Goal: Task Accomplishment & Management: Complete application form

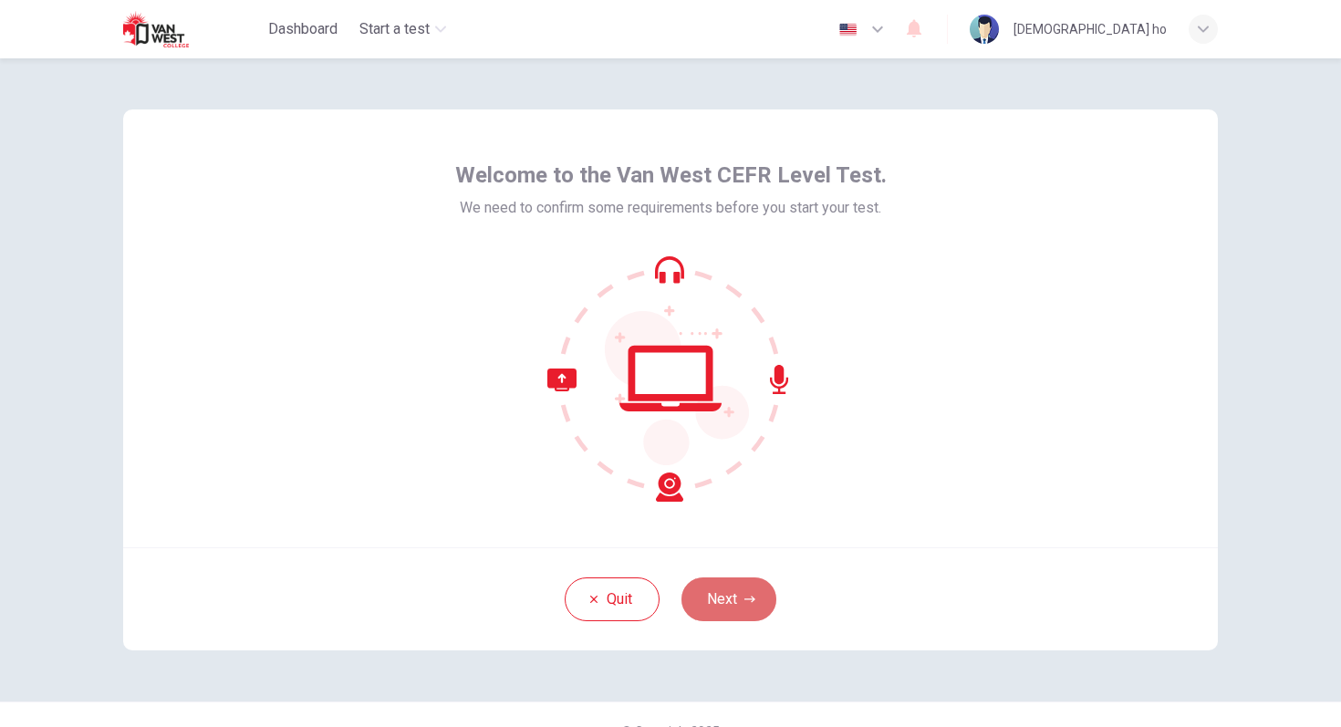
click at [726, 597] on button "Next" at bounding box center [728, 599] width 95 height 44
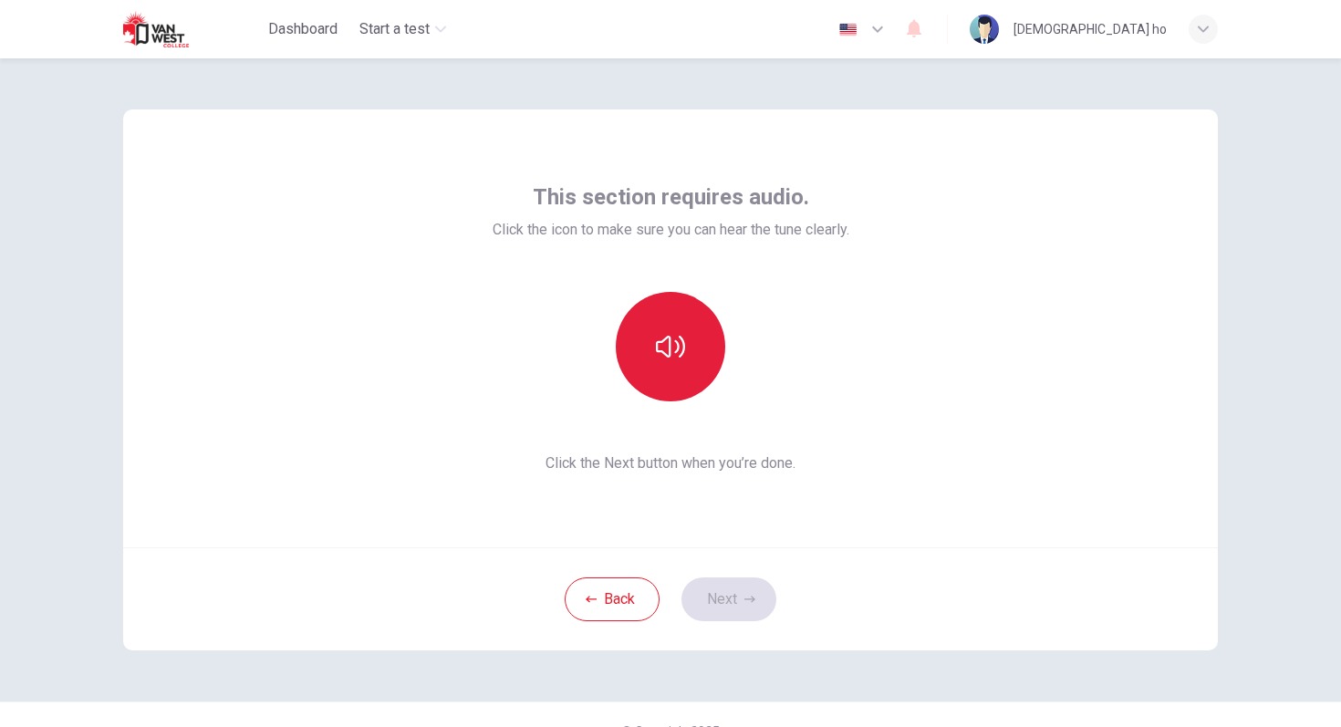
click at [661, 350] on icon "button" at bounding box center [670, 347] width 29 height 22
click at [739, 602] on button "Next" at bounding box center [728, 599] width 95 height 44
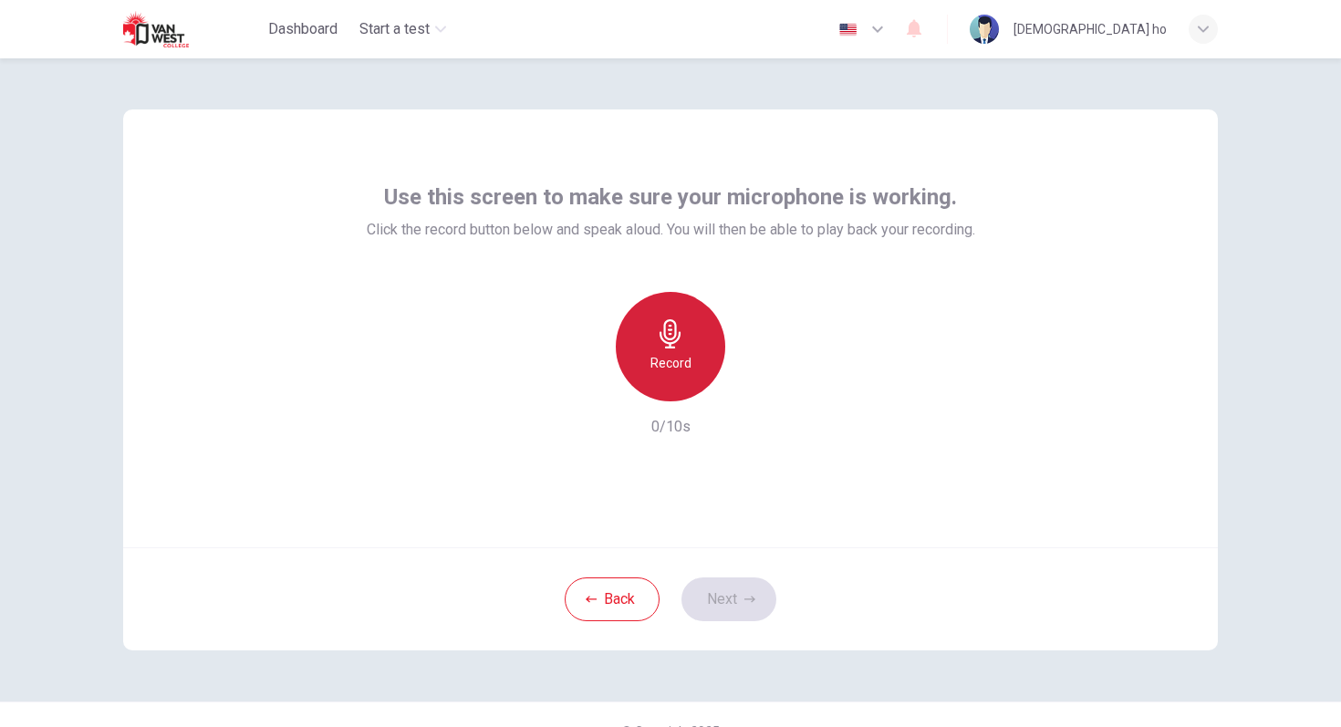
click at [678, 346] on icon "button" at bounding box center [670, 333] width 29 height 29
click at [676, 342] on icon "button" at bounding box center [670, 333] width 29 height 29
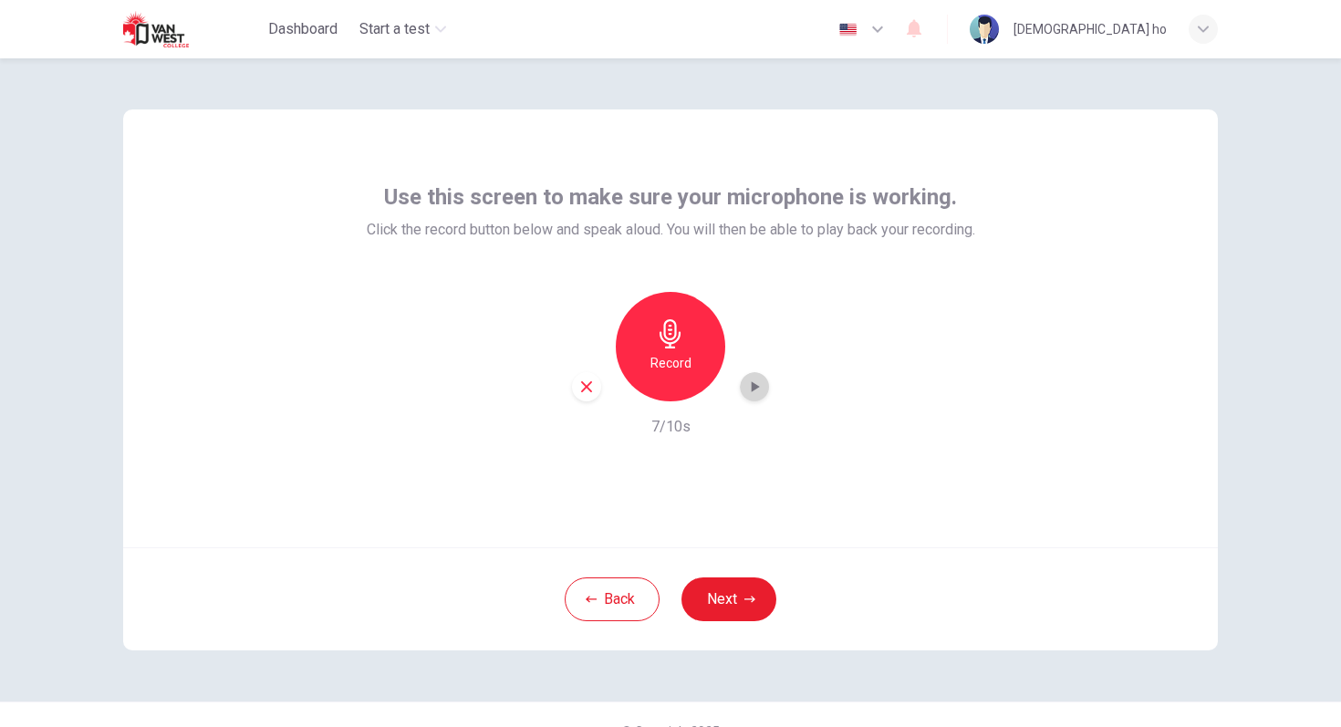
click at [758, 387] on icon "button" at bounding box center [756, 386] width 8 height 11
click at [725, 589] on button "Next" at bounding box center [728, 599] width 95 height 44
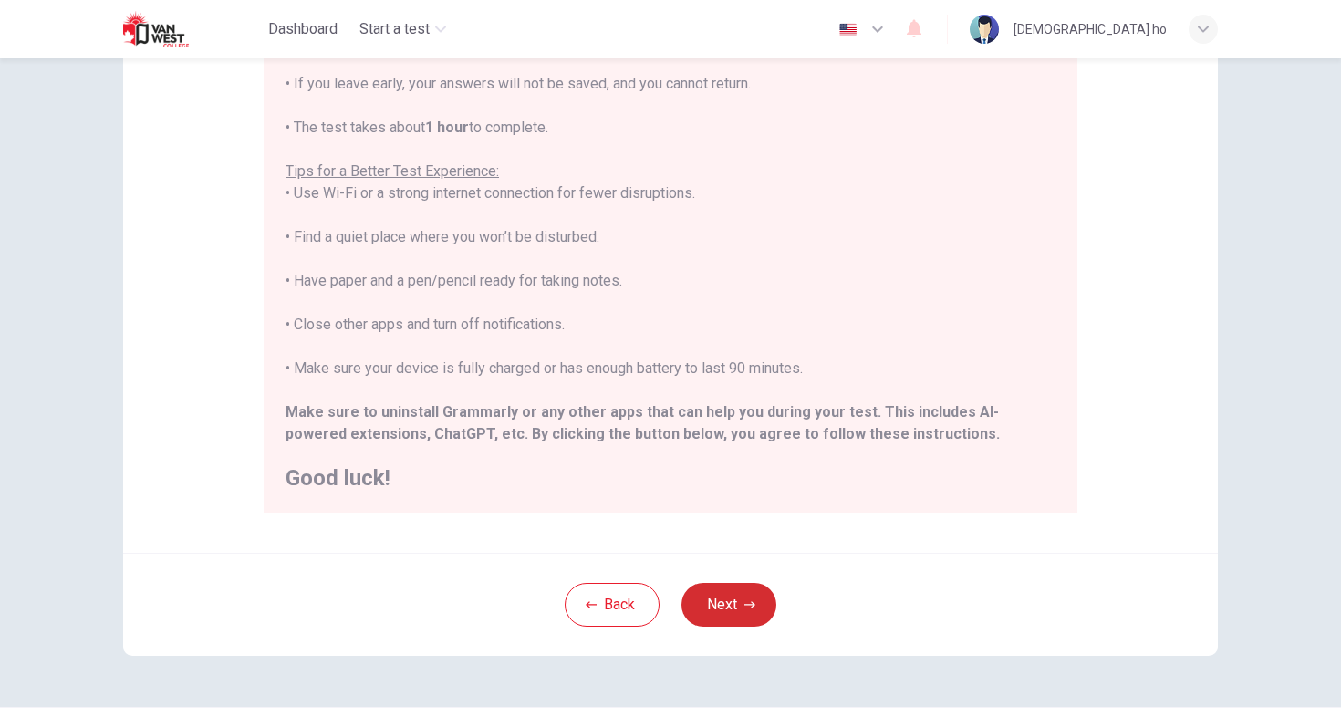
scroll to position [255, 0]
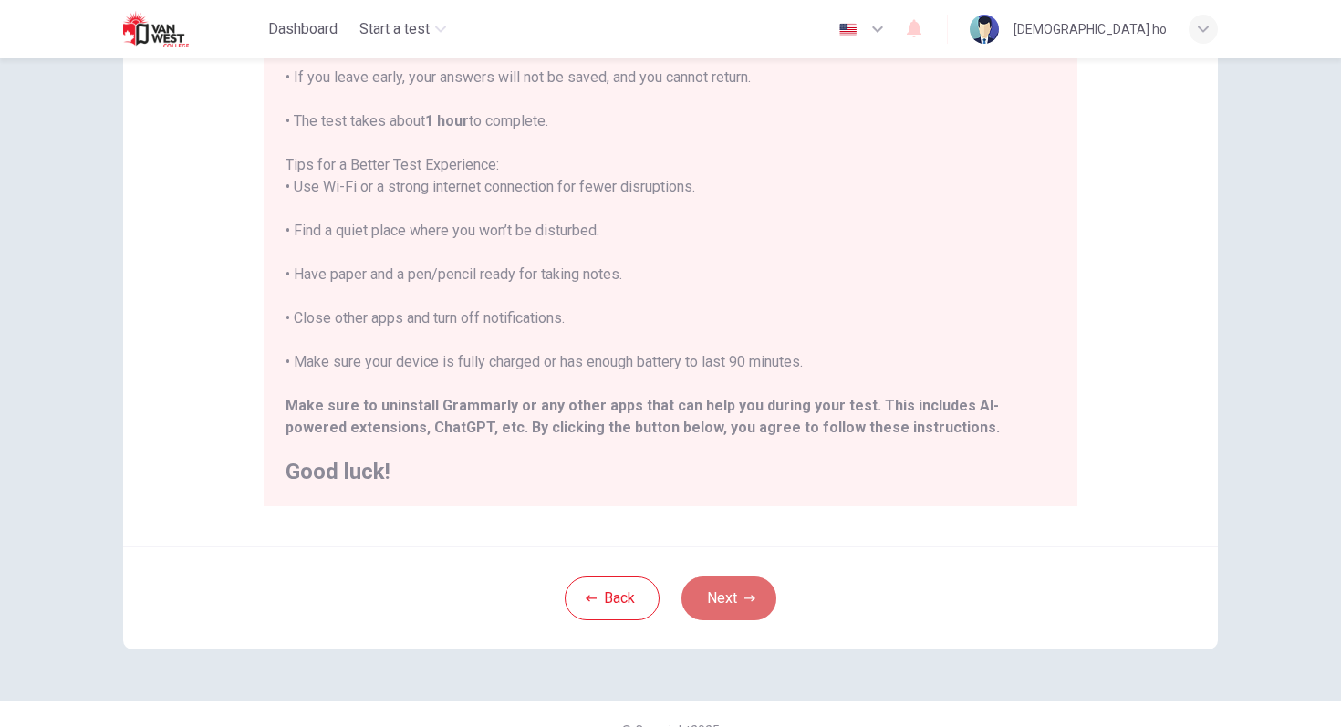
click at [741, 607] on button "Next" at bounding box center [728, 598] width 95 height 44
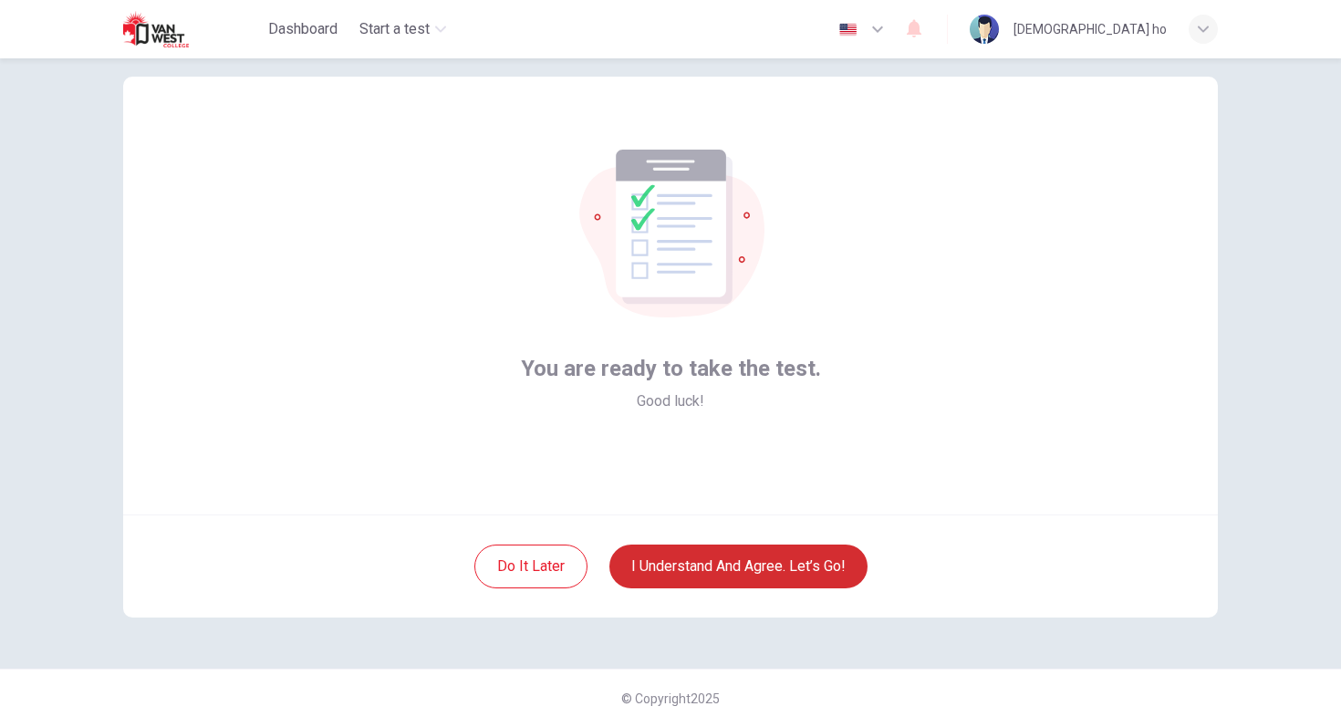
scroll to position [33, 0]
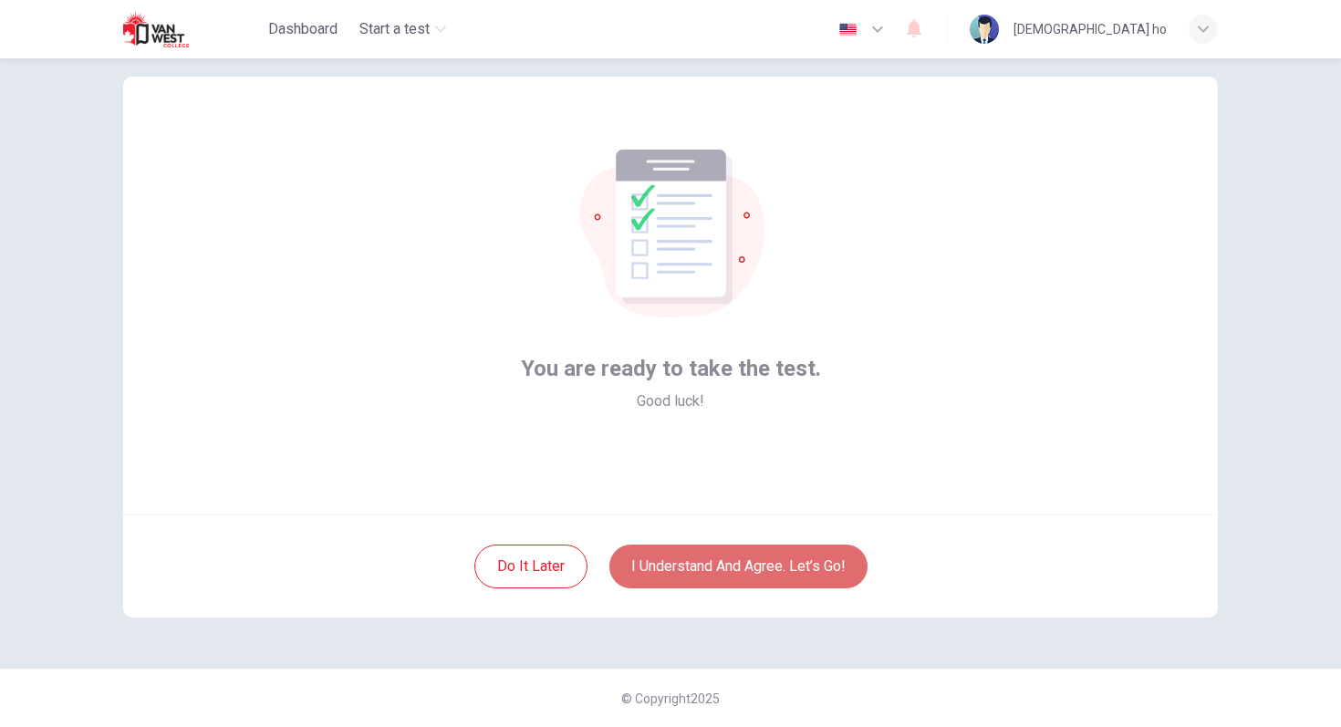
click at [756, 567] on button "I understand and agree. Let’s go!" at bounding box center [738, 566] width 258 height 44
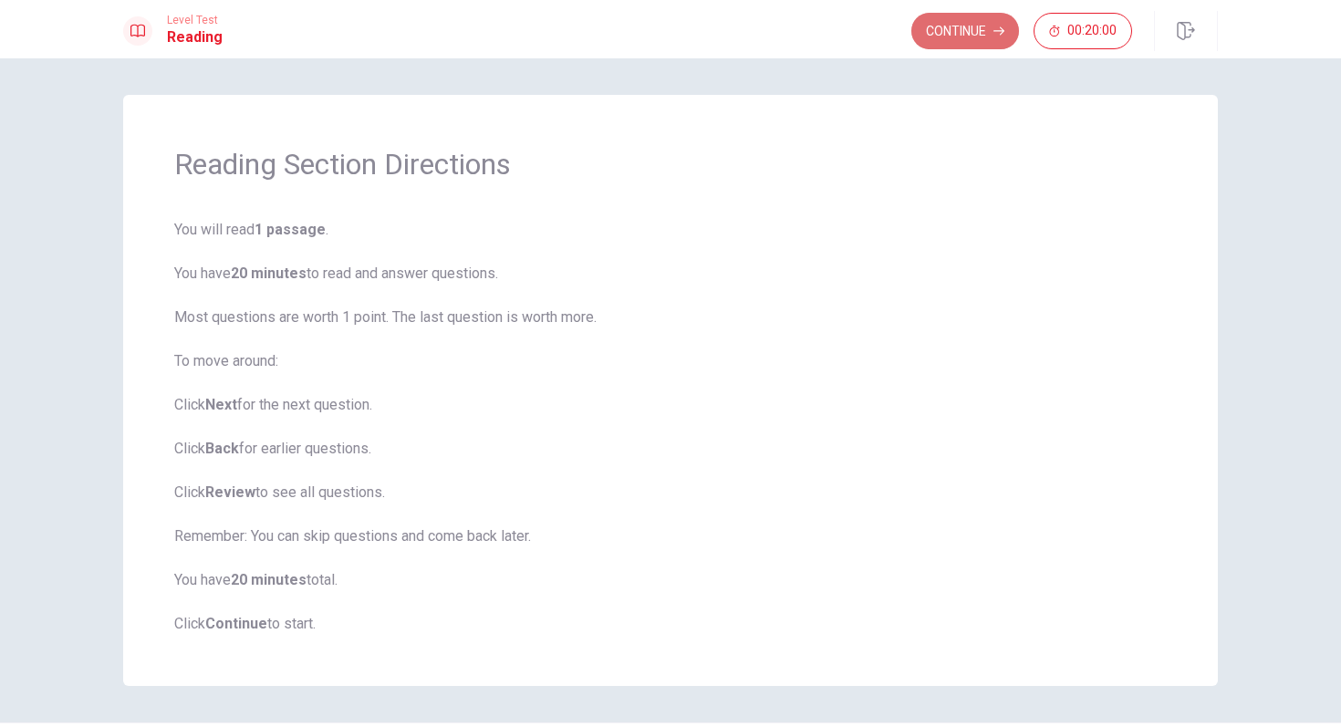
click at [982, 36] on button "Continue" at bounding box center [965, 31] width 108 height 36
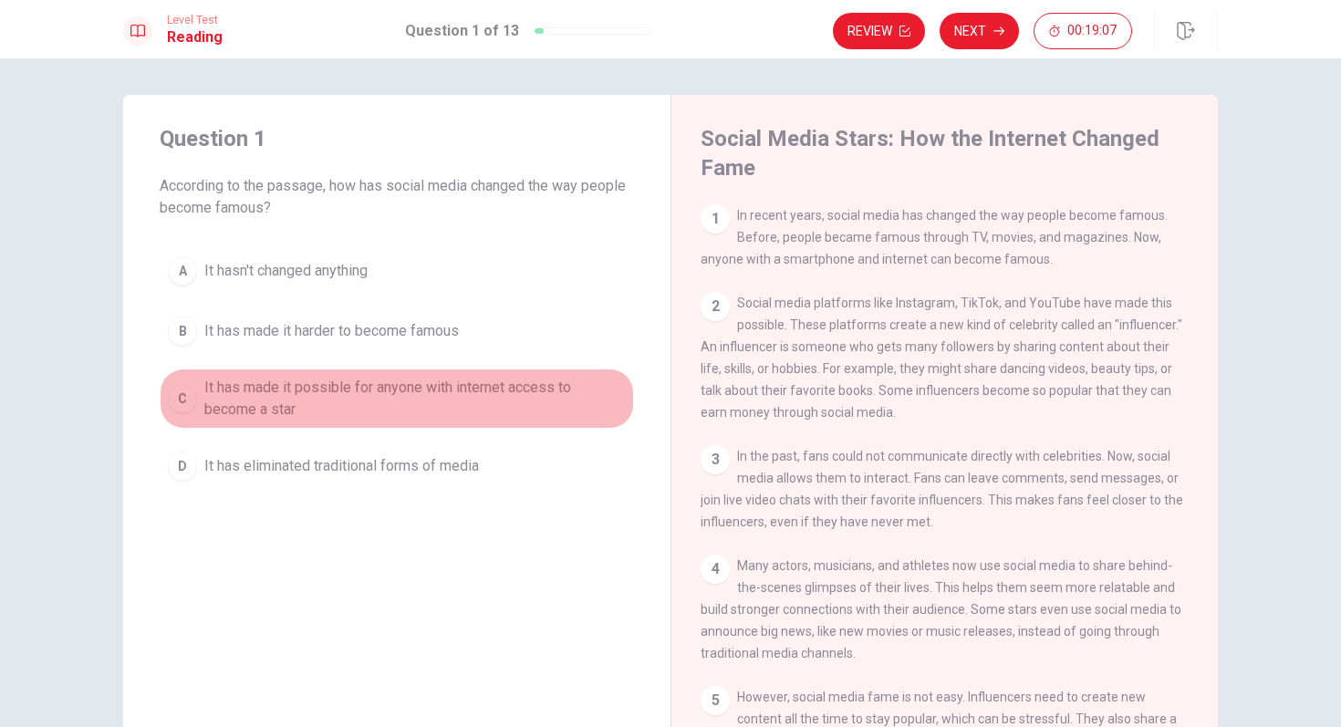
click at [184, 401] on div "C" at bounding box center [182, 398] width 29 height 29
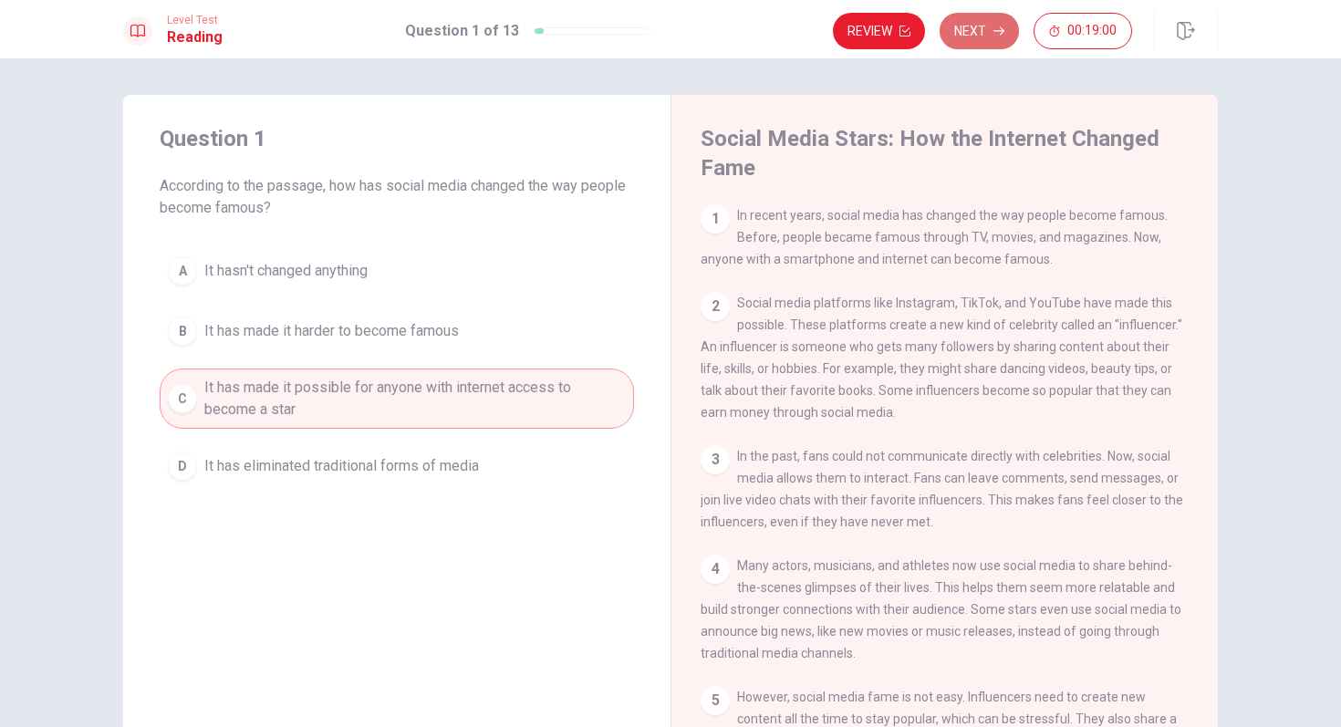
click at [987, 30] on button "Next" at bounding box center [978, 31] width 79 height 36
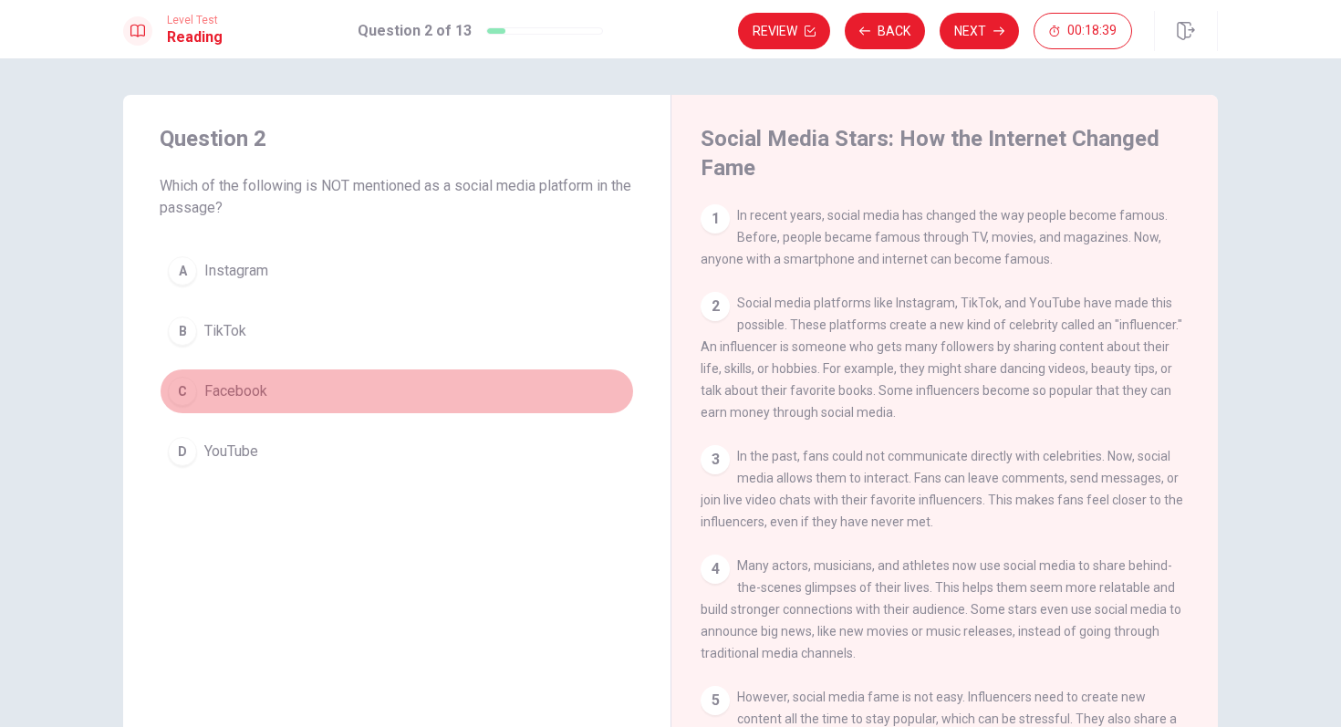
click at [181, 389] on div "C" at bounding box center [182, 391] width 29 height 29
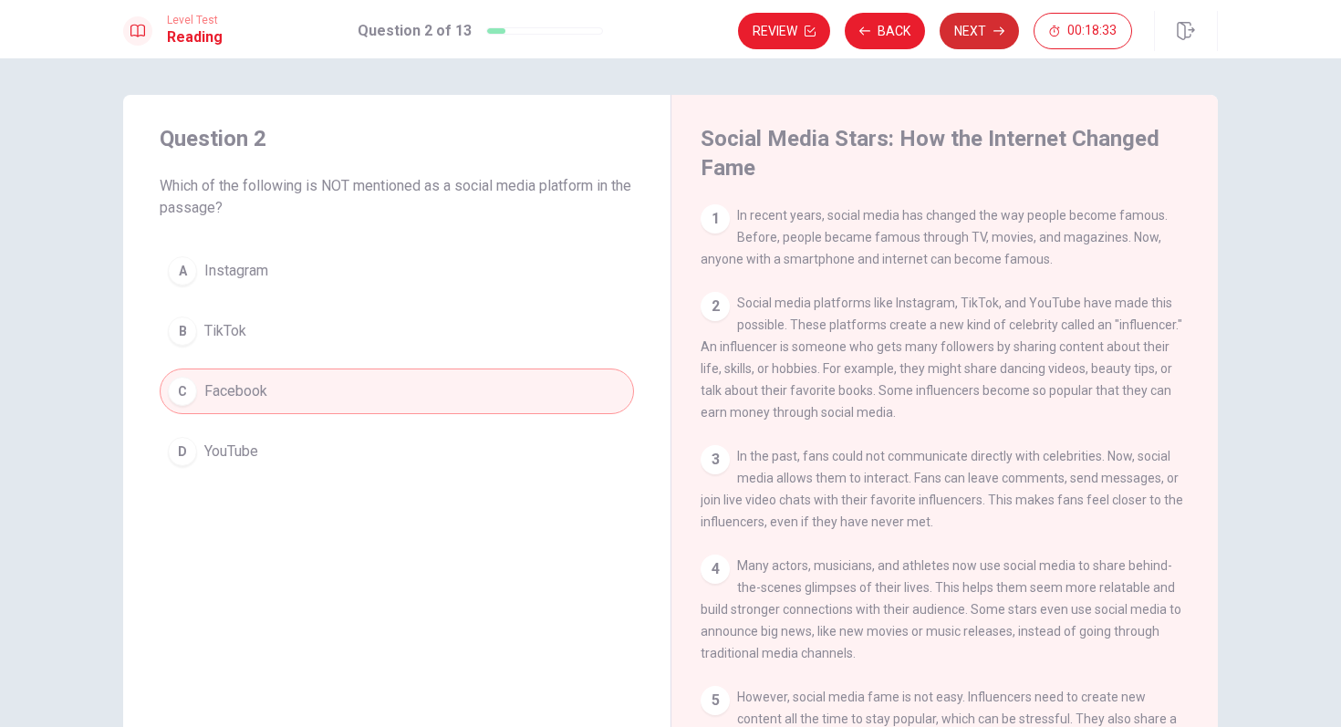
click at [993, 33] on icon "button" at bounding box center [998, 31] width 11 height 11
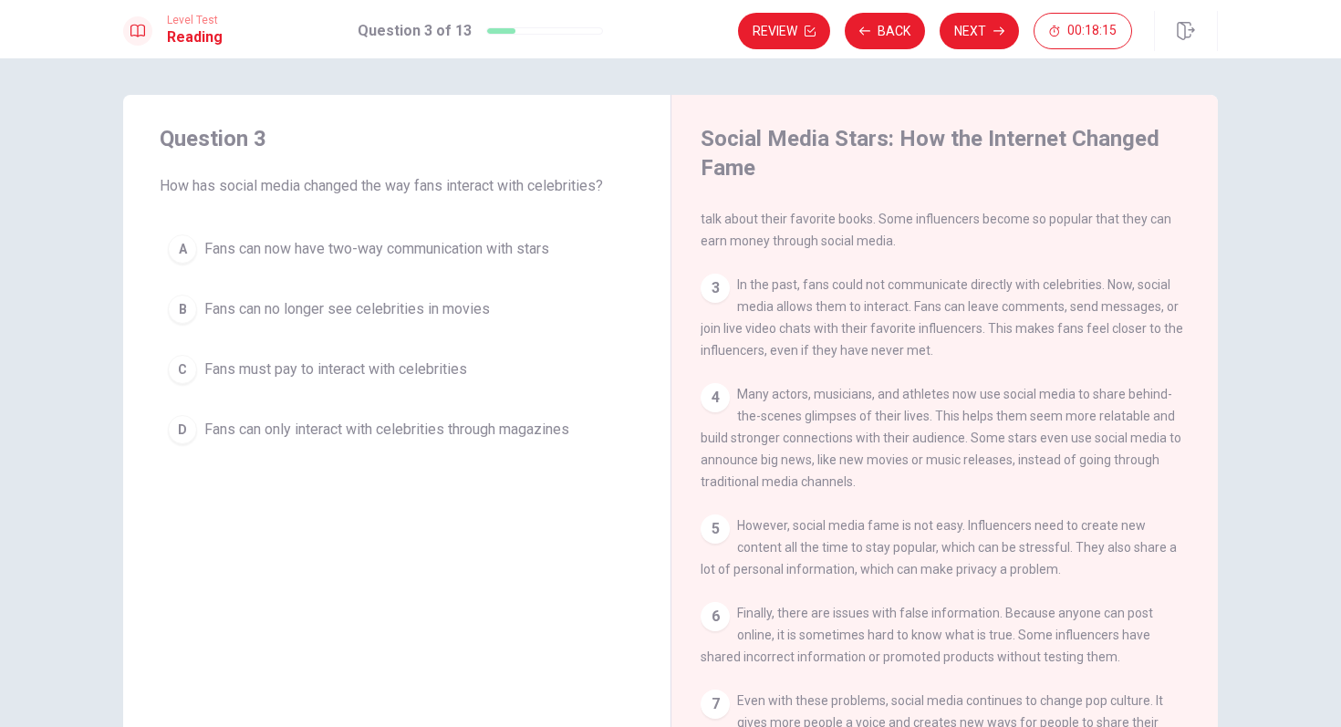
scroll to position [175, 0]
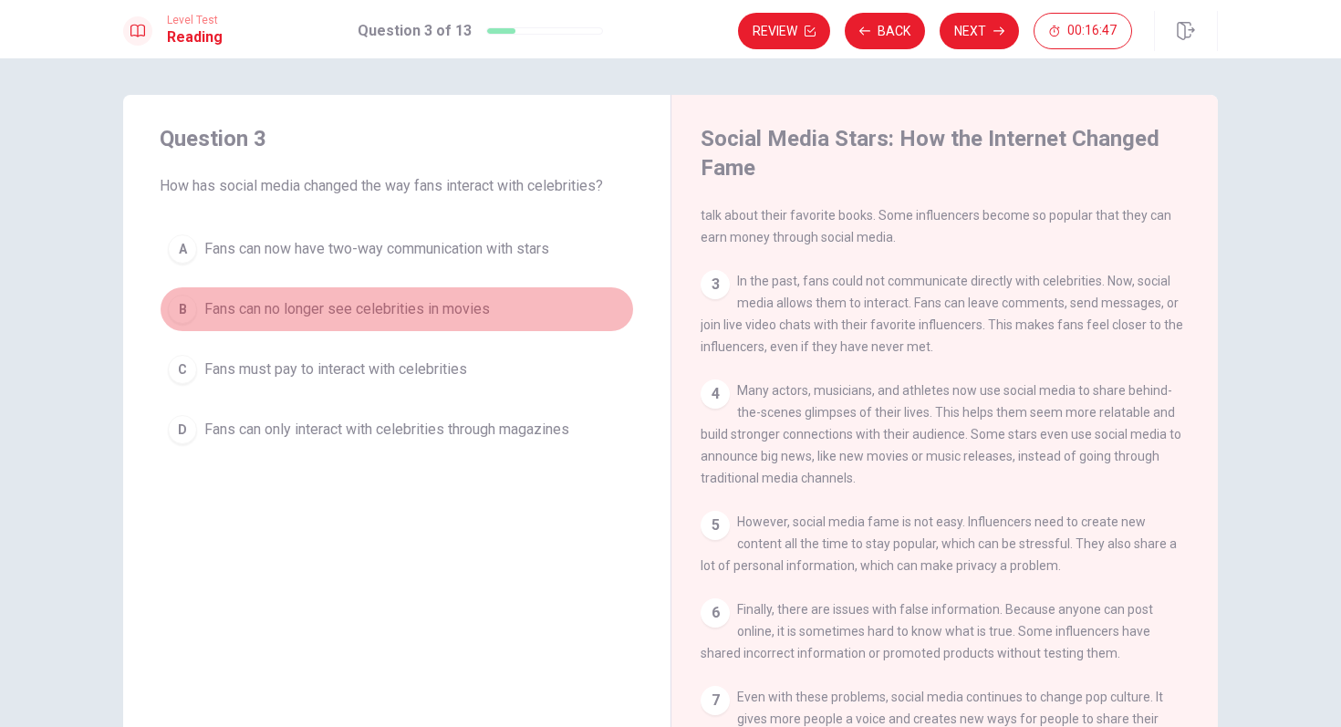
click at [182, 306] on div "B" at bounding box center [182, 309] width 29 height 29
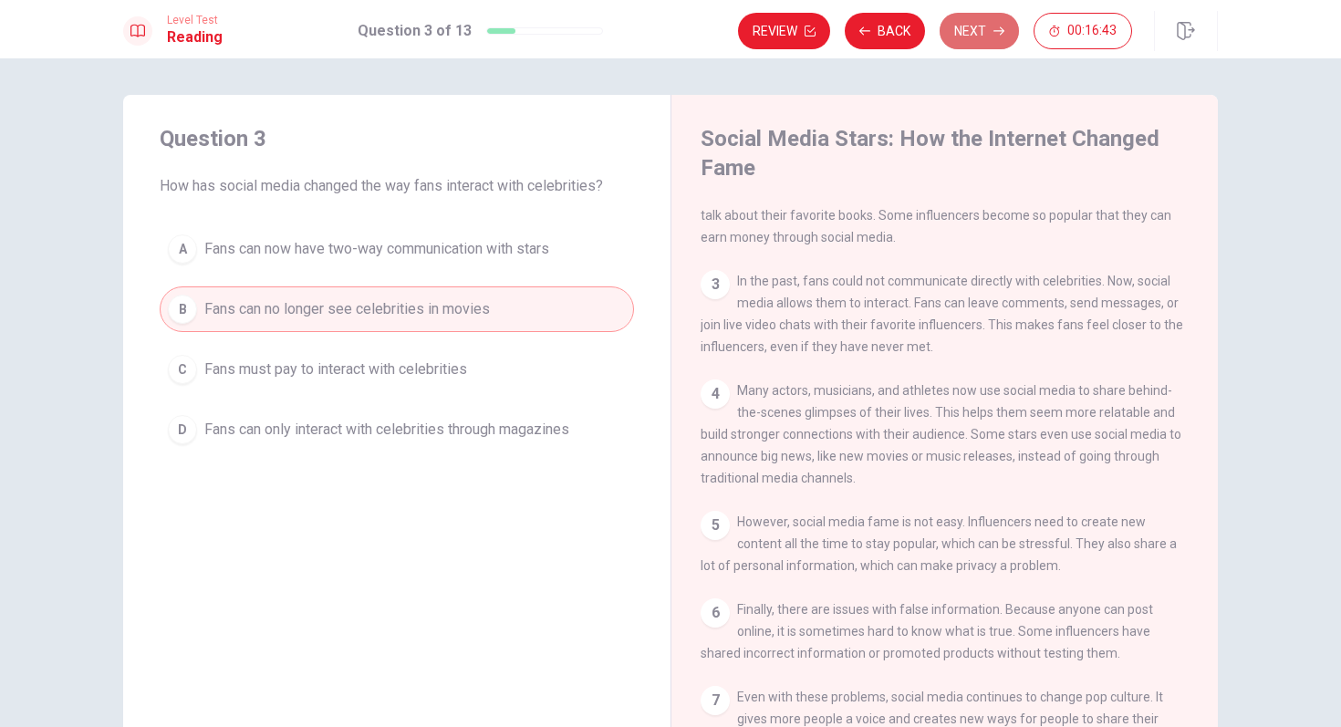
click at [984, 29] on button "Next" at bounding box center [978, 31] width 79 height 36
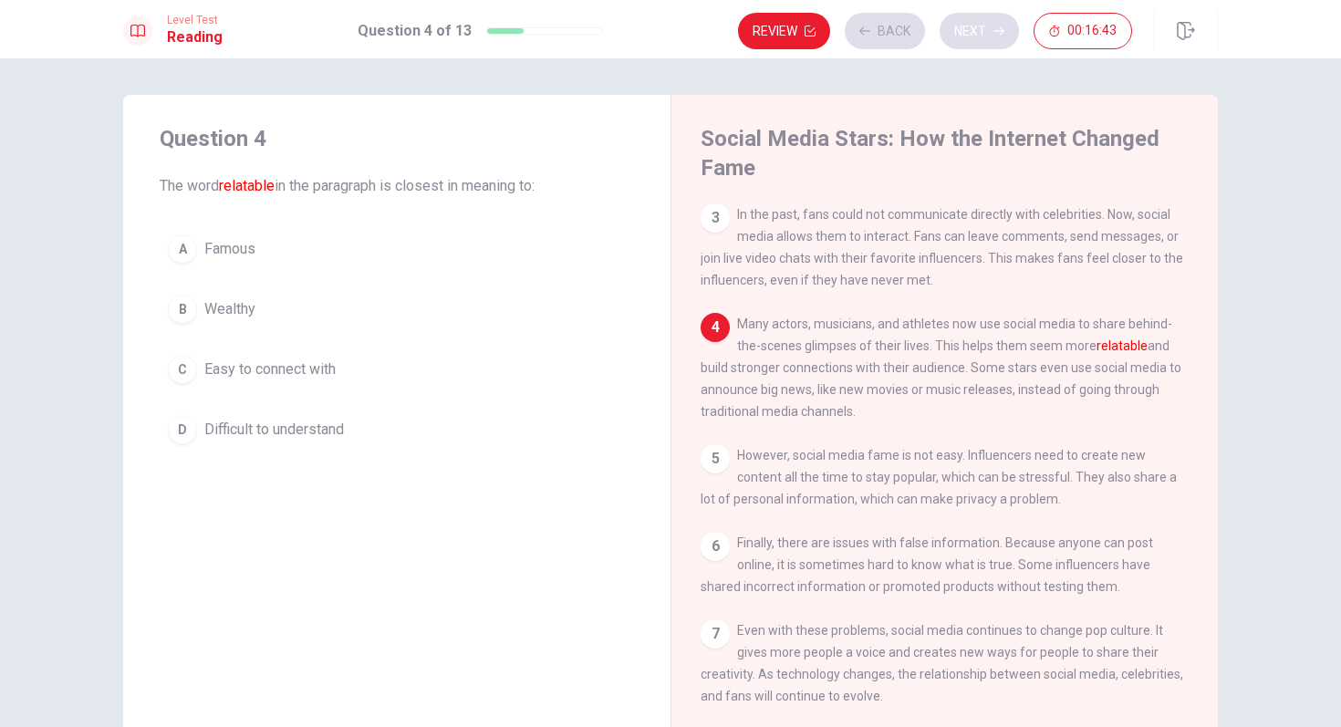
scroll to position [267, 0]
click at [296, 368] on span "Easy to connect with" at bounding box center [269, 369] width 131 height 22
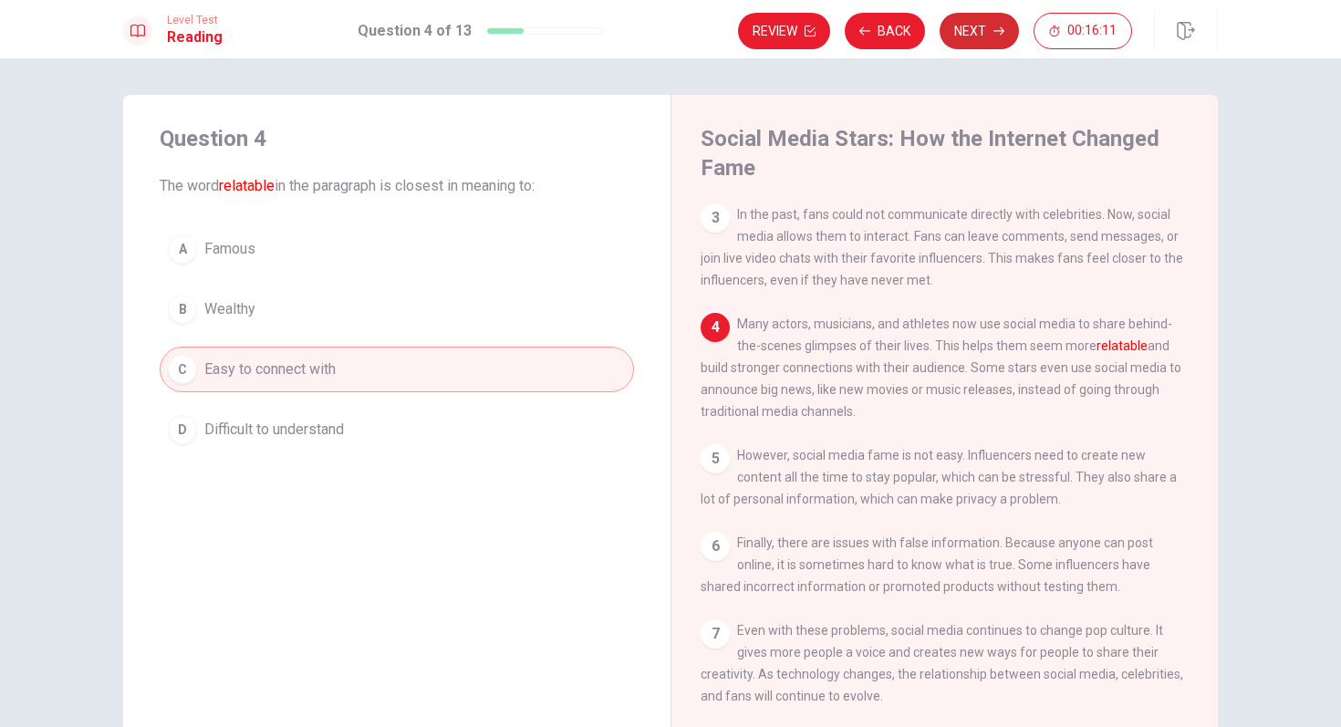
click at [981, 30] on button "Next" at bounding box center [978, 31] width 79 height 36
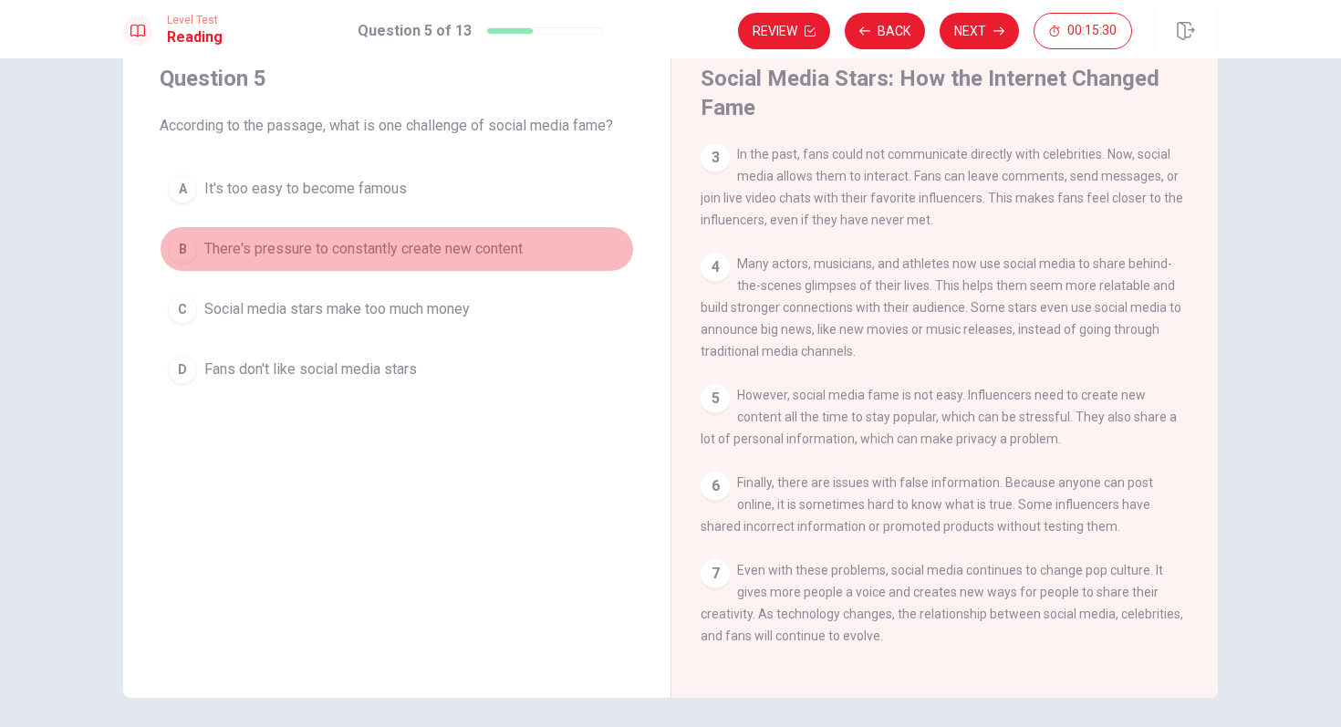
click at [410, 248] on span "There's pressure to constantly create new content" at bounding box center [363, 249] width 318 height 22
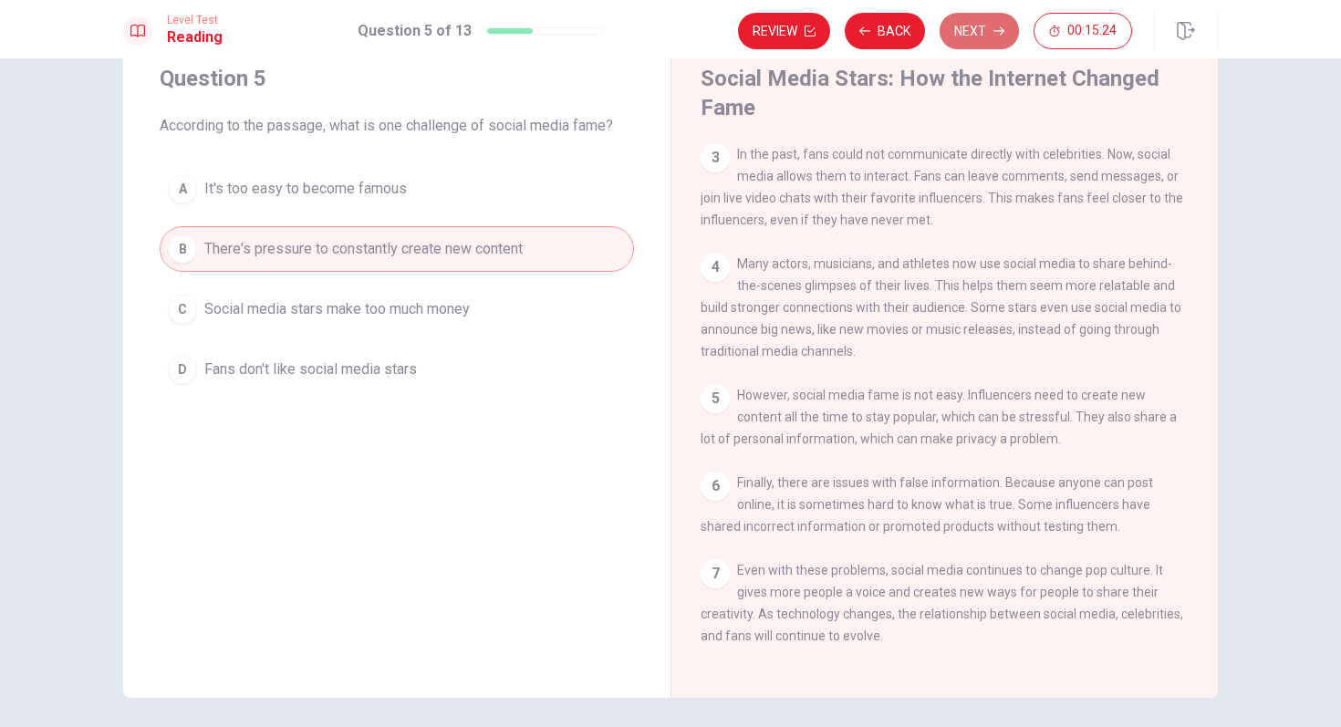
click at [988, 36] on button "Next" at bounding box center [978, 31] width 79 height 36
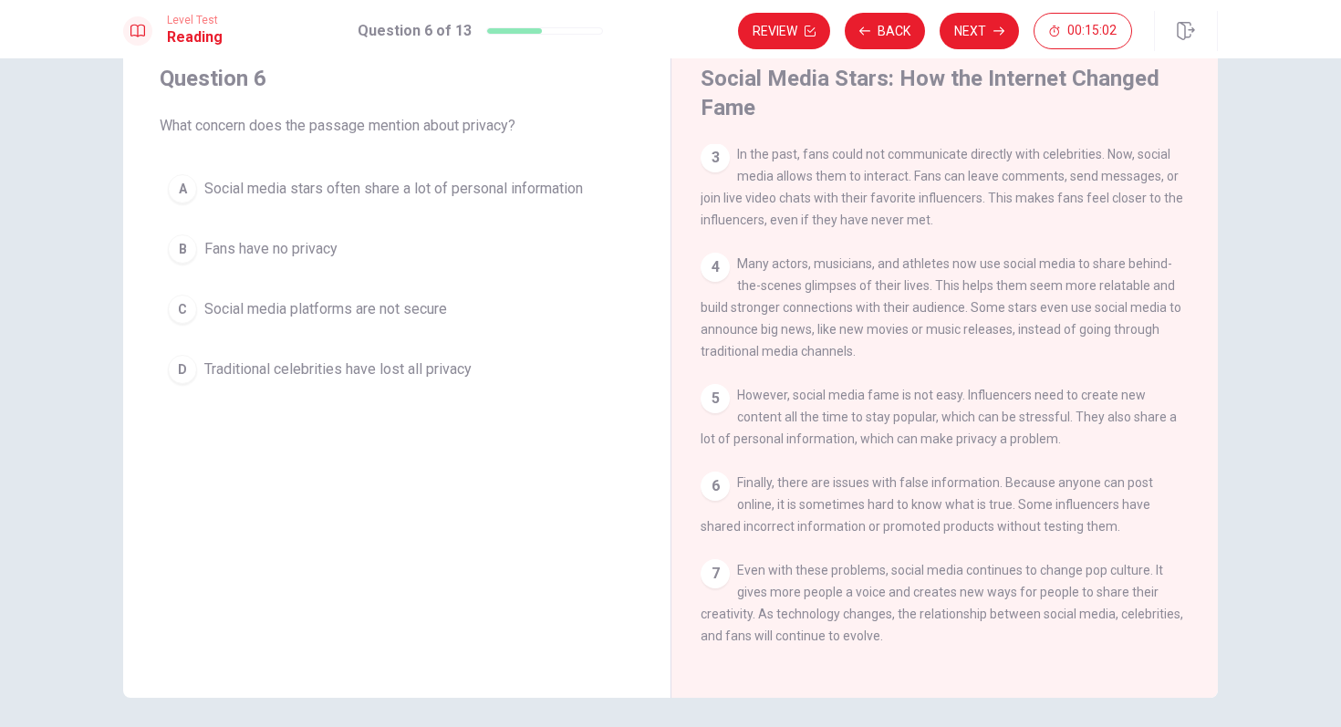
click at [374, 186] on span "Social media stars often share a lot of personal information" at bounding box center [393, 189] width 379 height 22
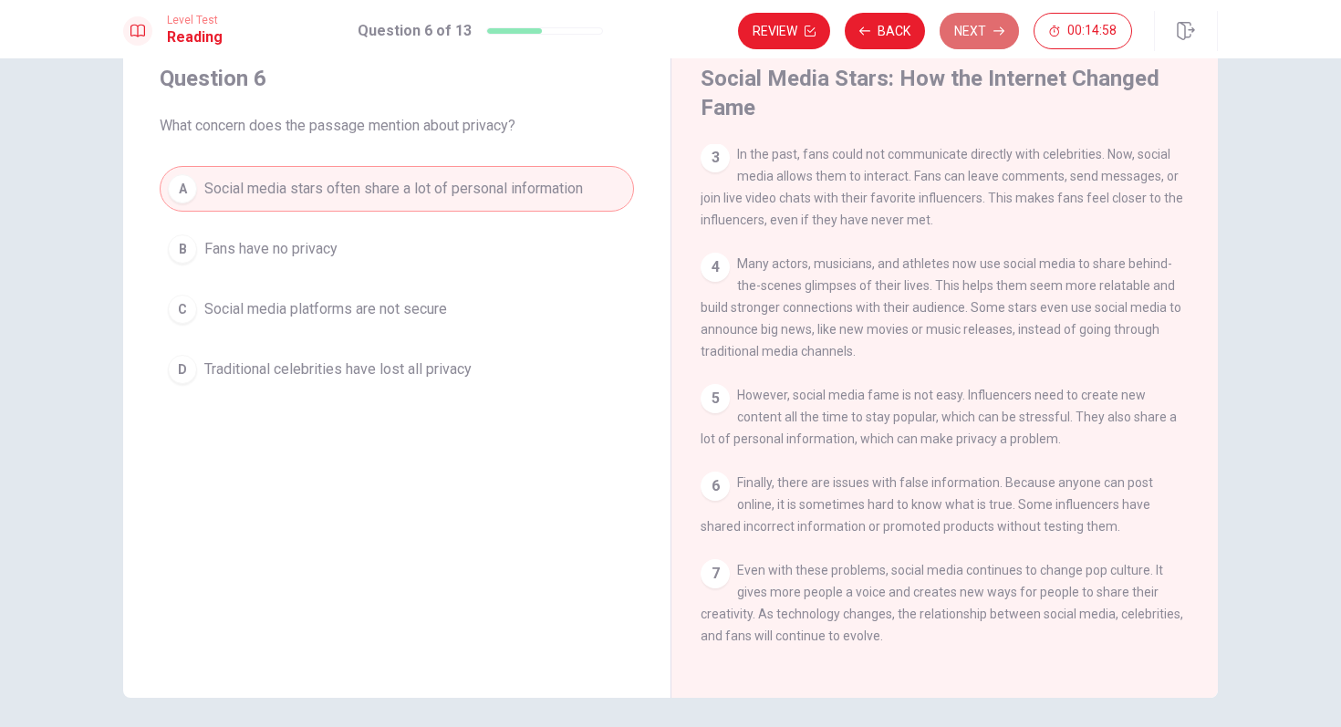
click at [985, 29] on button "Next" at bounding box center [978, 31] width 79 height 36
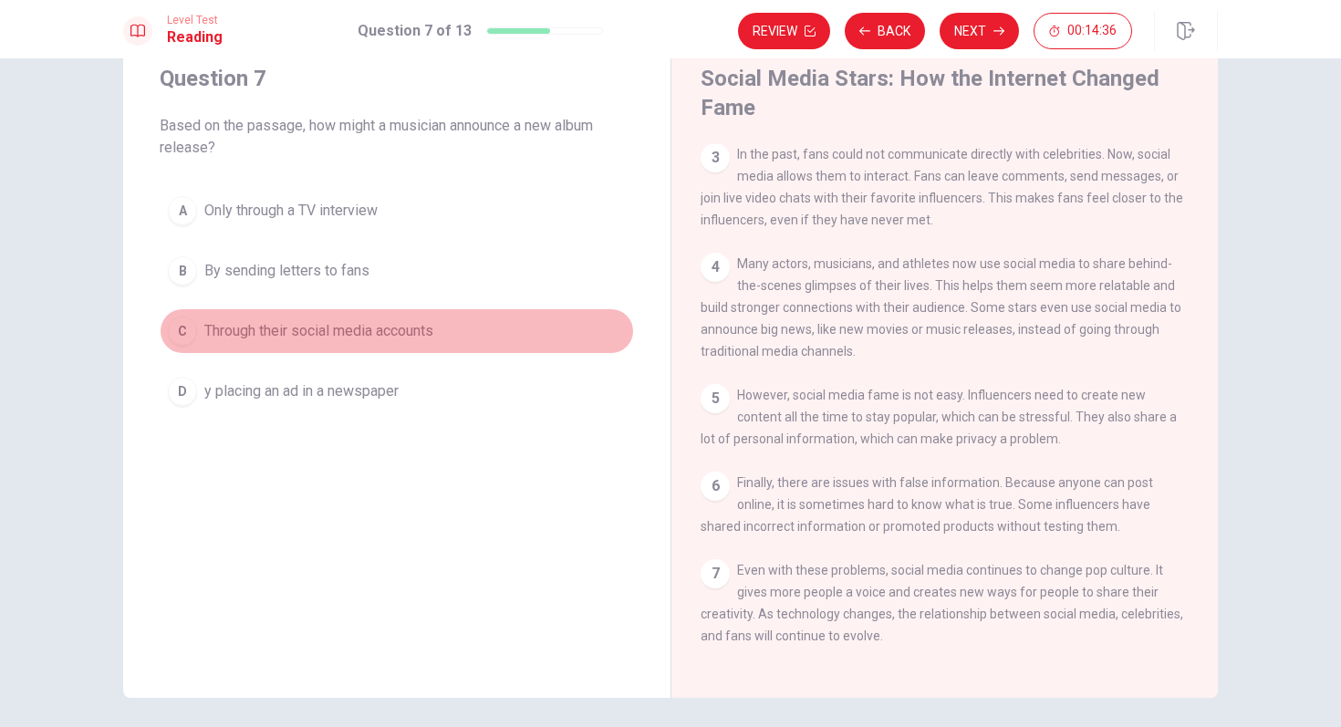
click at [416, 333] on span "Through their social media accounts" at bounding box center [318, 331] width 229 height 22
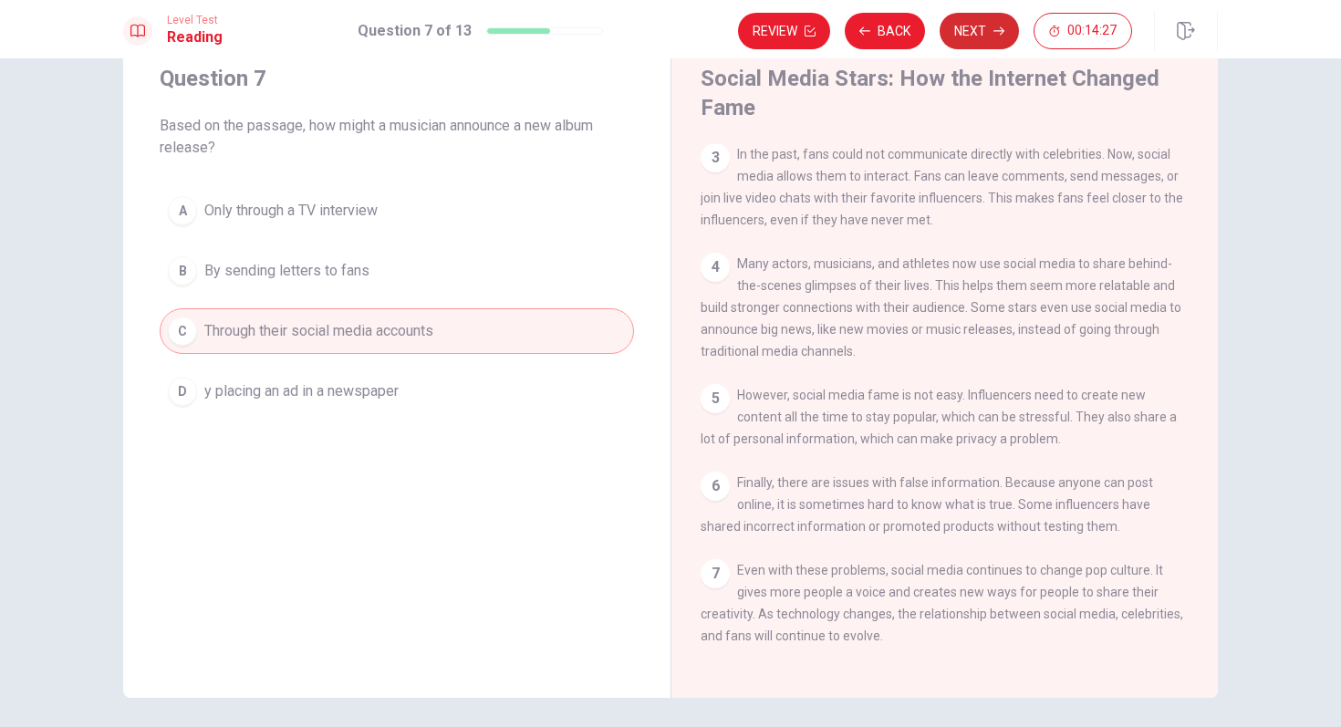
click at [972, 28] on button "Next" at bounding box center [978, 31] width 79 height 36
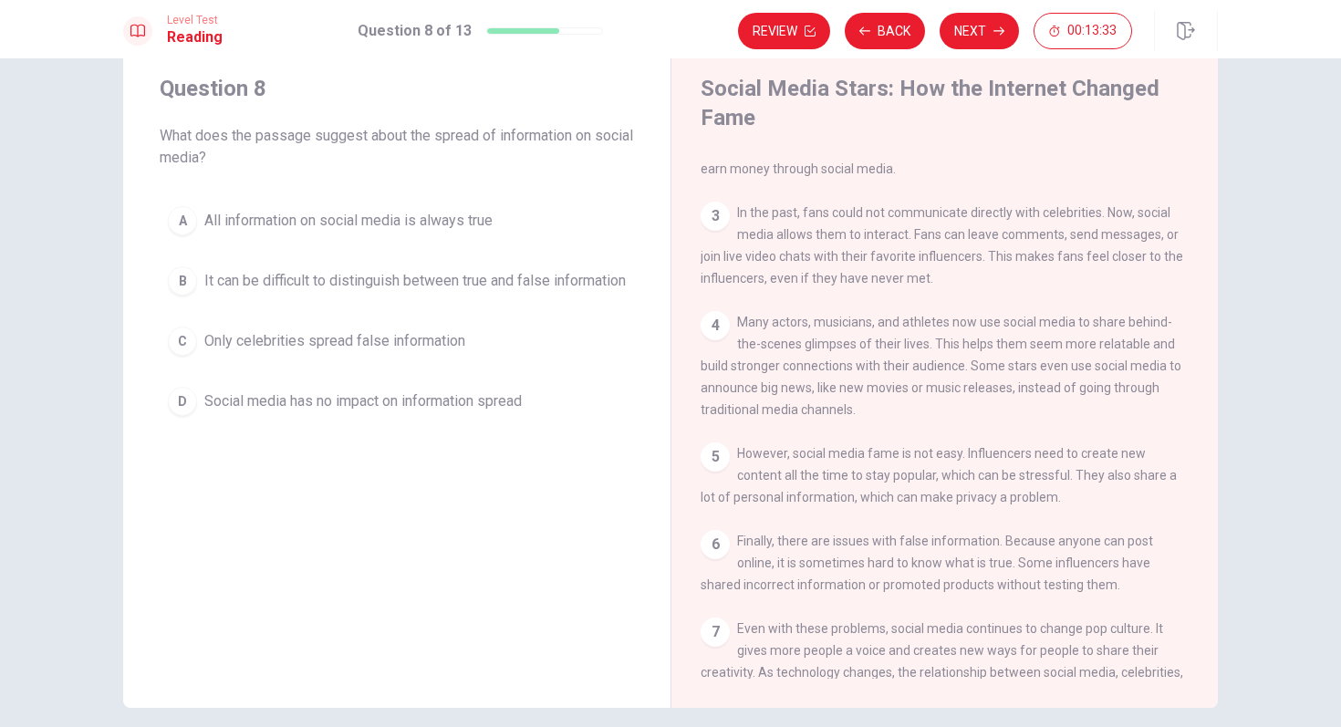
scroll to position [47, 0]
click at [458, 290] on span "It can be difficult to distinguish between true and false information" at bounding box center [414, 285] width 421 height 22
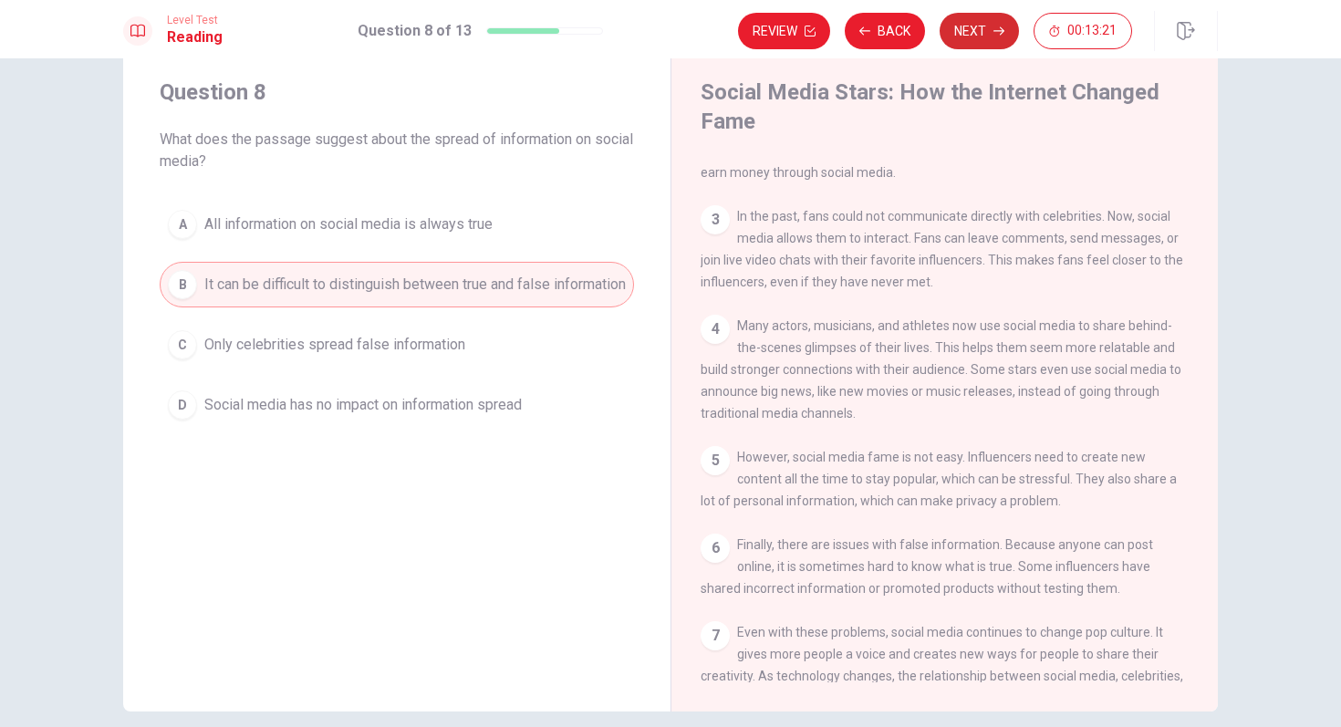
click at [996, 33] on icon "button" at bounding box center [998, 31] width 11 height 11
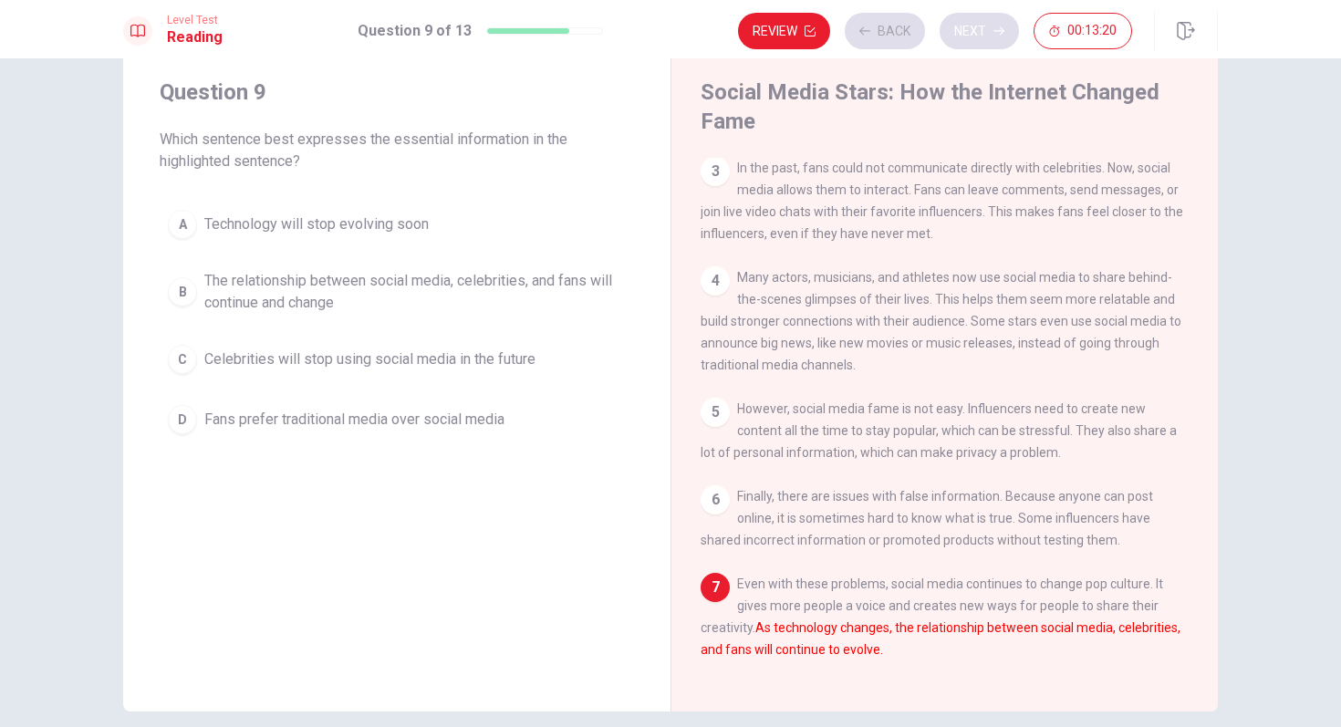
scroll to position [267, 0]
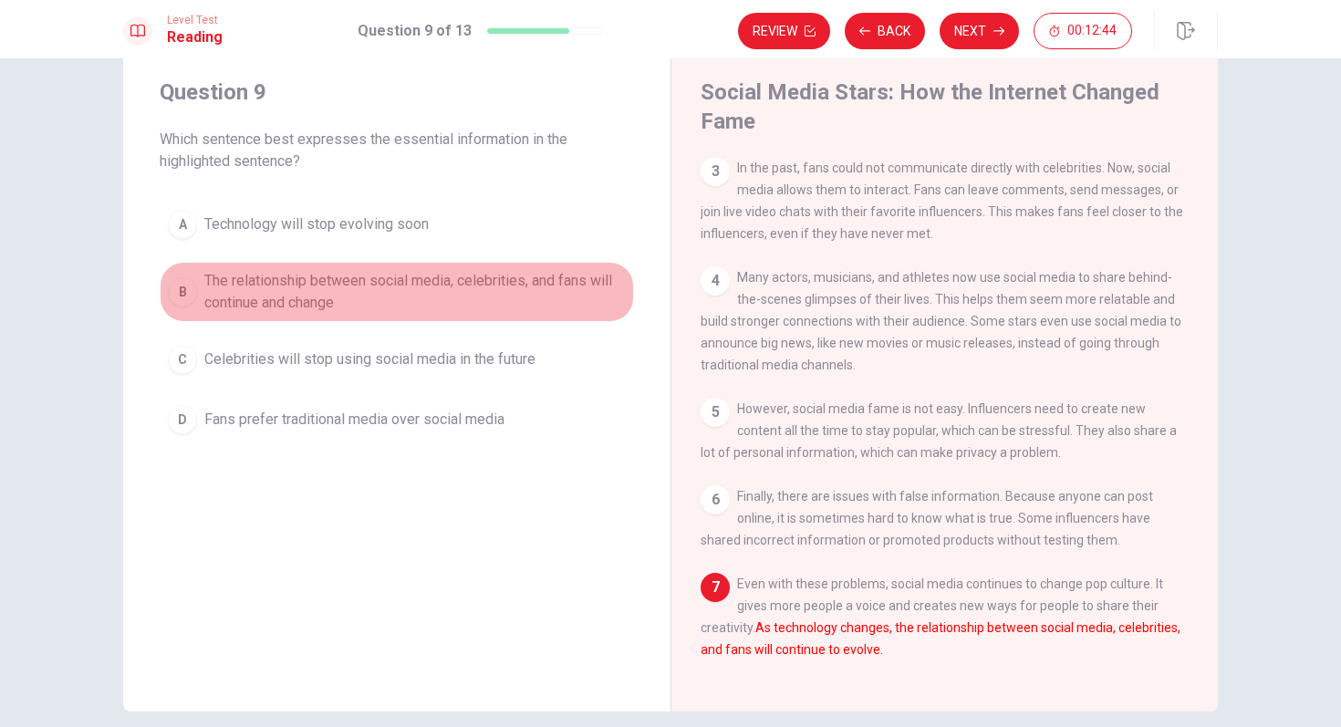
click at [516, 281] on span "The relationship between social media, celebrities, and fans will continue and …" at bounding box center [414, 292] width 421 height 44
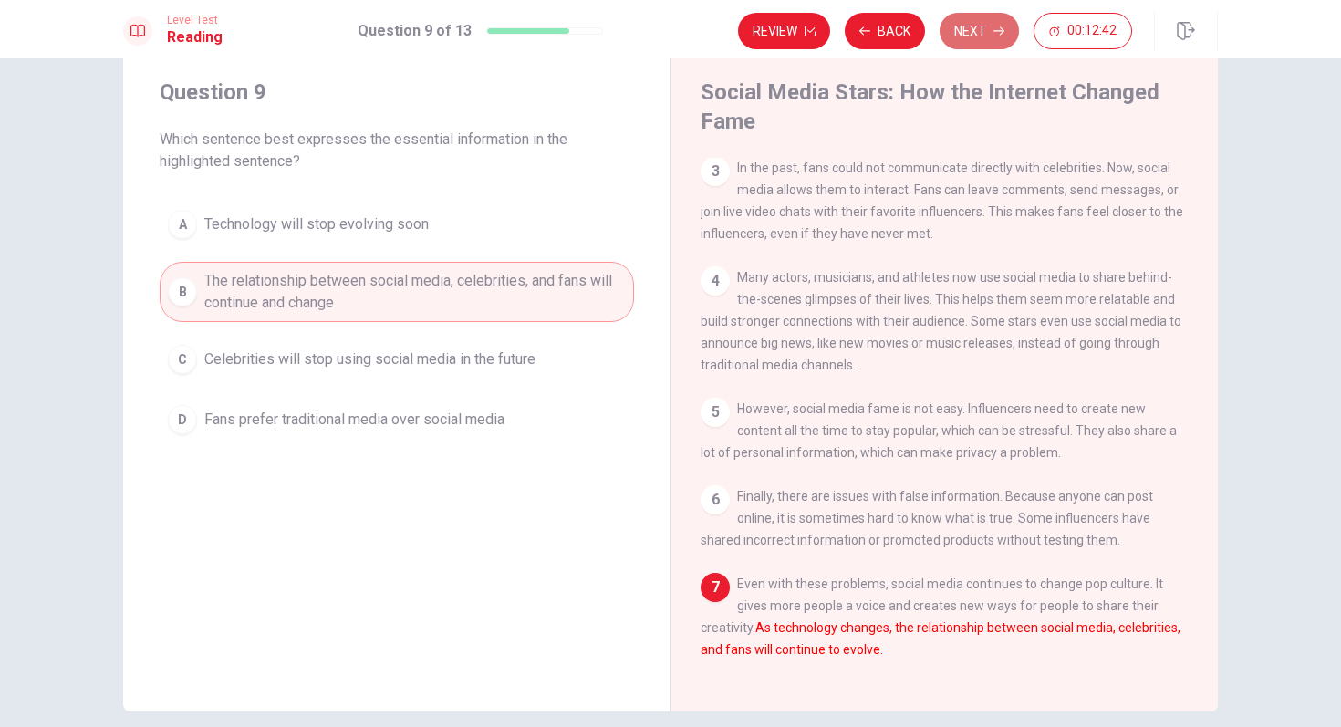
click at [982, 28] on button "Next" at bounding box center [978, 31] width 79 height 36
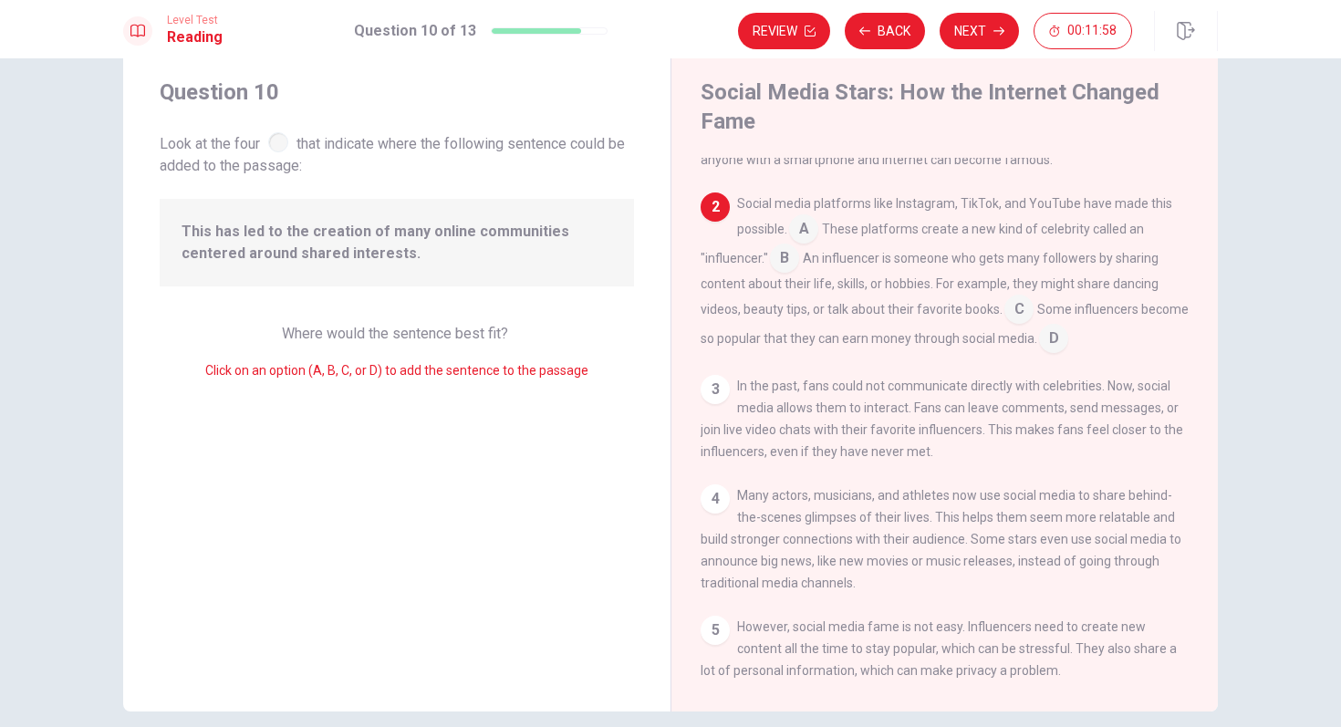
scroll to position [52, 0]
click at [786, 264] on input at bounding box center [784, 260] width 29 height 29
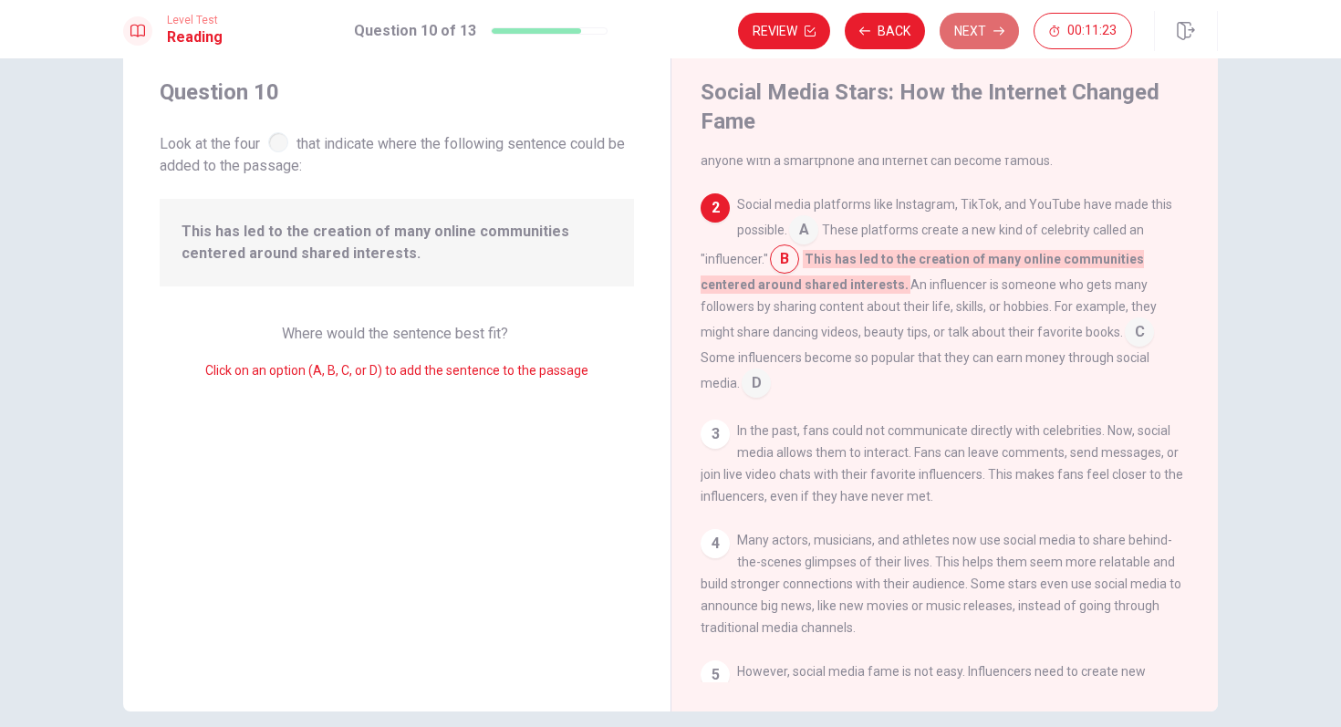
click at [987, 31] on button "Next" at bounding box center [978, 31] width 79 height 36
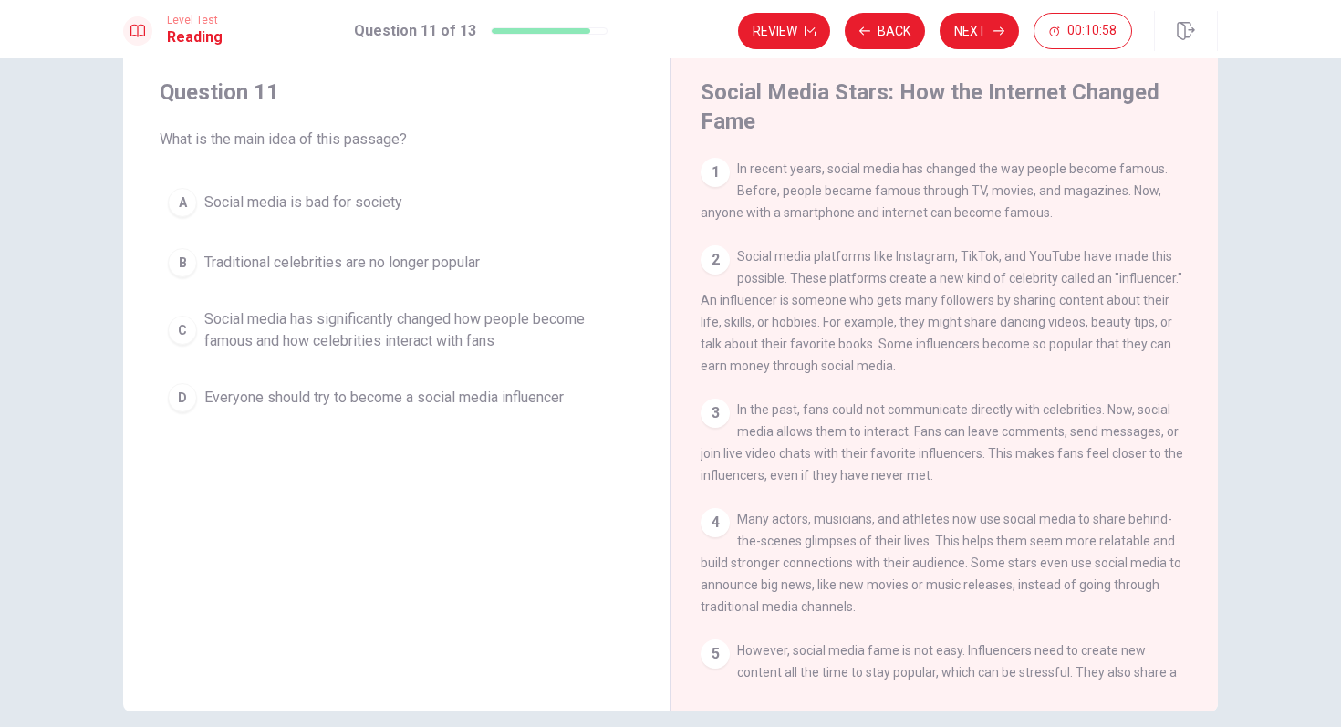
click at [463, 331] on span "Social media has significantly changed how people become famous and how celebri…" at bounding box center [414, 330] width 421 height 44
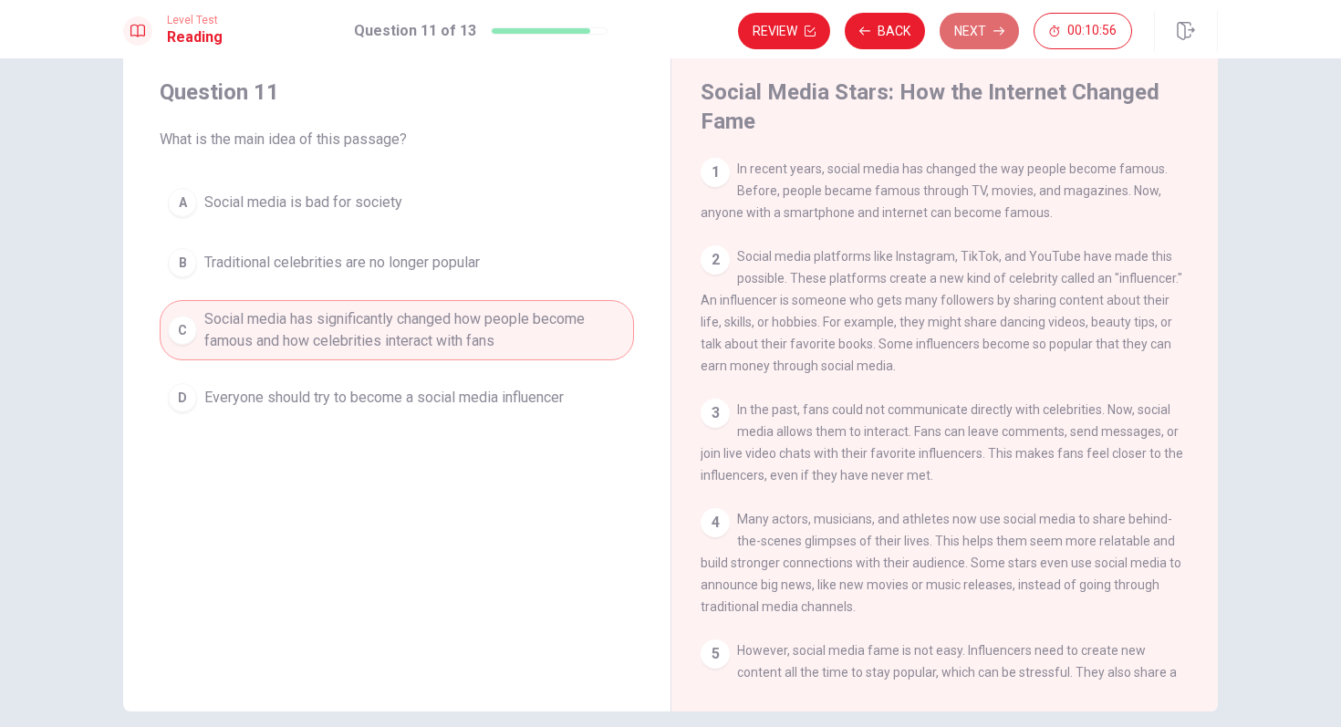
click at [964, 28] on button "Next" at bounding box center [978, 31] width 79 height 36
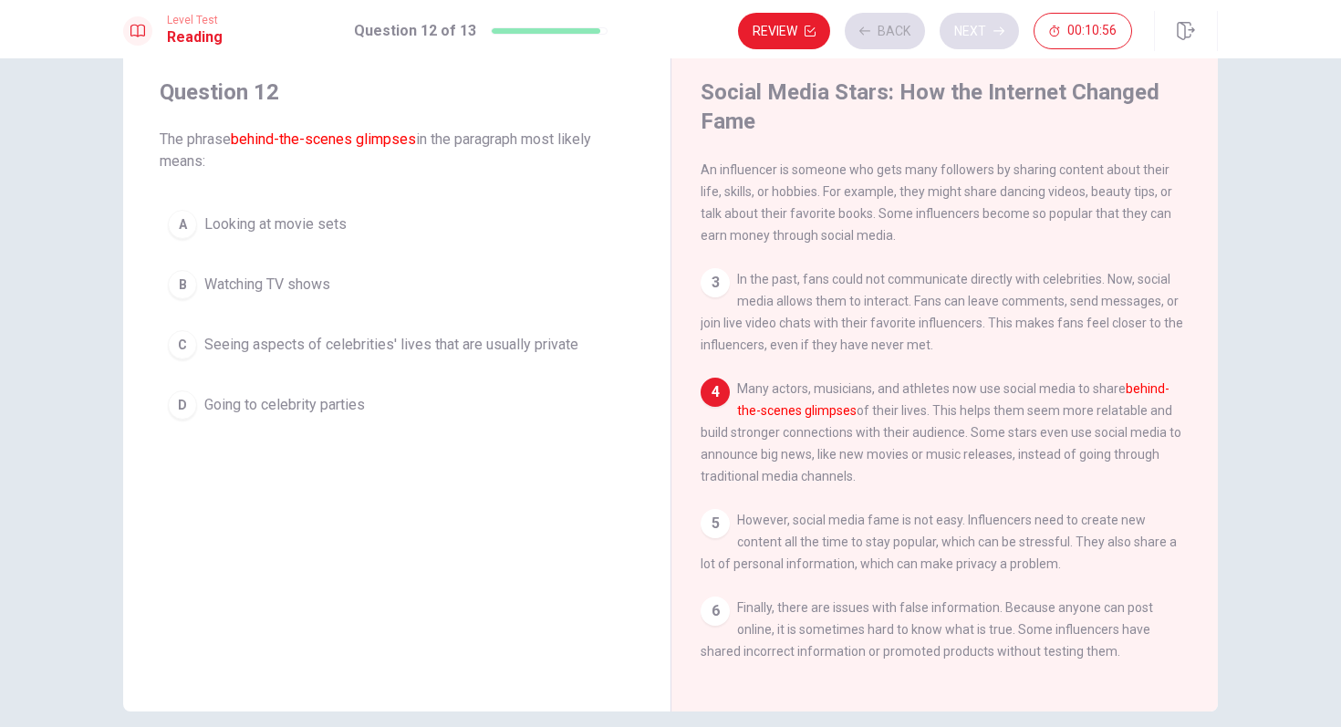
scroll to position [134, 0]
click at [481, 348] on span "Seeing aspects of celebrities' lives that are usually private" at bounding box center [391, 345] width 374 height 22
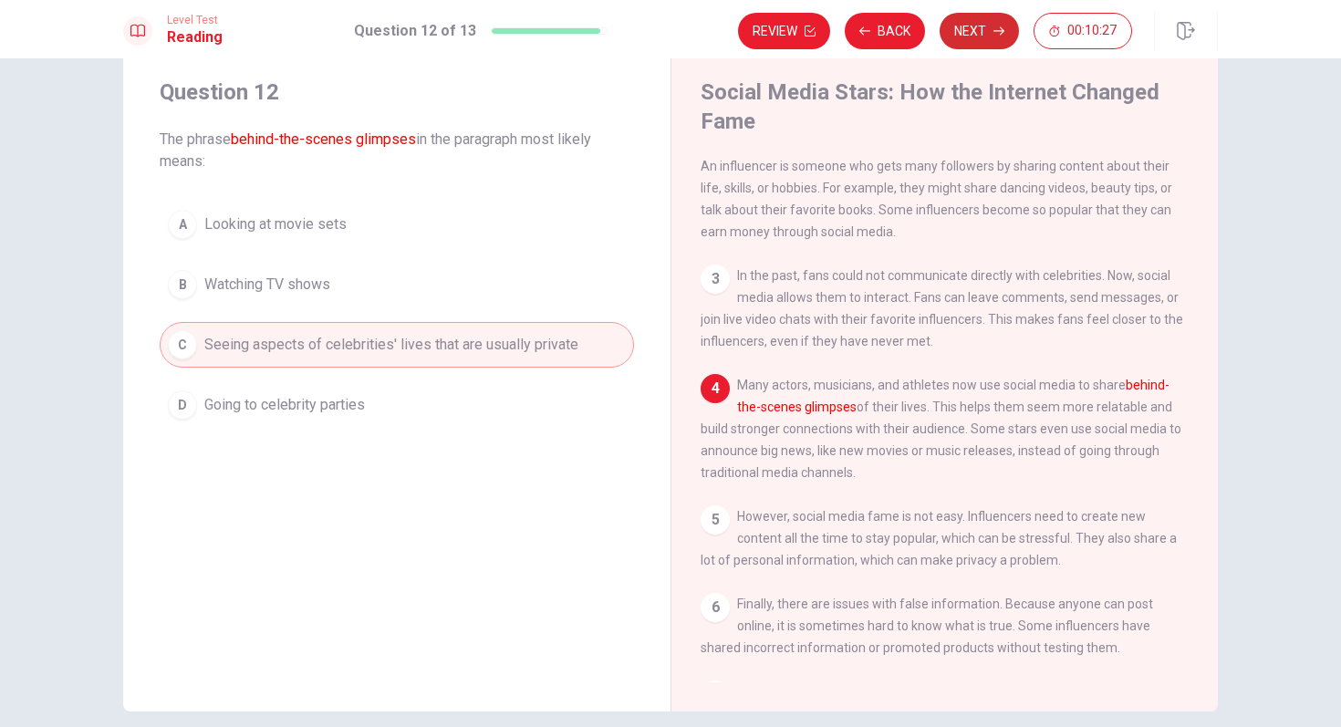
click at [986, 33] on button "Next" at bounding box center [978, 31] width 79 height 36
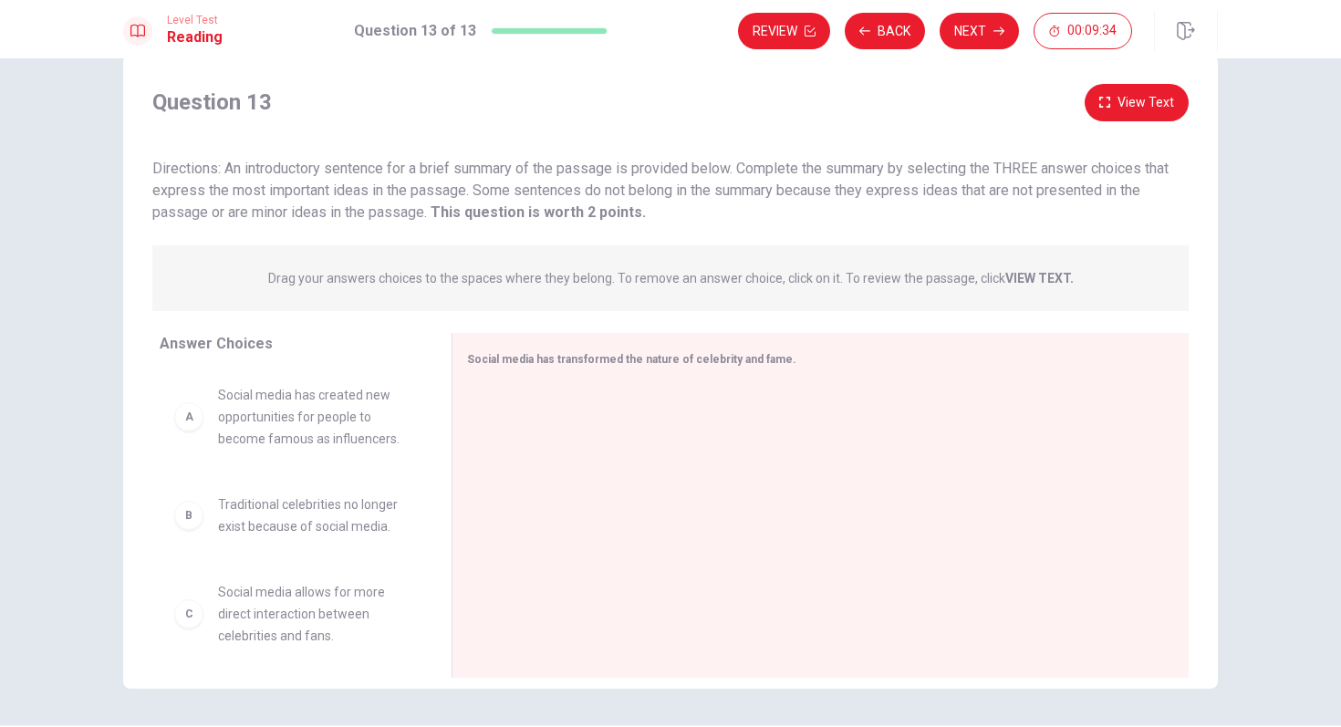
scroll to position [19, 0]
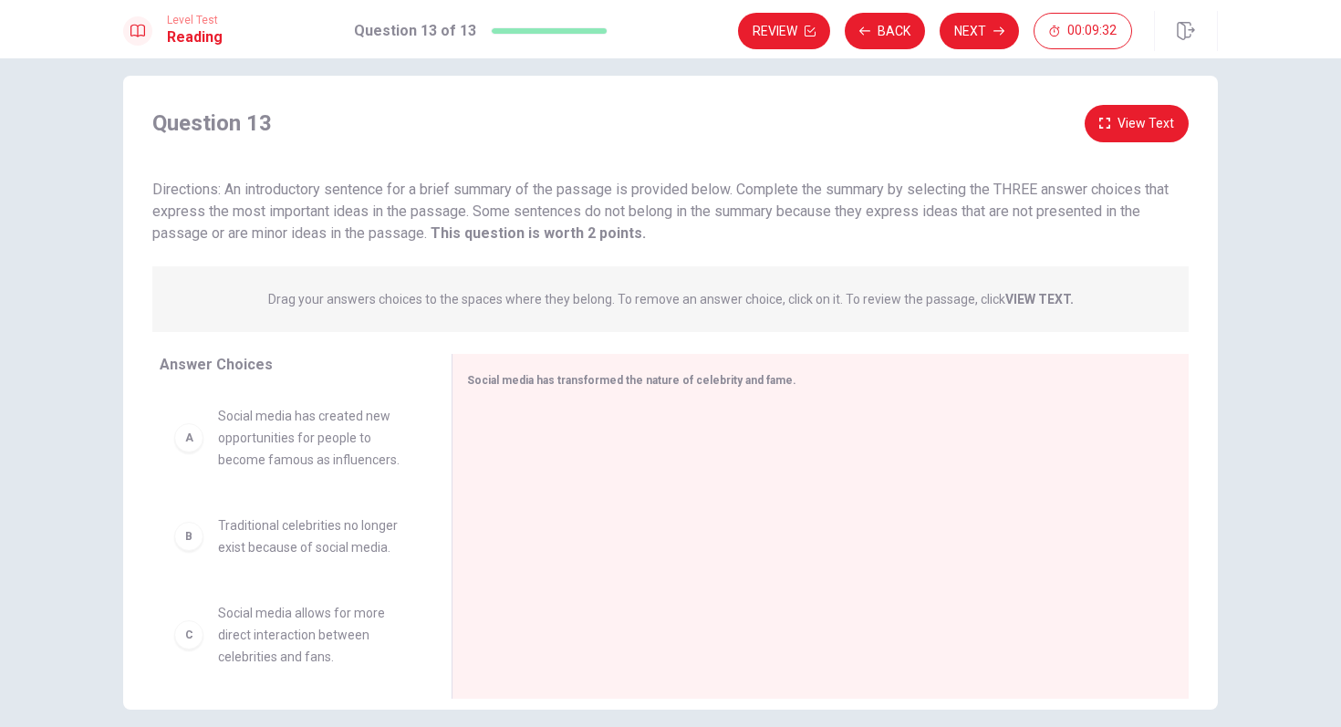
click at [1161, 126] on button "View Text" at bounding box center [1136, 123] width 104 height 37
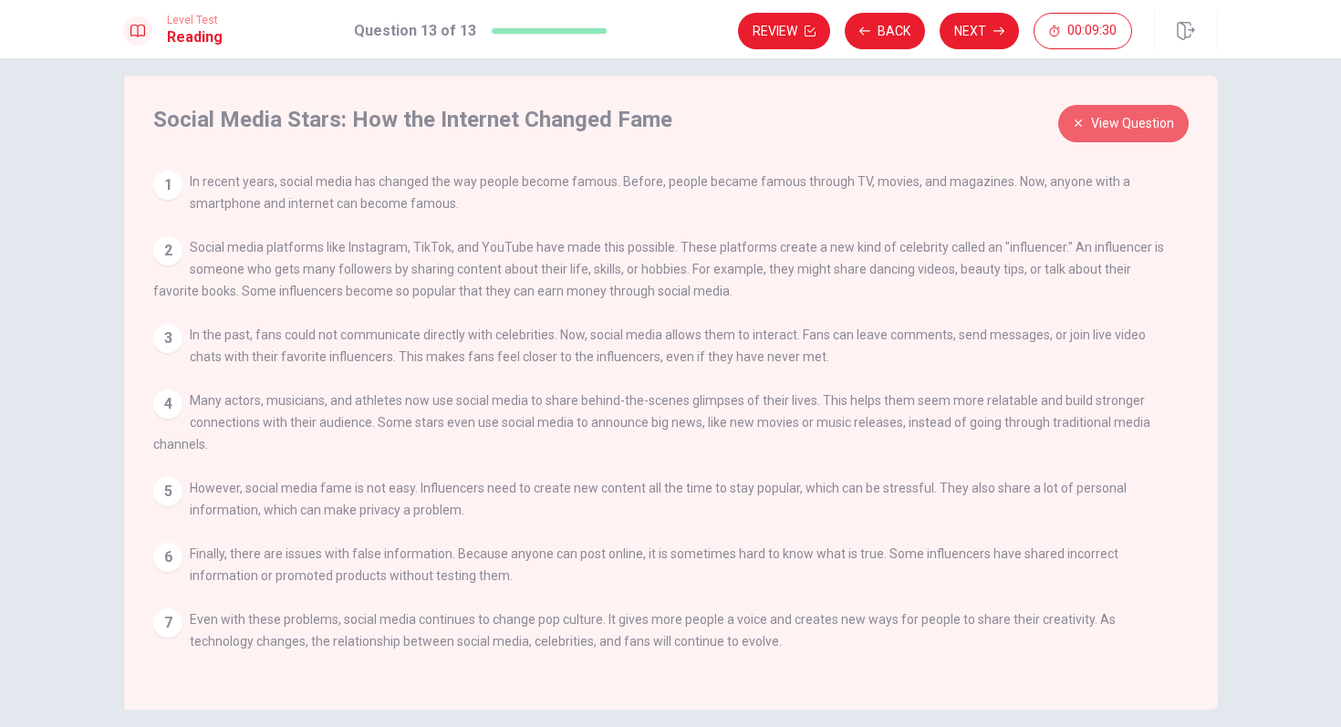
click at [1161, 126] on button "View Question" at bounding box center [1123, 123] width 130 height 37
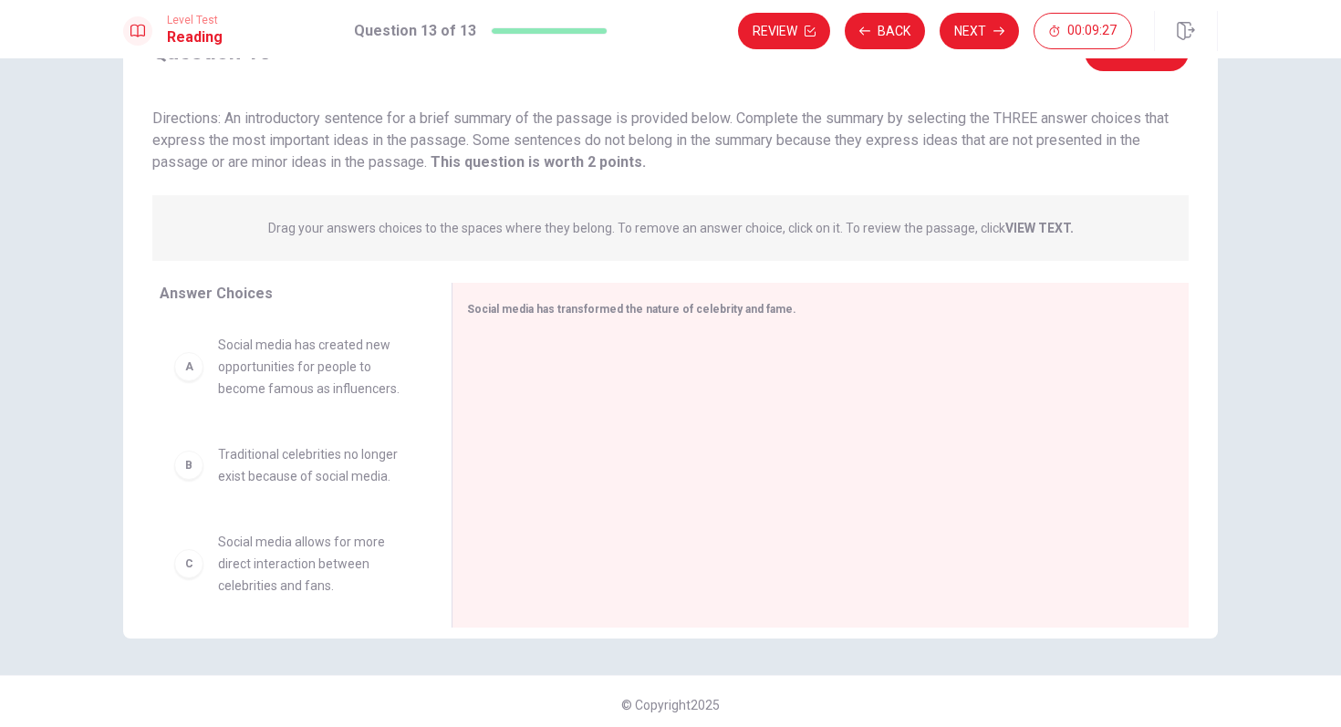
scroll to position [92, 0]
click at [191, 466] on div "B" at bounding box center [188, 463] width 29 height 29
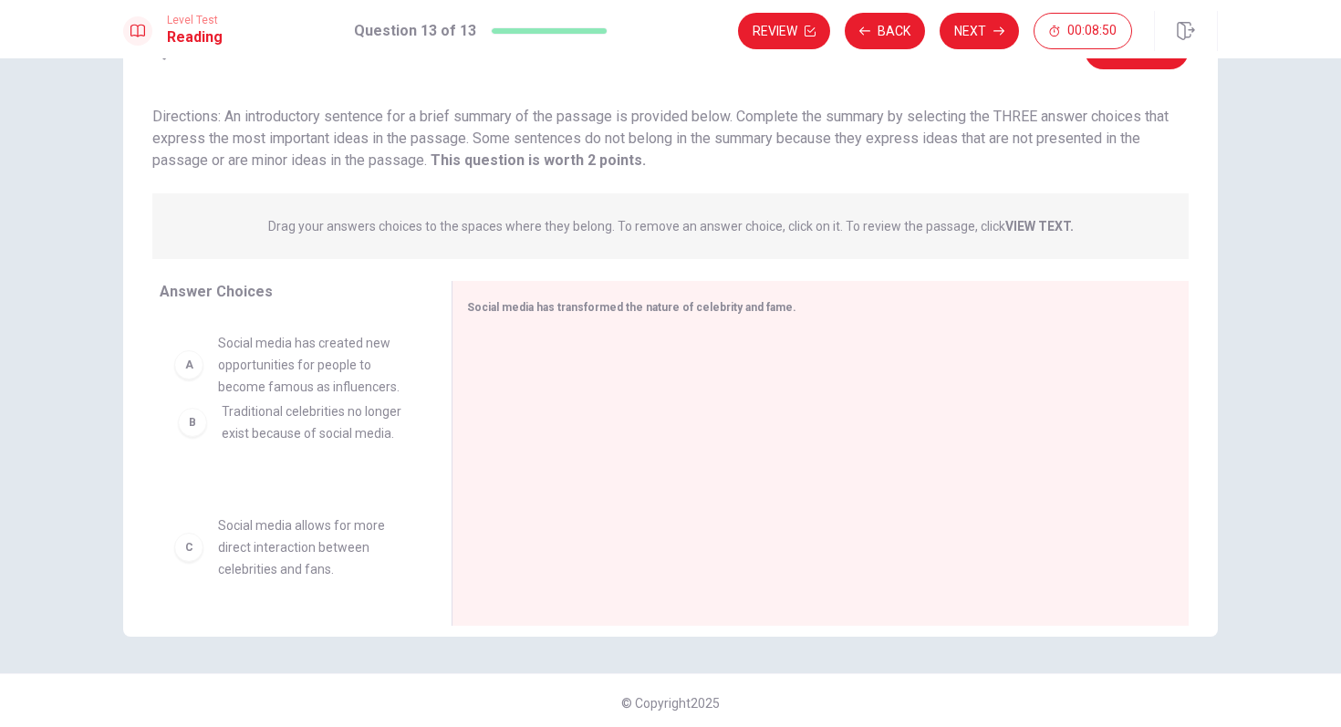
drag, startPoint x: 191, startPoint y: 466, endPoint x: 201, endPoint y: 425, distance: 42.3
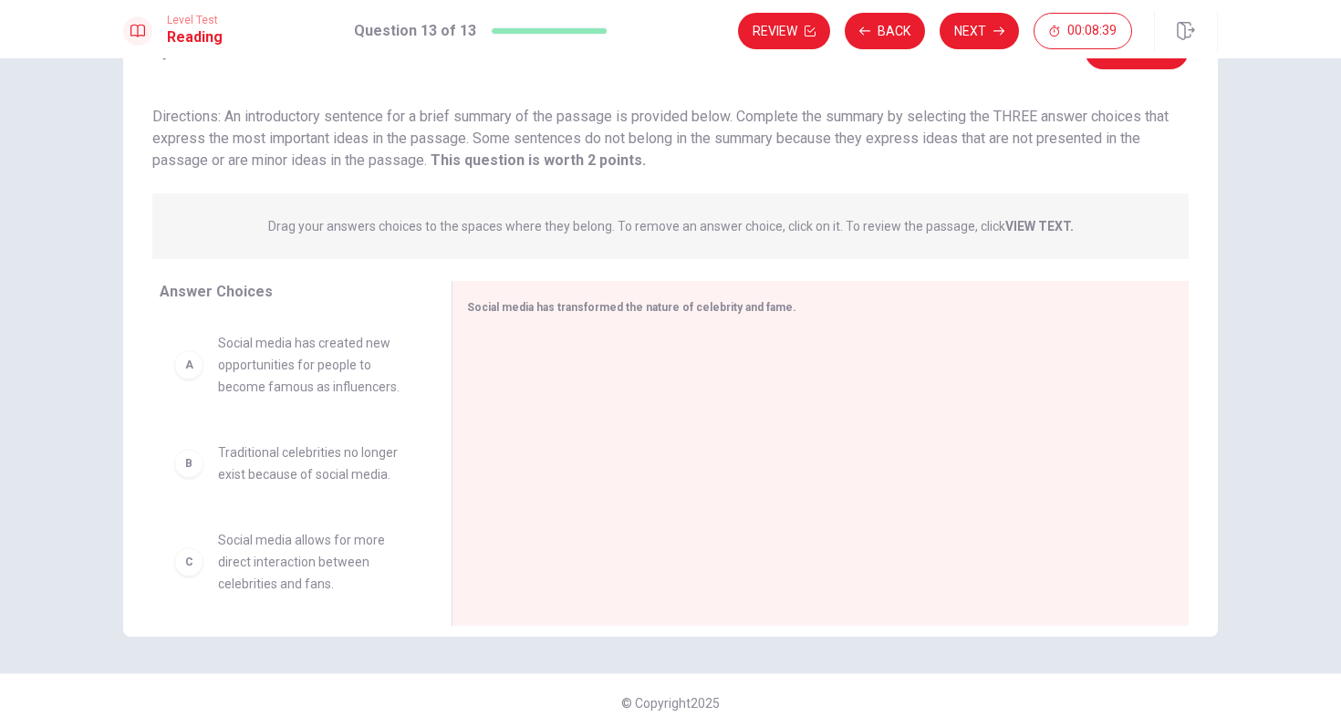
scroll to position [0, 0]
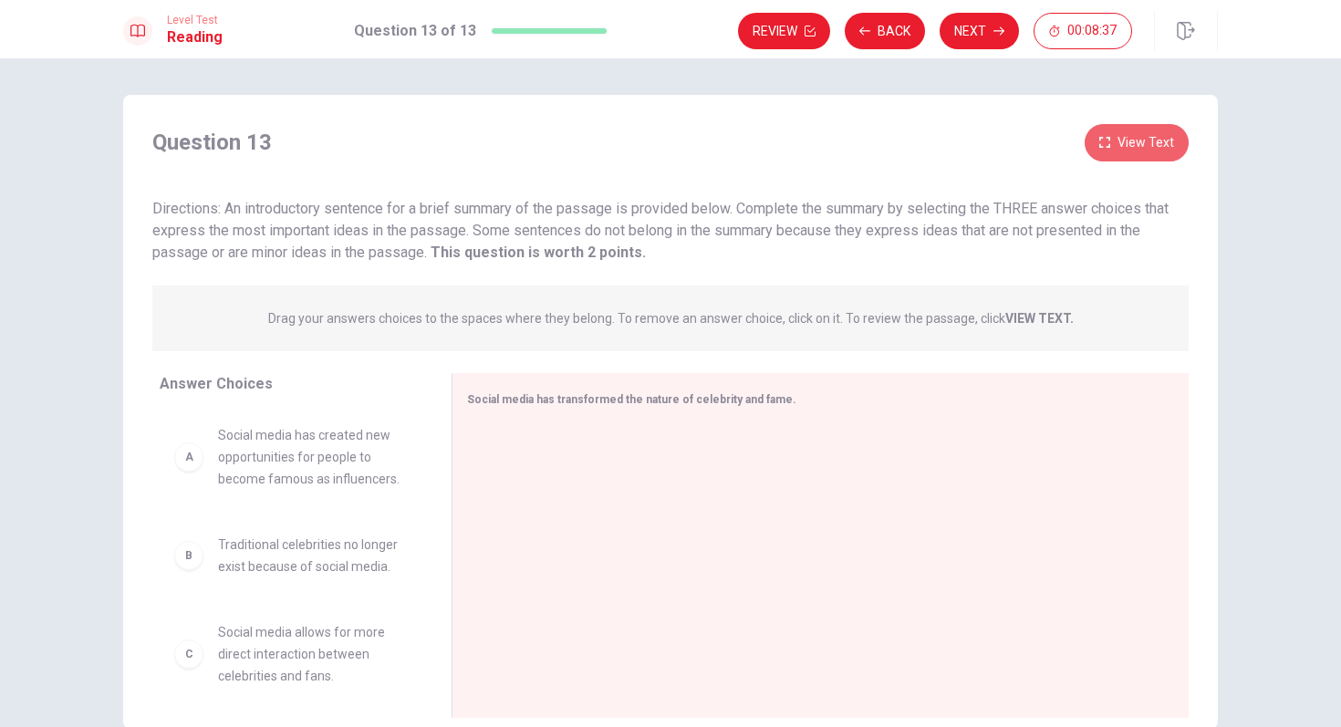
click at [1149, 143] on button "View Text" at bounding box center [1136, 142] width 104 height 37
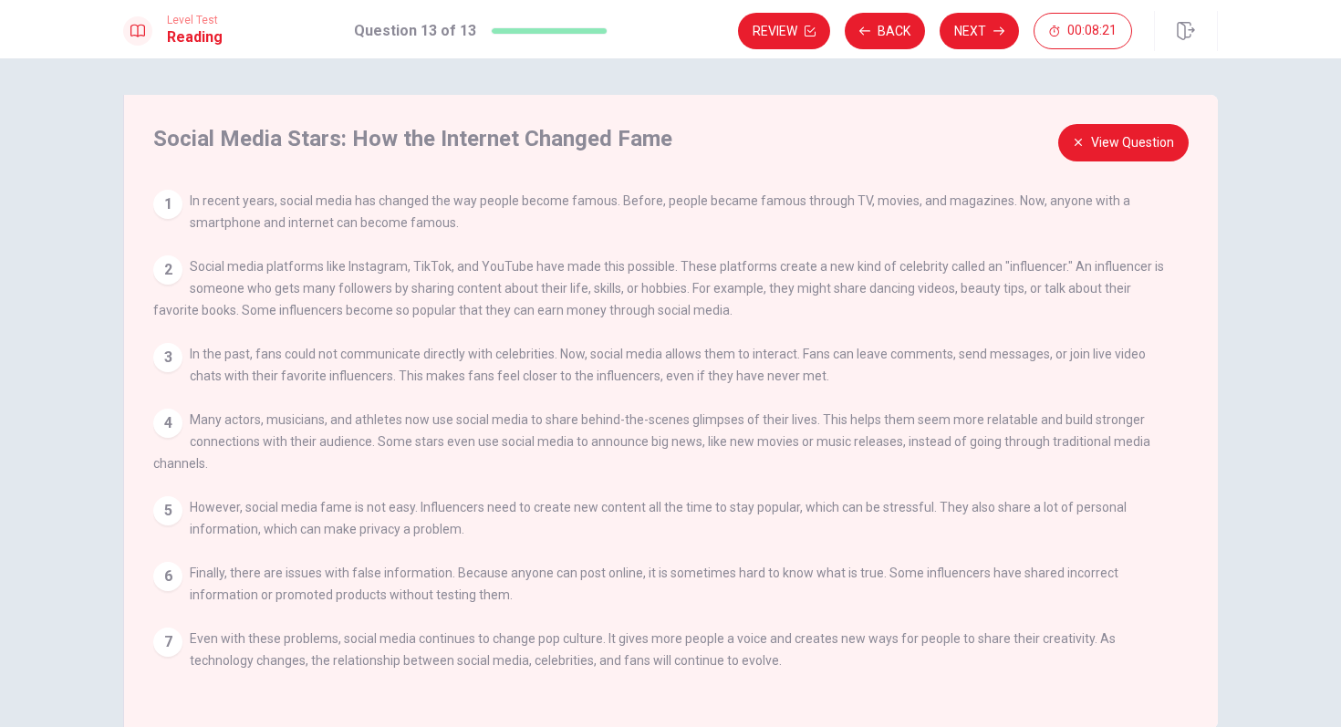
click at [1098, 141] on button "View Question" at bounding box center [1123, 142] width 130 height 37
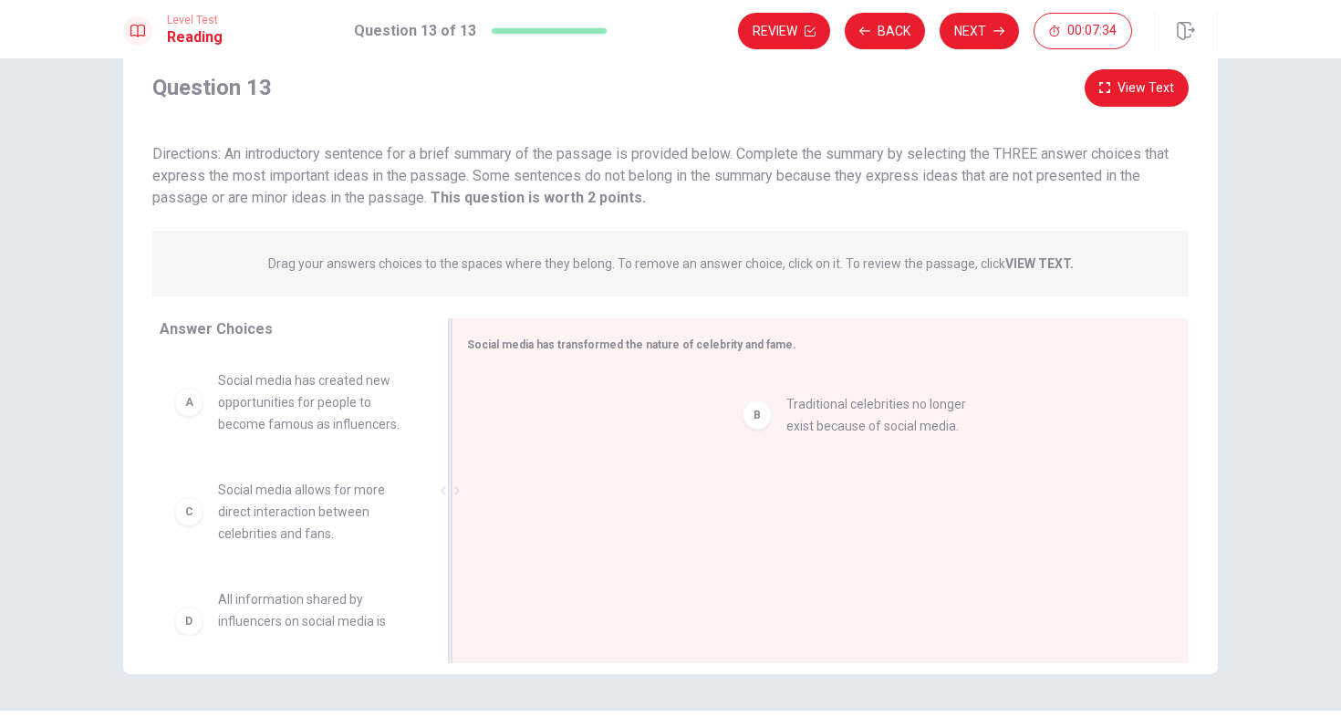
drag, startPoint x: 193, startPoint y: 504, endPoint x: 770, endPoint y: 419, distance: 582.8
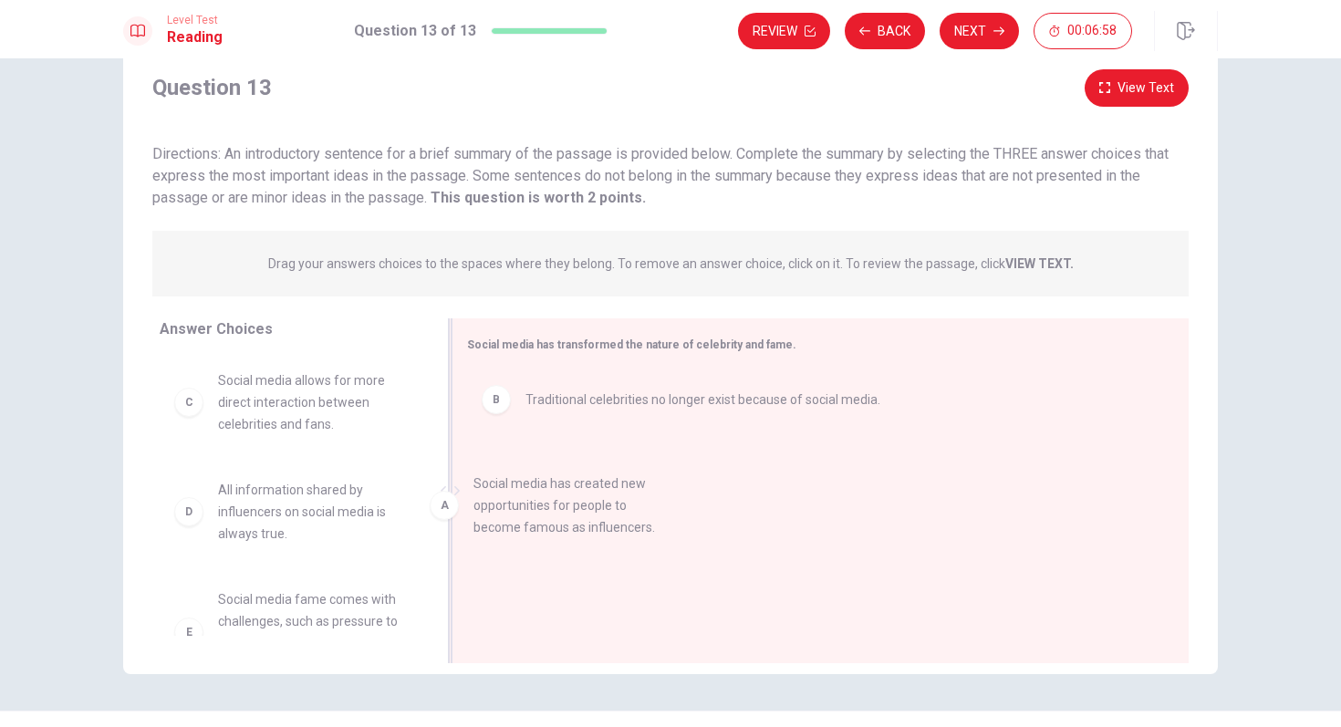
drag, startPoint x: 273, startPoint y: 401, endPoint x: 641, endPoint y: 503, distance: 382.1
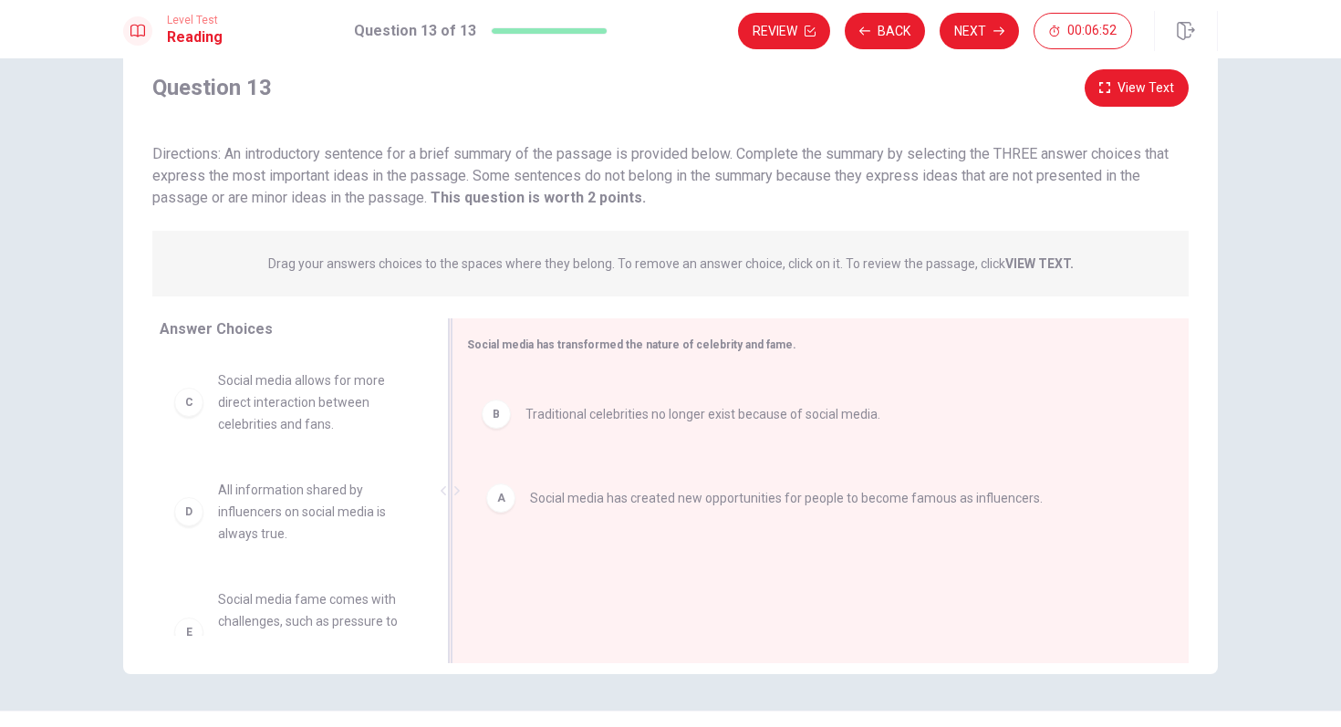
drag, startPoint x: 629, startPoint y: 397, endPoint x: 634, endPoint y: 504, distance: 107.7
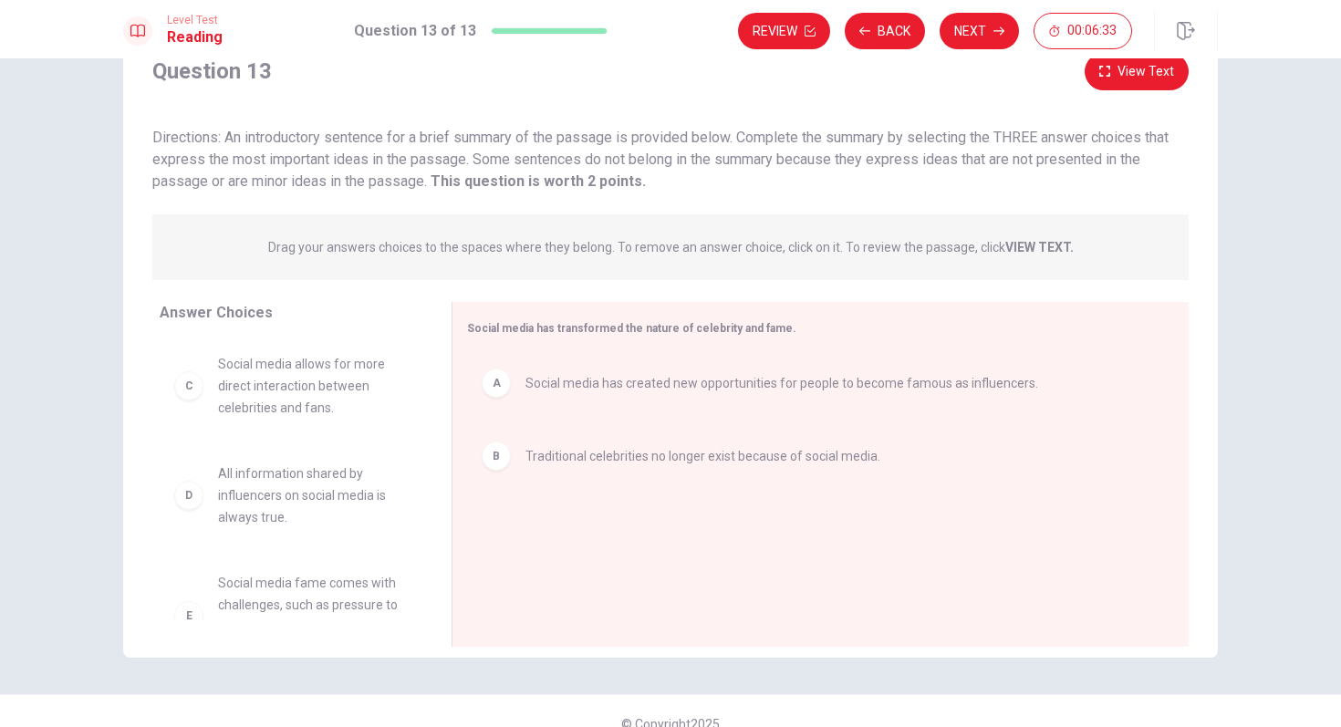
scroll to position [85, 0]
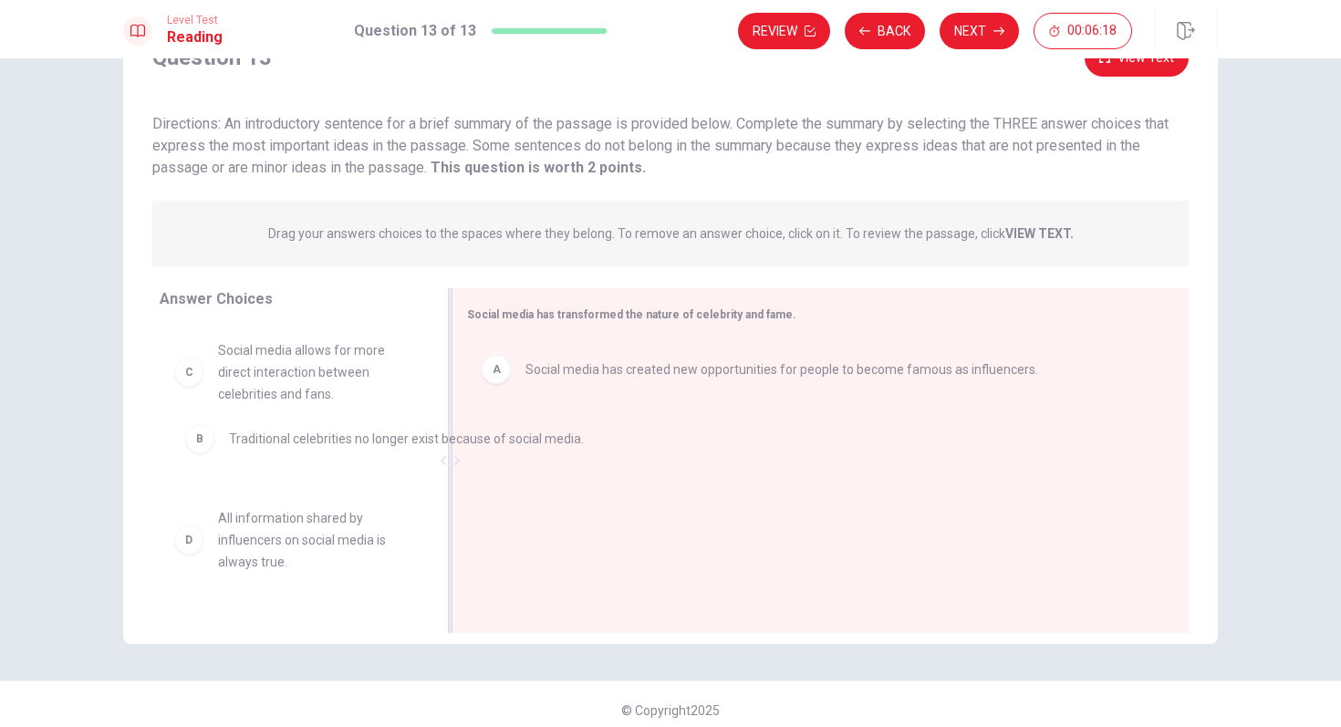
drag, startPoint x: 607, startPoint y: 445, endPoint x: 291, endPoint y: 439, distance: 316.5
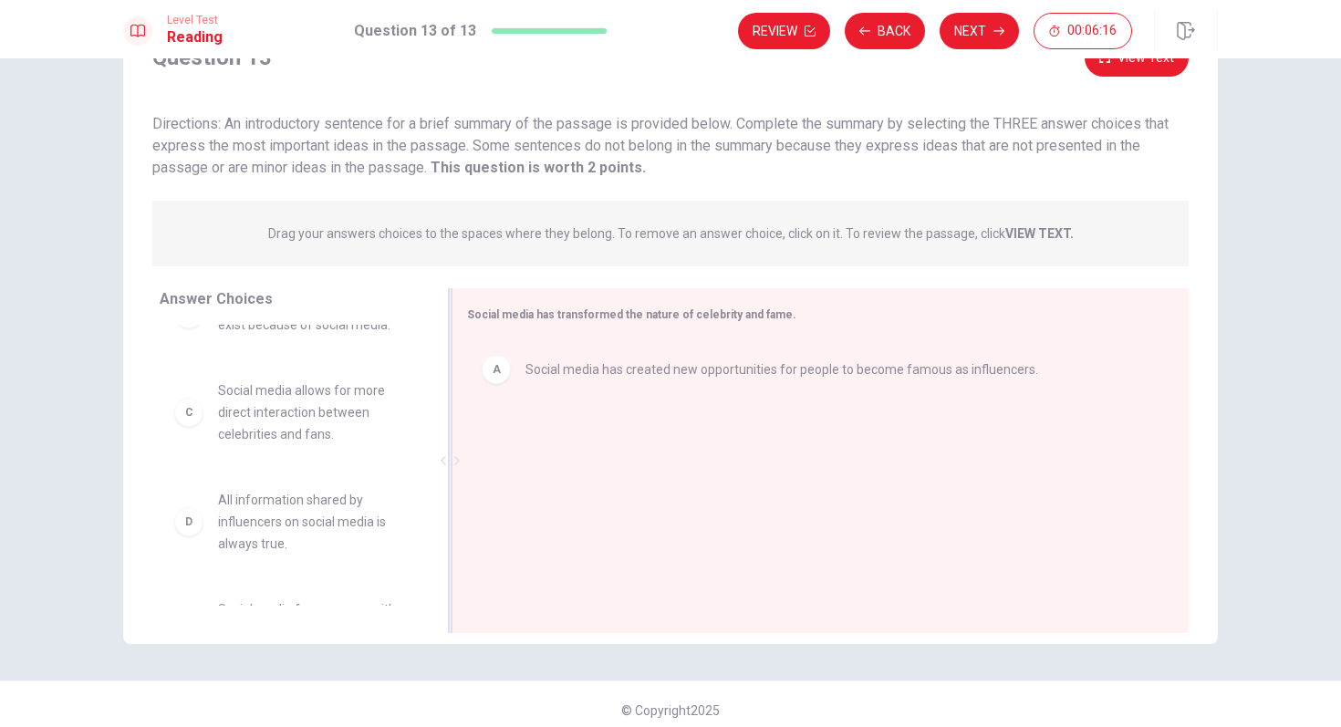
scroll to position [57, 0]
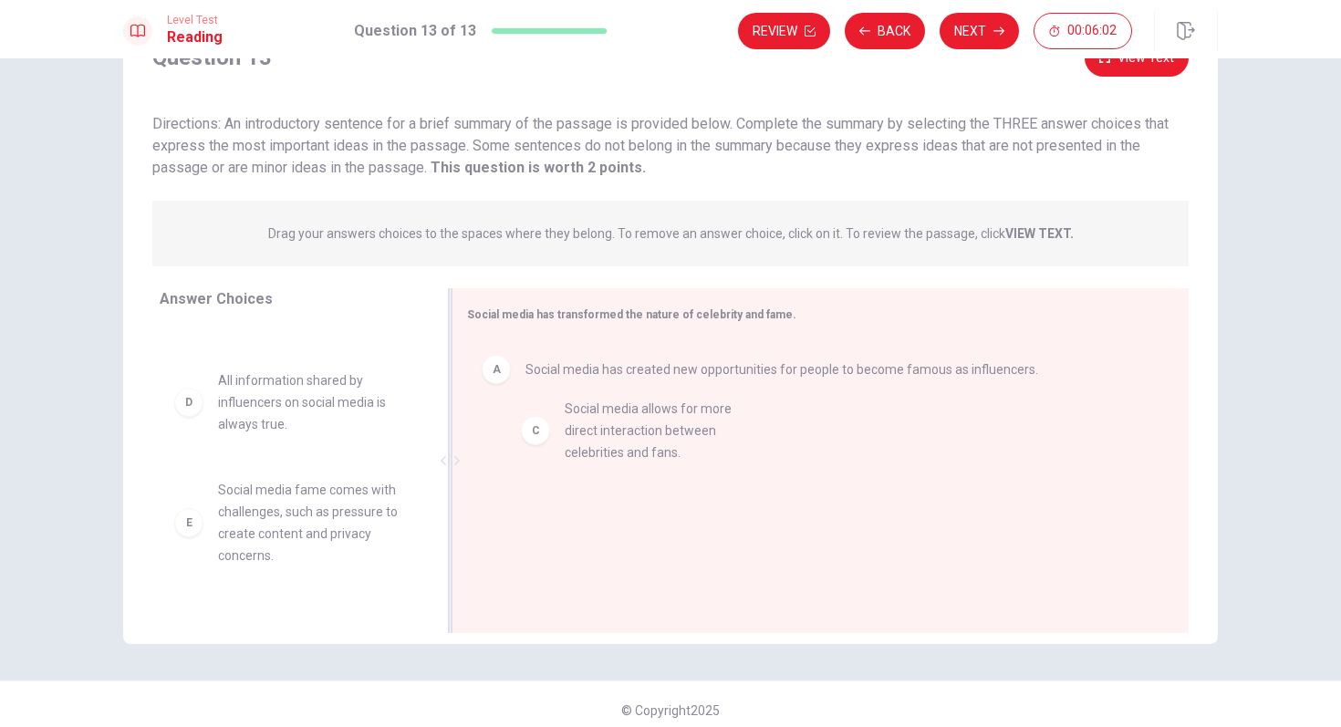
drag, startPoint x: 291, startPoint y: 396, endPoint x: 646, endPoint y: 424, distance: 355.9
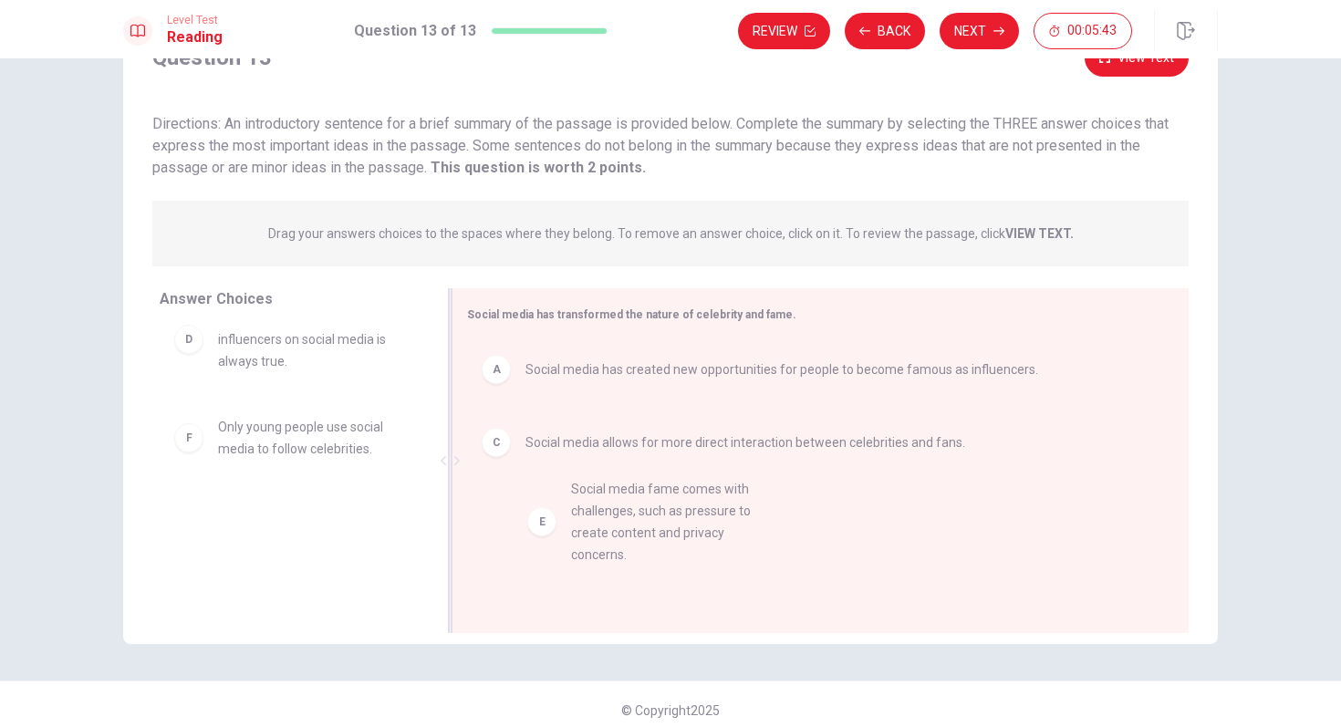
drag, startPoint x: 286, startPoint y: 450, endPoint x: 651, endPoint y: 513, distance: 370.4
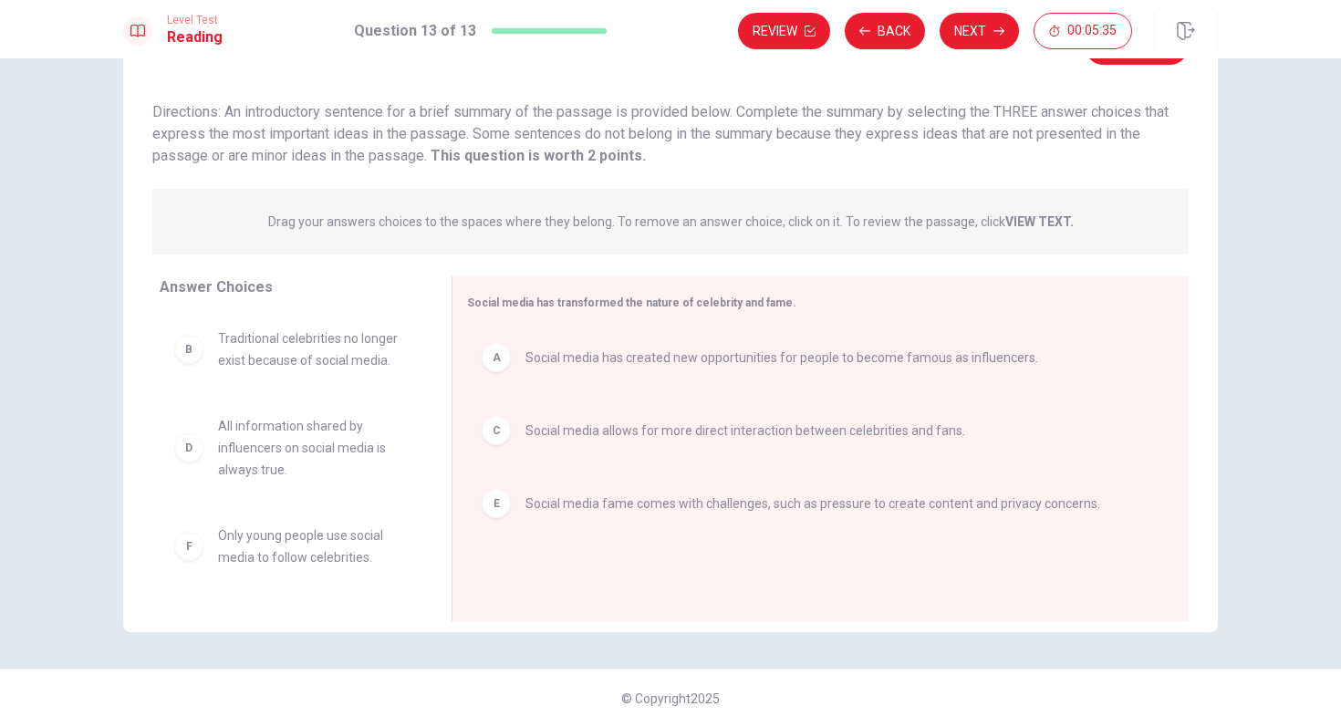
scroll to position [0, 0]
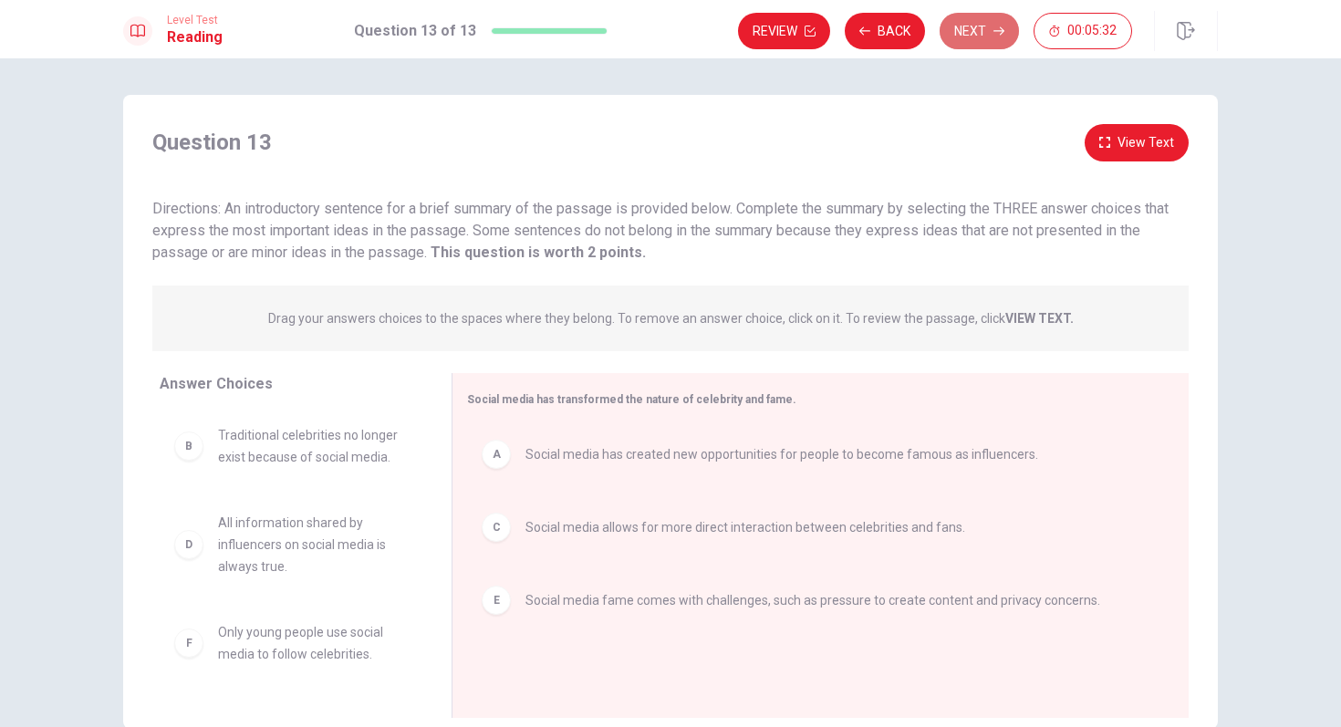
click at [986, 31] on button "Next" at bounding box center [978, 31] width 79 height 36
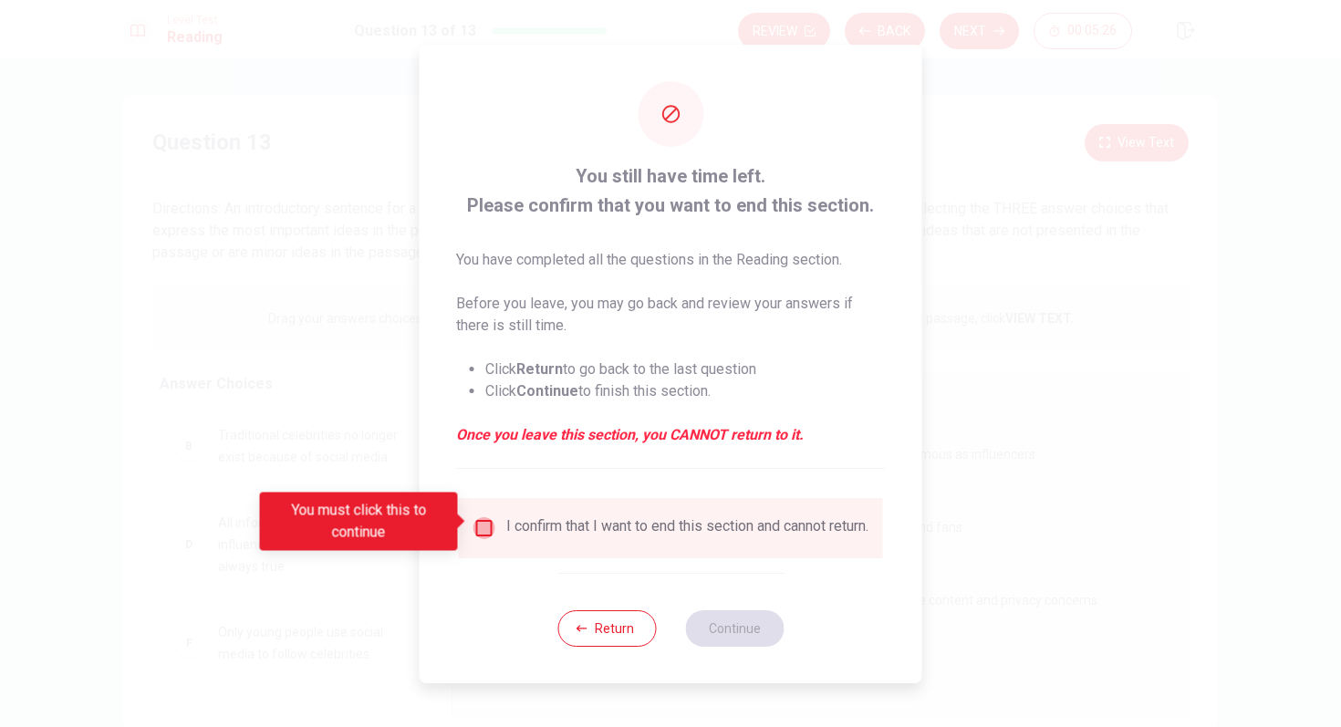
click at [483, 519] on input "You must click this to continue" at bounding box center [484, 528] width 22 height 22
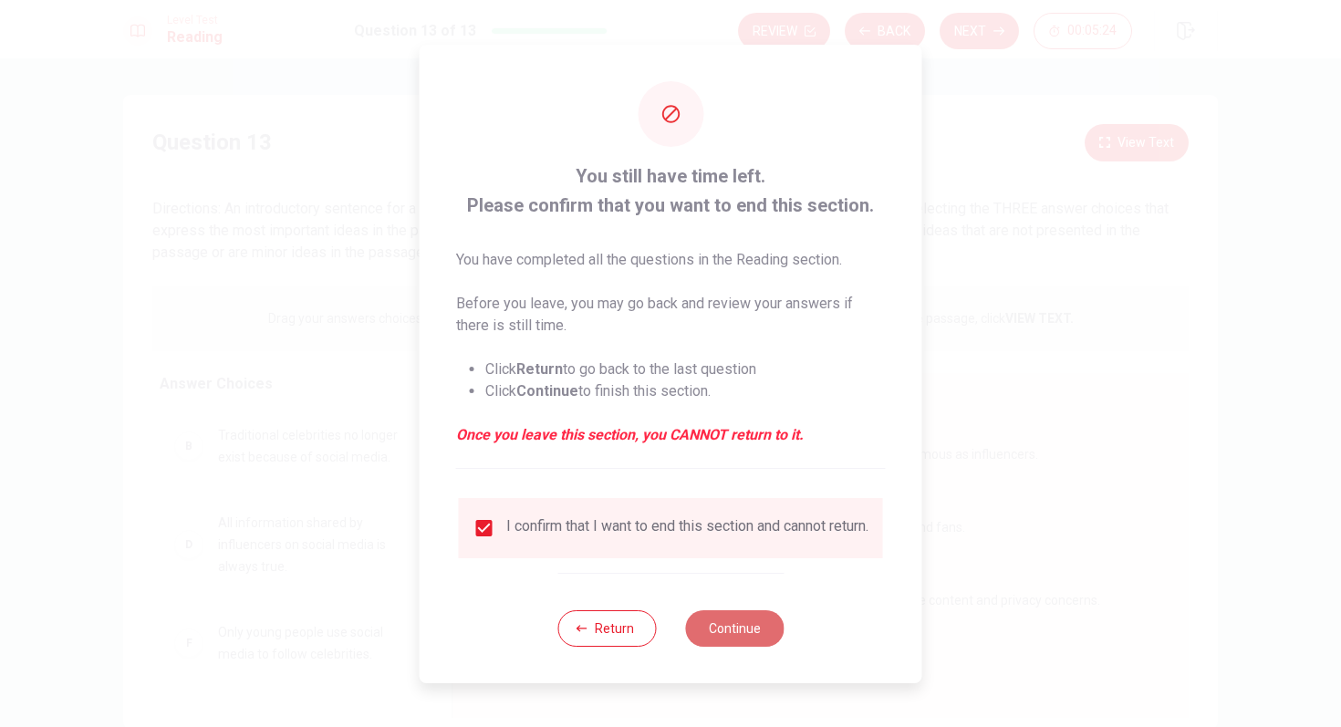
click at [735, 638] on button "Continue" at bounding box center [734, 628] width 99 height 36
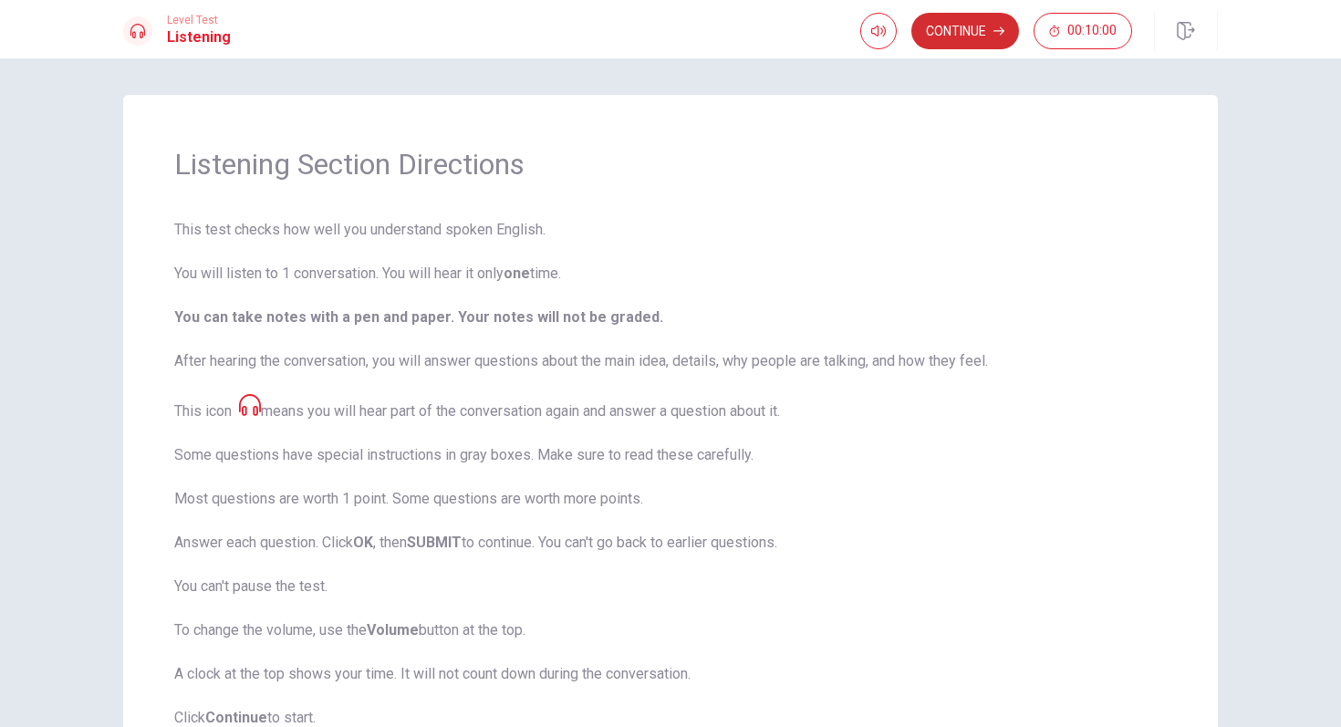
click at [966, 36] on button "Continue" at bounding box center [965, 31] width 108 height 36
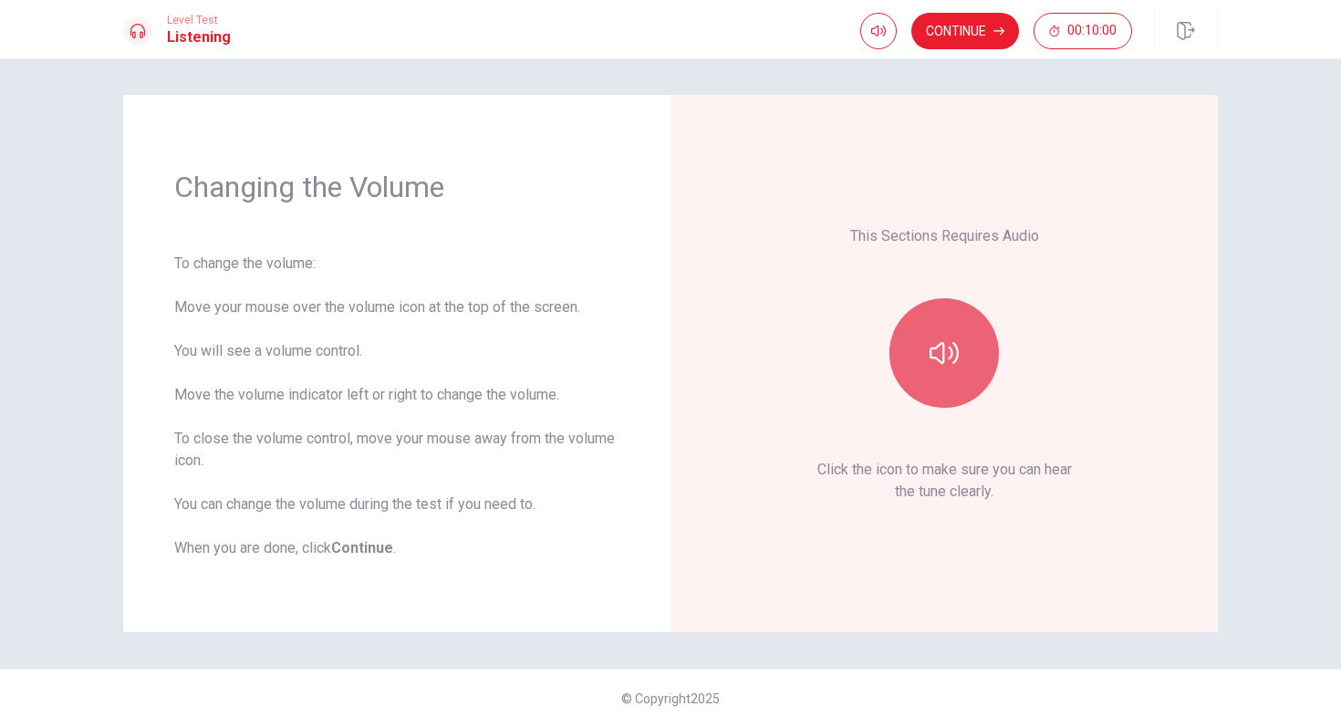
click at [960, 329] on button "button" at bounding box center [943, 352] width 109 height 109
click at [939, 363] on icon "button" at bounding box center [943, 352] width 29 height 29
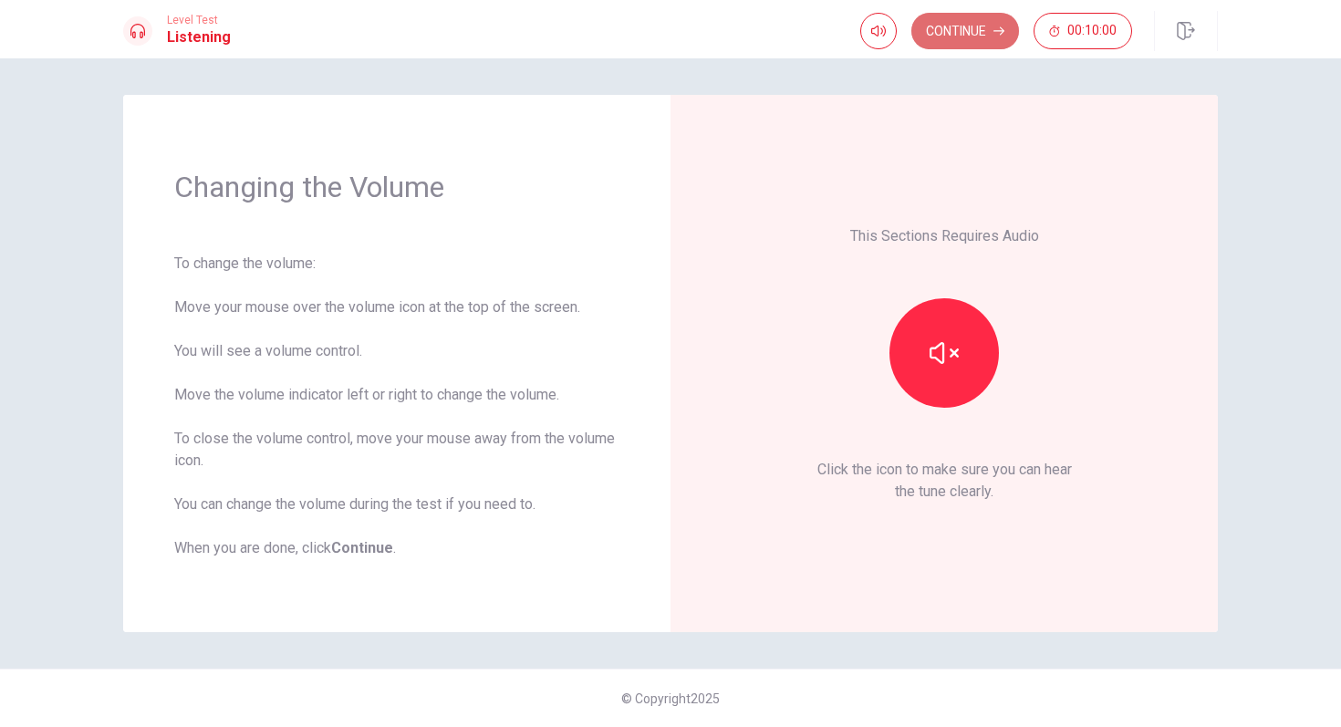
click at [970, 34] on button "Continue" at bounding box center [965, 31] width 108 height 36
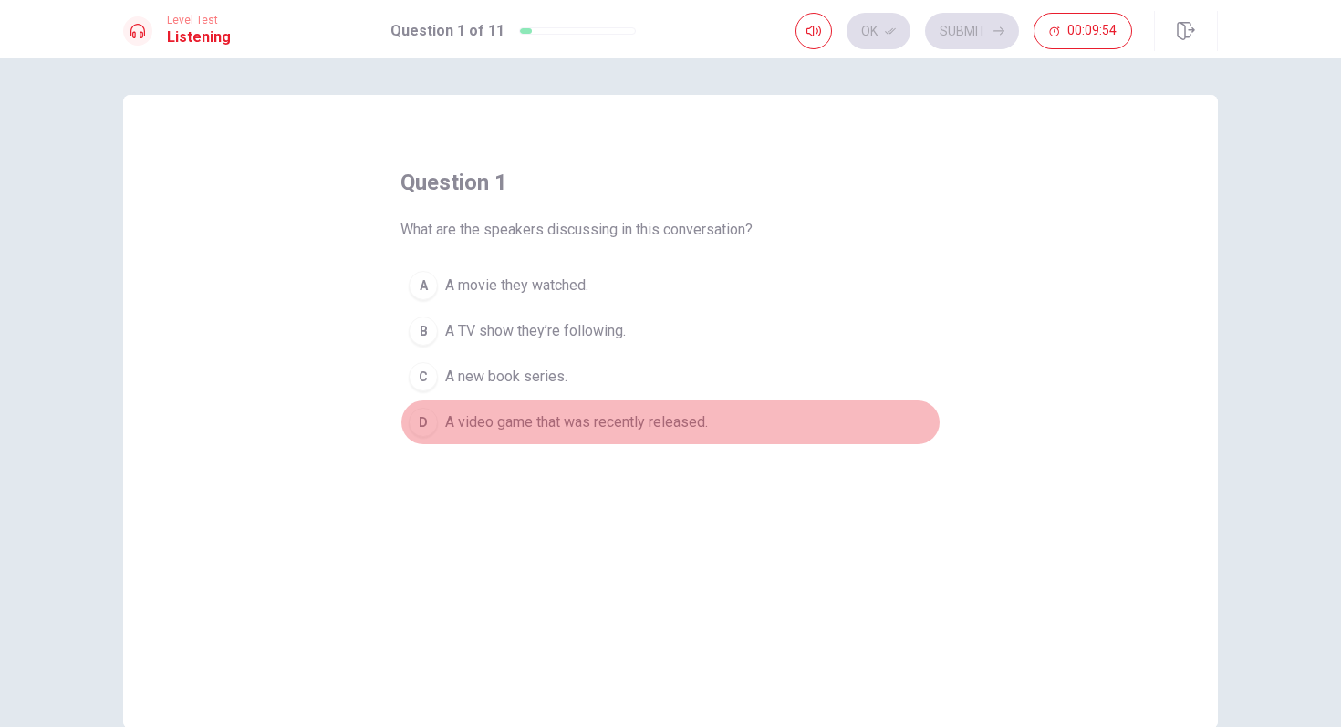
click at [628, 425] on span "A video game that was recently released." at bounding box center [576, 422] width 263 height 22
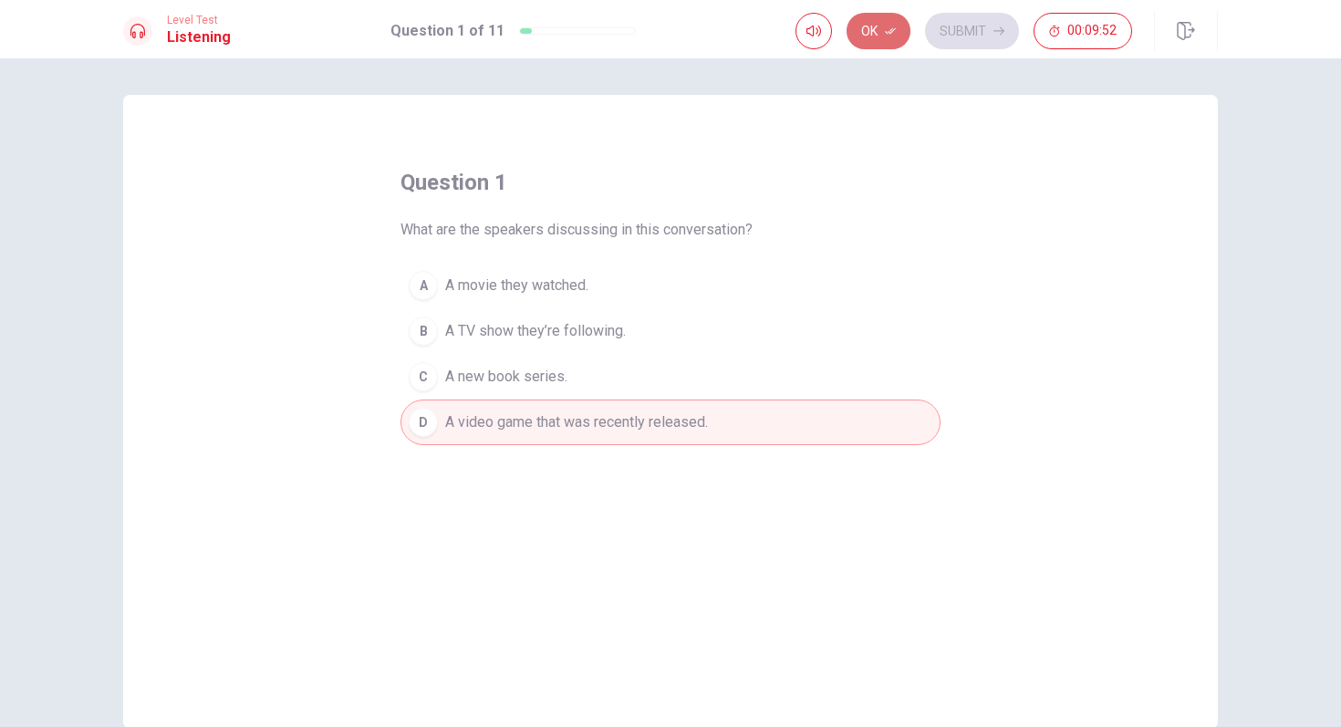
click at [877, 36] on button "Ok" at bounding box center [878, 31] width 64 height 36
click at [952, 28] on button "Submit" at bounding box center [972, 31] width 94 height 36
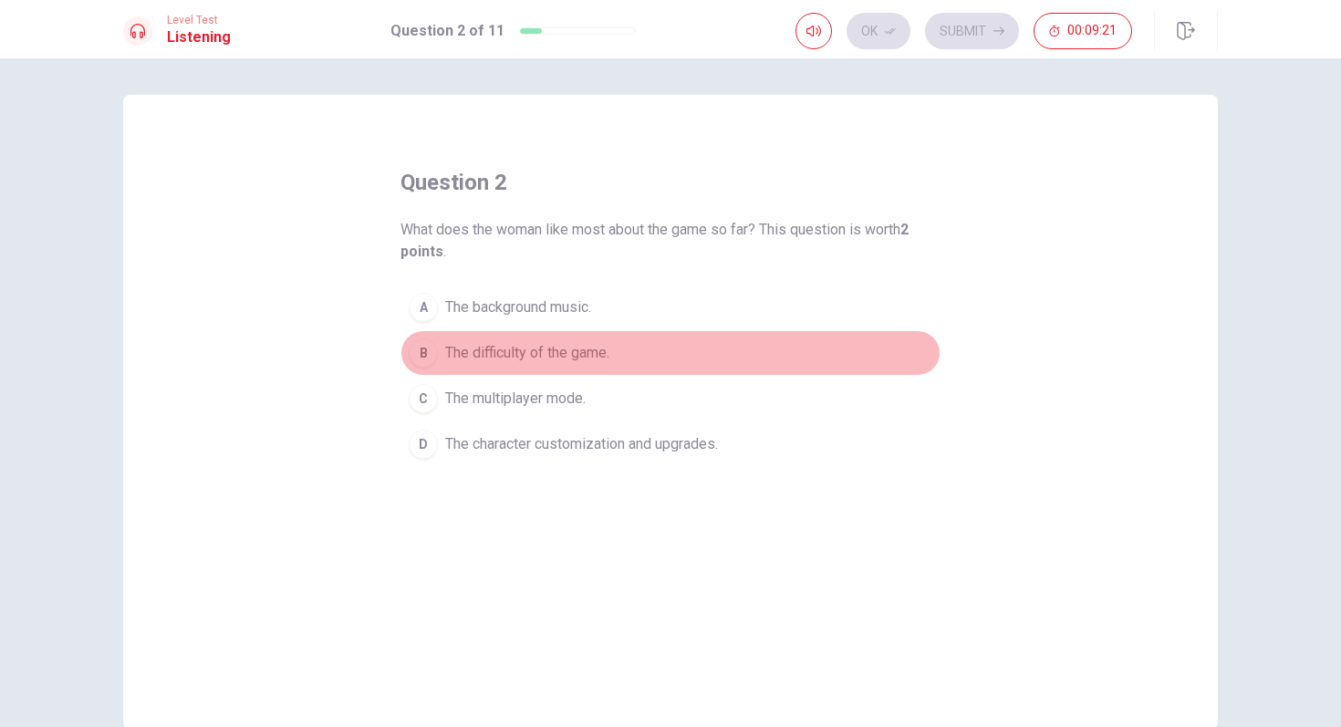
click at [469, 354] on span "The difficulty of the game." at bounding box center [527, 353] width 164 height 22
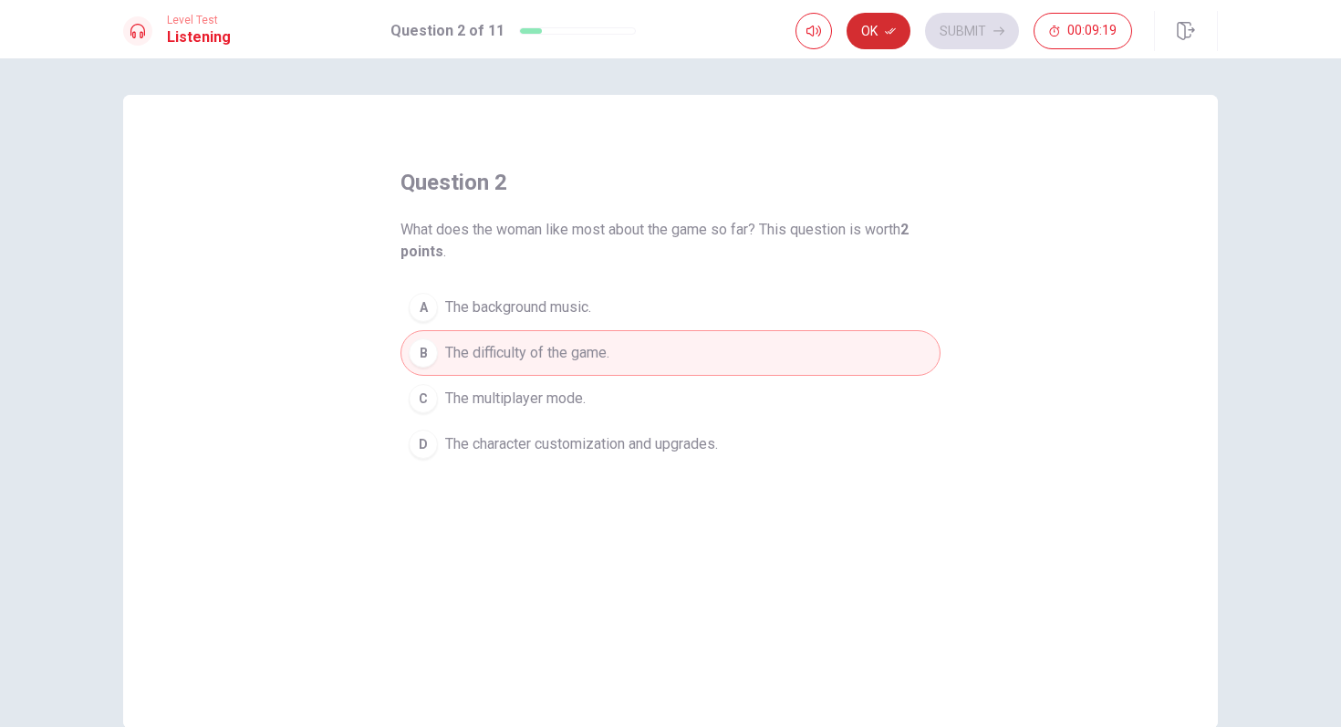
click at [876, 23] on button "Ok" at bounding box center [878, 31] width 64 height 36
click at [961, 30] on button "Submit" at bounding box center [972, 31] width 94 height 36
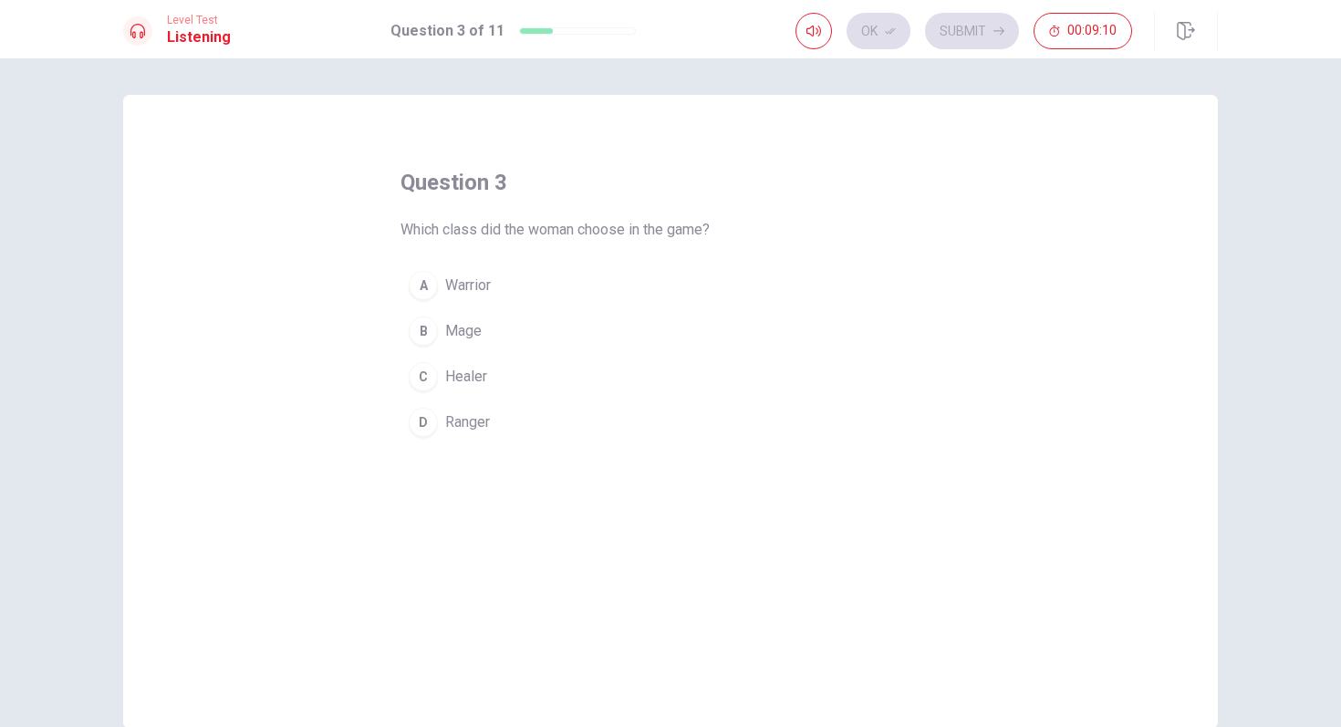
click at [480, 290] on span "Warrior" at bounding box center [468, 286] width 46 height 22
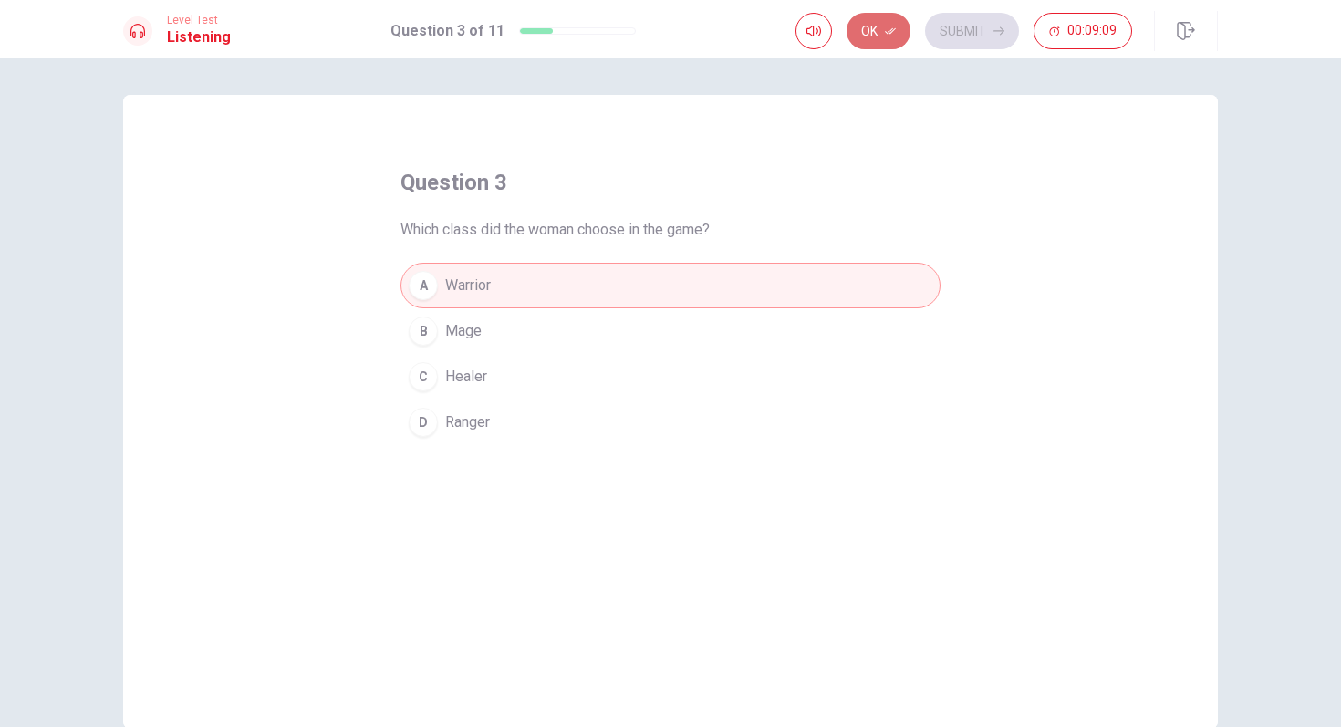
click at [876, 28] on button "Ok" at bounding box center [878, 31] width 64 height 36
click at [954, 27] on button "Submit" at bounding box center [972, 31] width 94 height 36
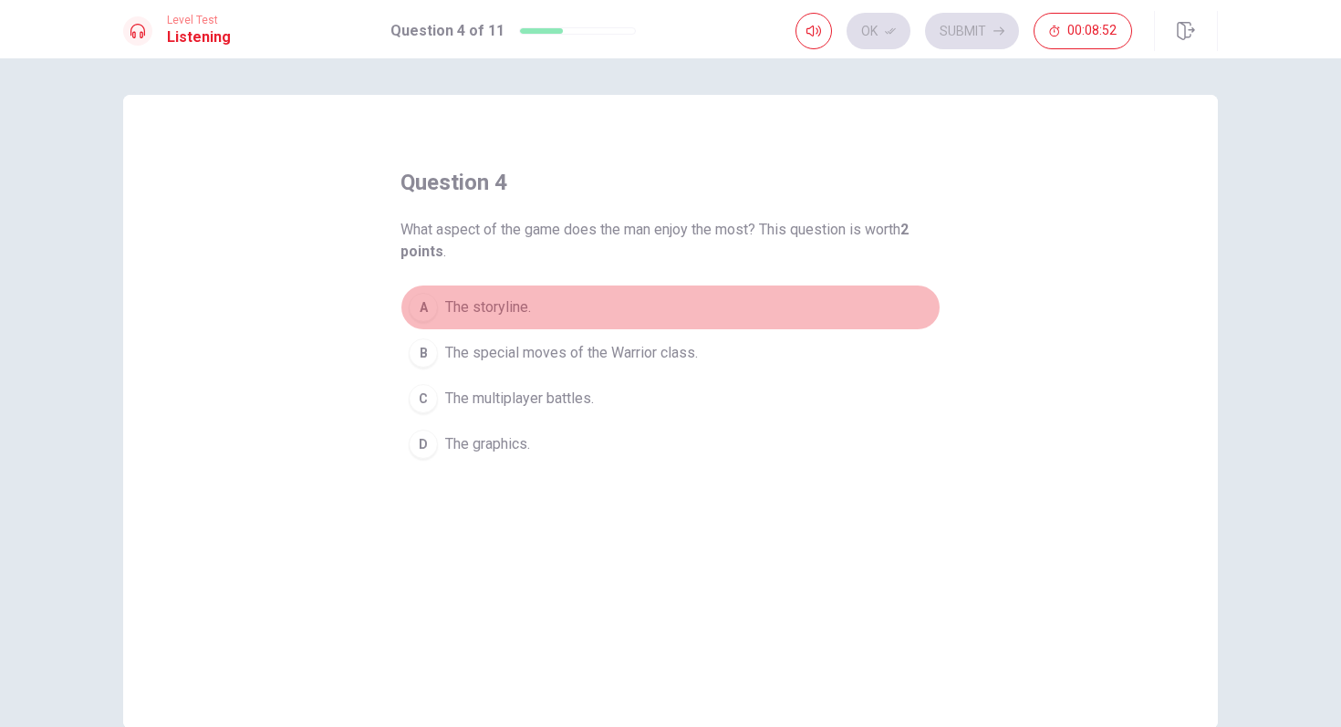
click at [542, 309] on button "A The storyline." at bounding box center [670, 308] width 540 height 46
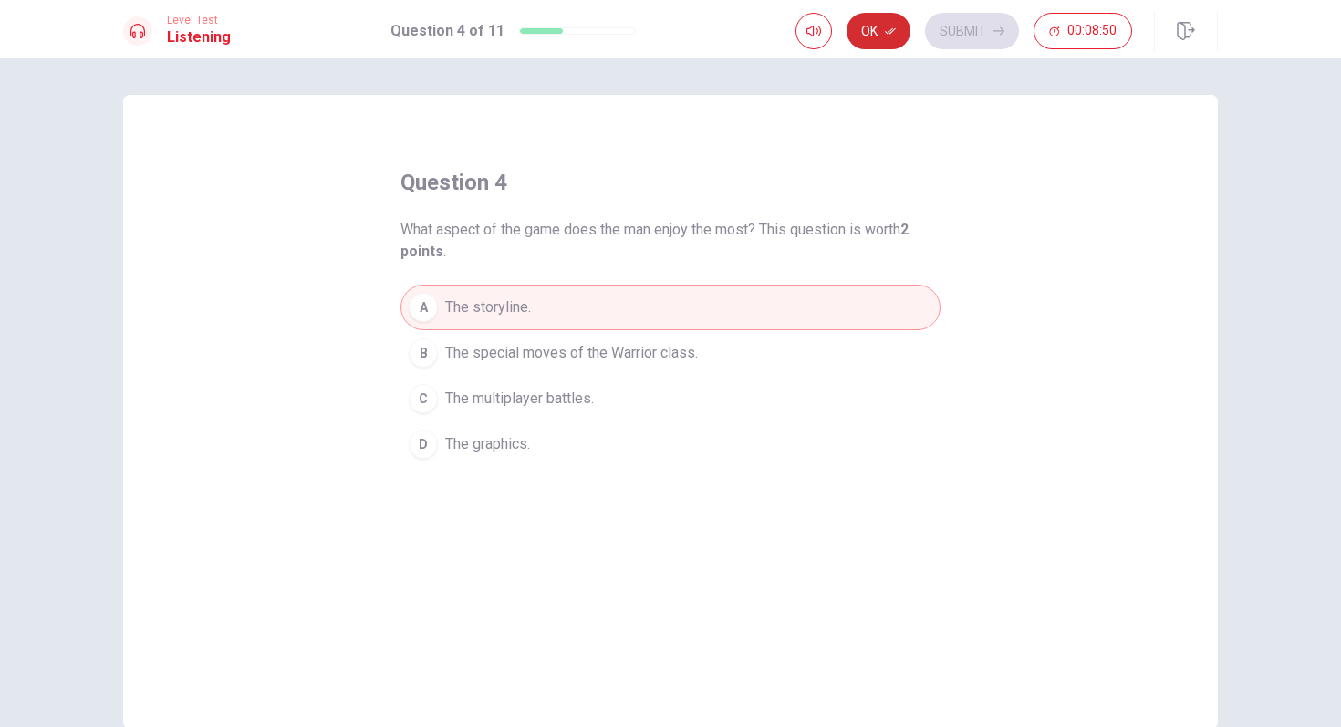
click at [880, 36] on button "Ok" at bounding box center [878, 31] width 64 height 36
click at [970, 29] on button "Submit" at bounding box center [972, 31] width 94 height 36
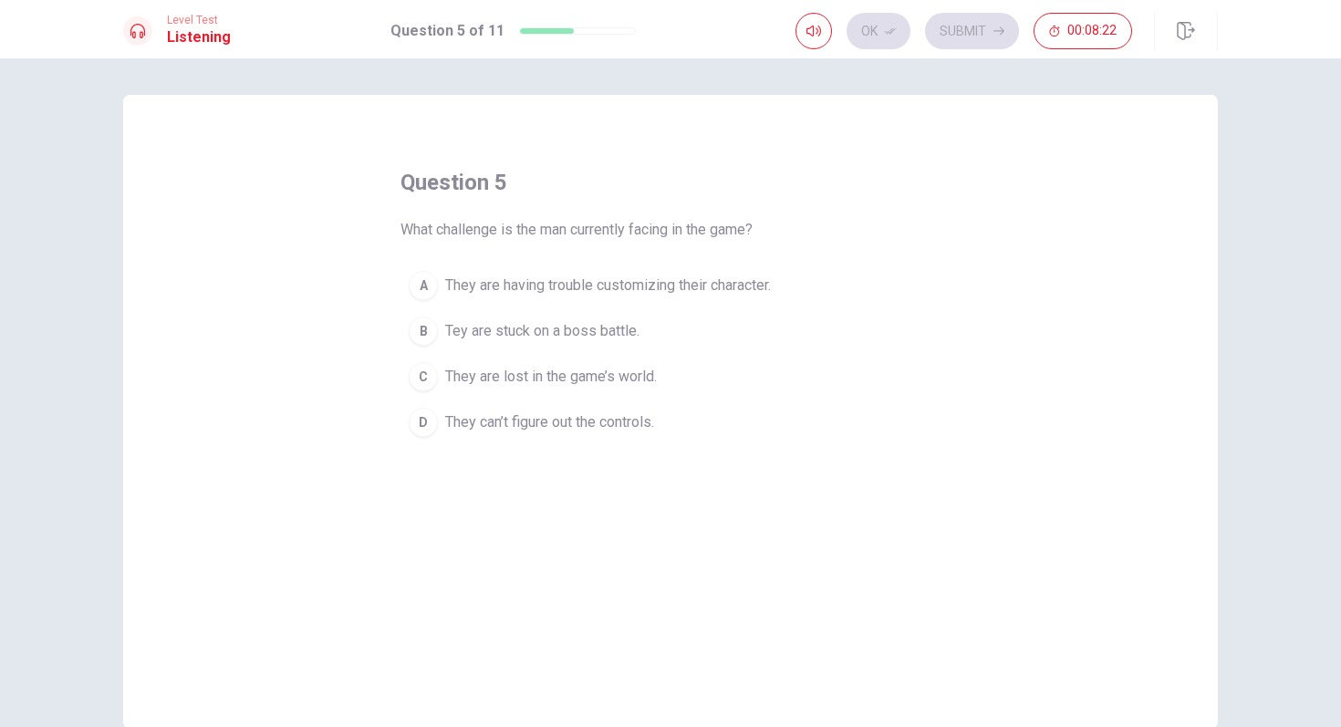
click at [619, 332] on span "Tey are stuck on a boss battle." at bounding box center [542, 331] width 194 height 22
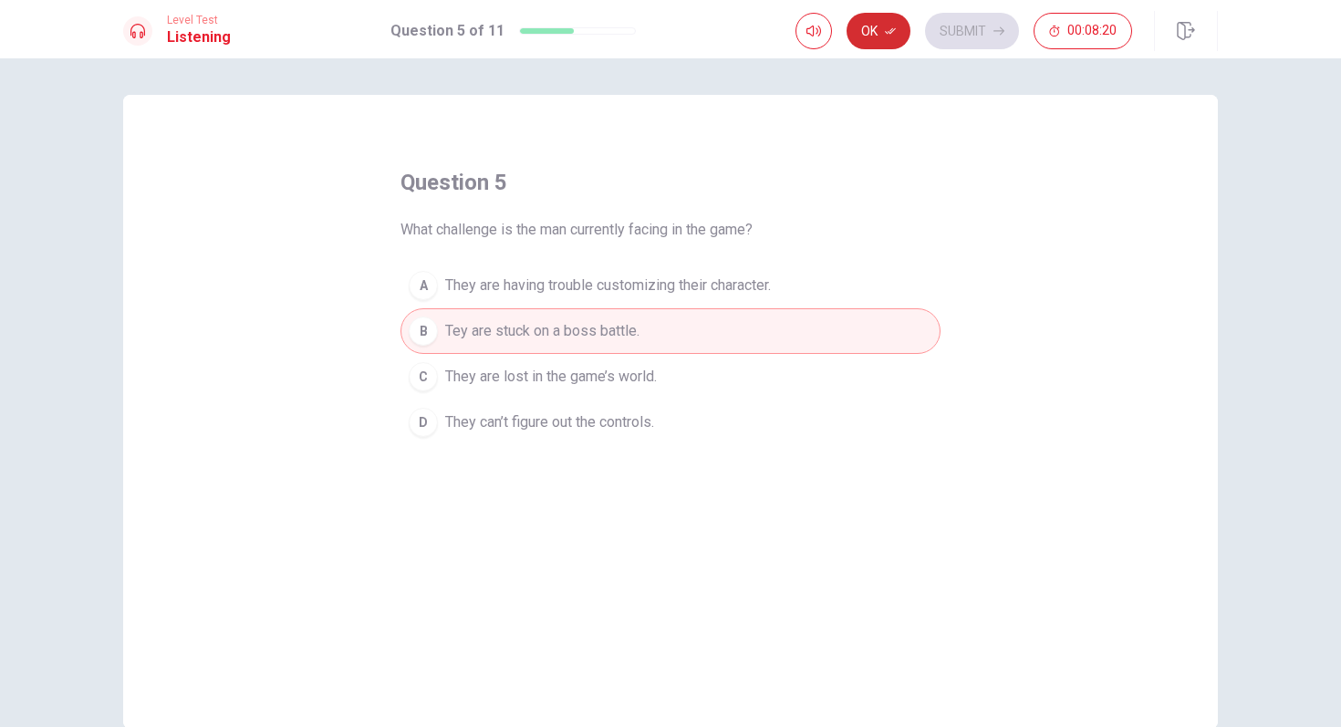
click at [882, 30] on button "Ok" at bounding box center [878, 31] width 64 height 36
click at [965, 34] on button "Submit" at bounding box center [972, 31] width 94 height 36
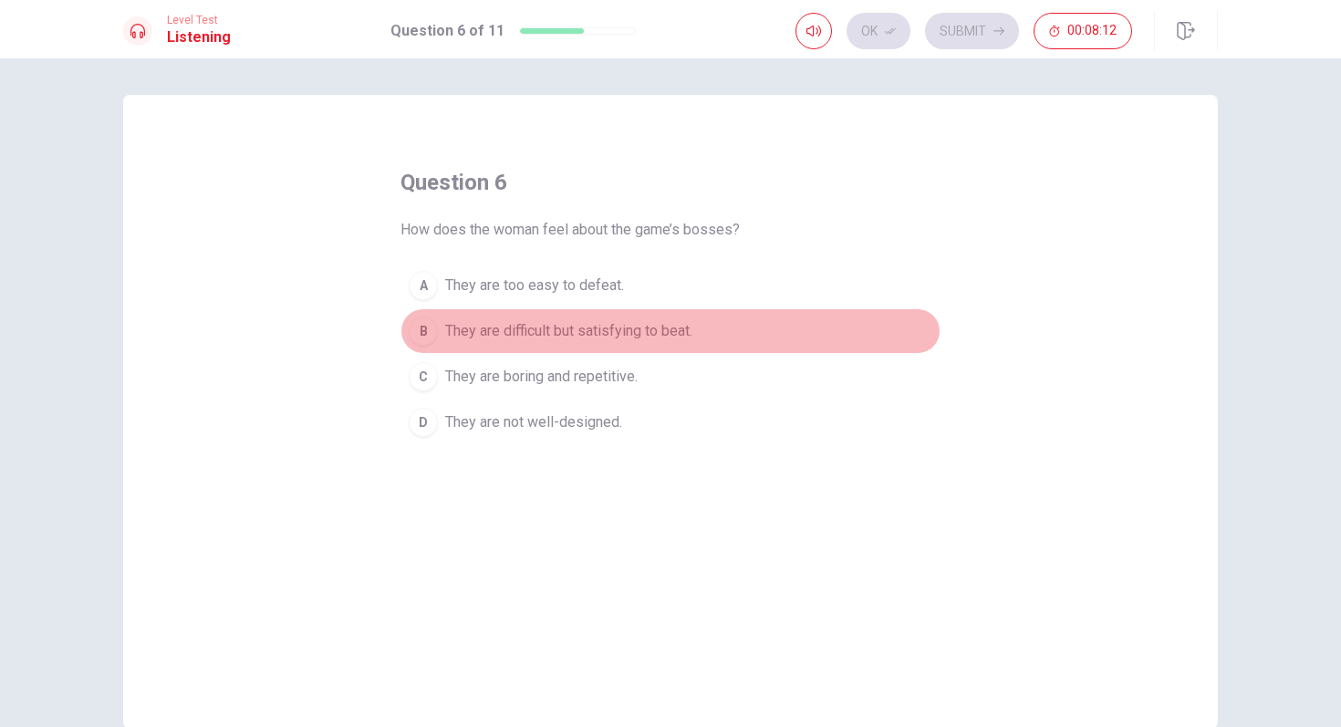
click at [665, 332] on span "They are difficult but satisfying to beat." at bounding box center [568, 331] width 247 height 22
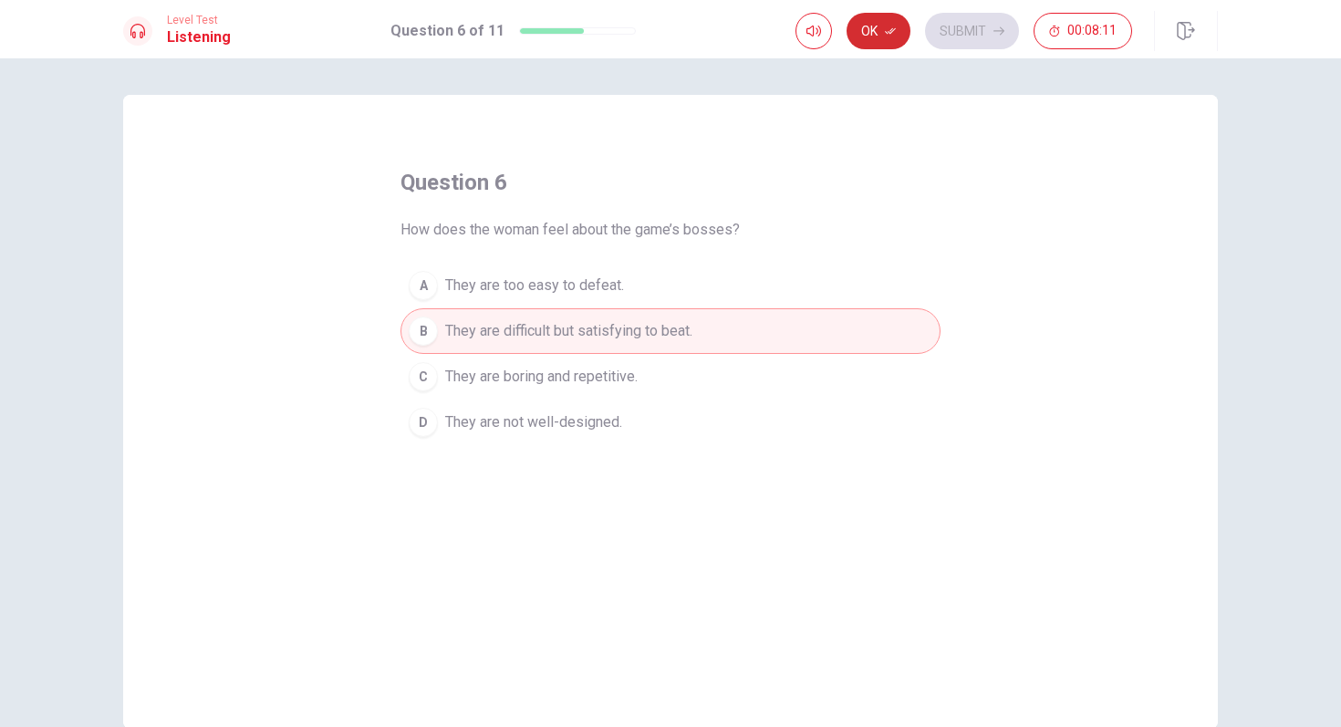
click at [875, 28] on button "Ok" at bounding box center [878, 31] width 64 height 36
click at [965, 22] on button "Submit" at bounding box center [972, 31] width 94 height 36
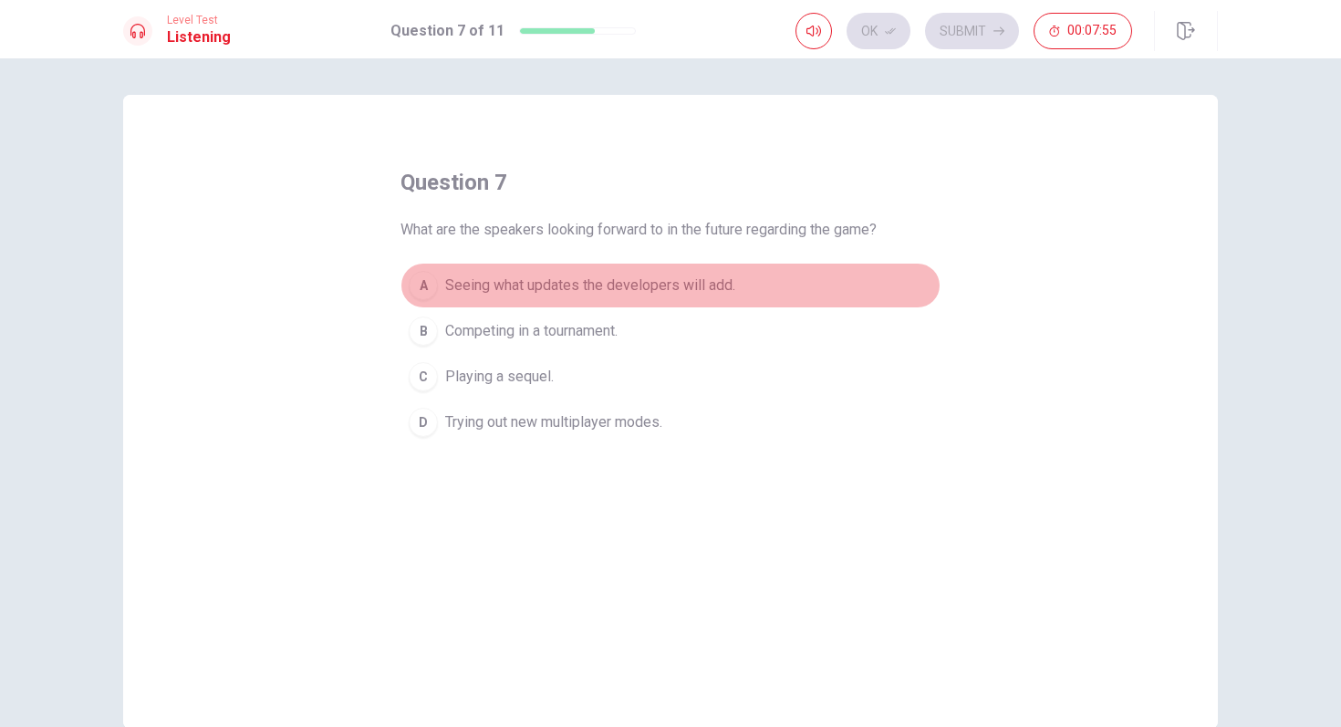
click at [664, 285] on span "Seeing what updates the developers will add." at bounding box center [590, 286] width 290 height 22
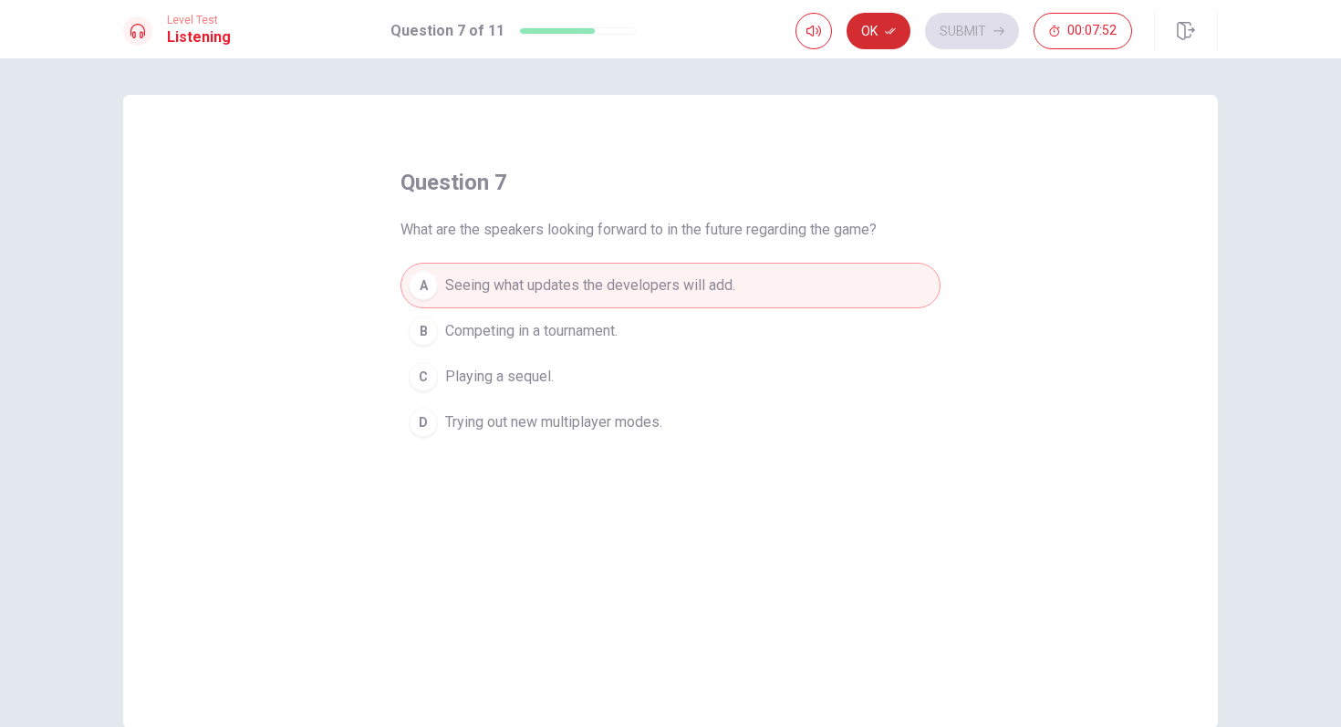
click at [884, 34] on button "Ok" at bounding box center [878, 31] width 64 height 36
click at [955, 20] on button "Submit" at bounding box center [972, 31] width 94 height 36
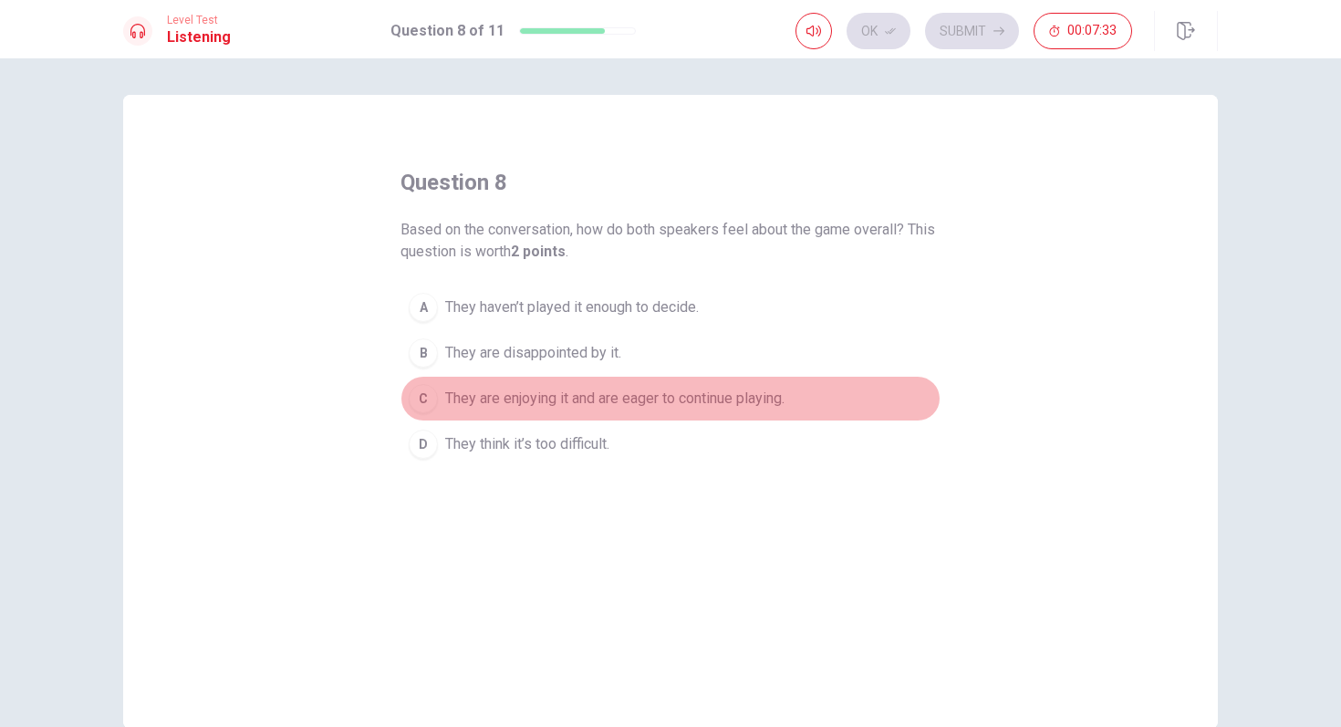
click at [669, 400] on span "They are enjoying it and are eager to continue playing." at bounding box center [614, 399] width 339 height 22
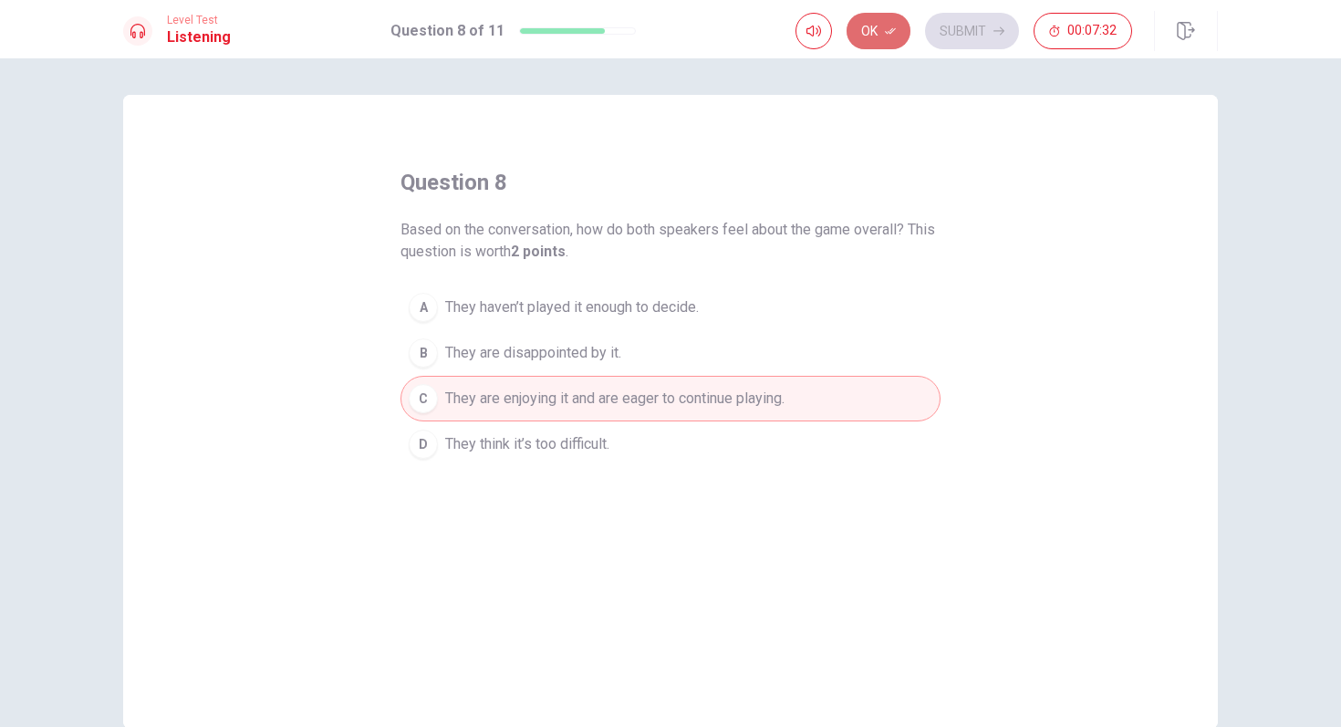
click at [894, 32] on icon "button" at bounding box center [890, 31] width 11 height 11
click at [958, 32] on button "Submit" at bounding box center [972, 31] width 94 height 36
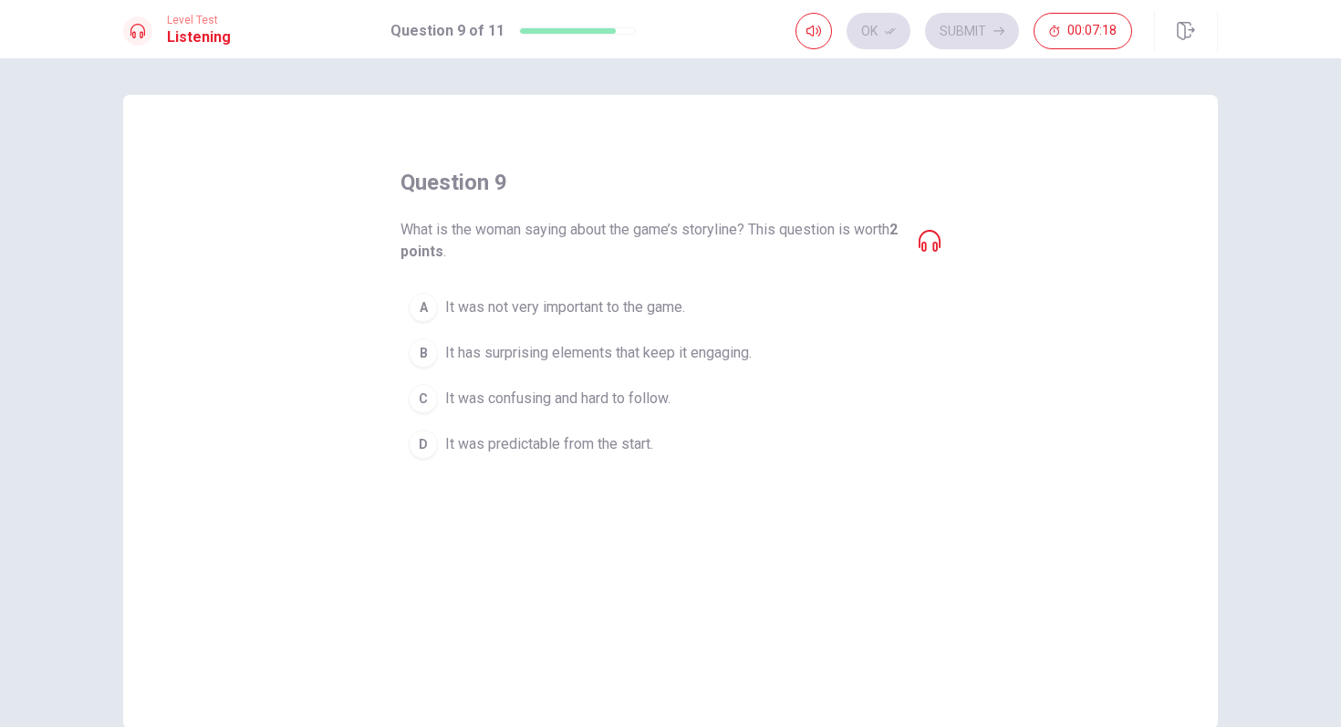
click at [930, 243] on icon at bounding box center [929, 241] width 22 height 22
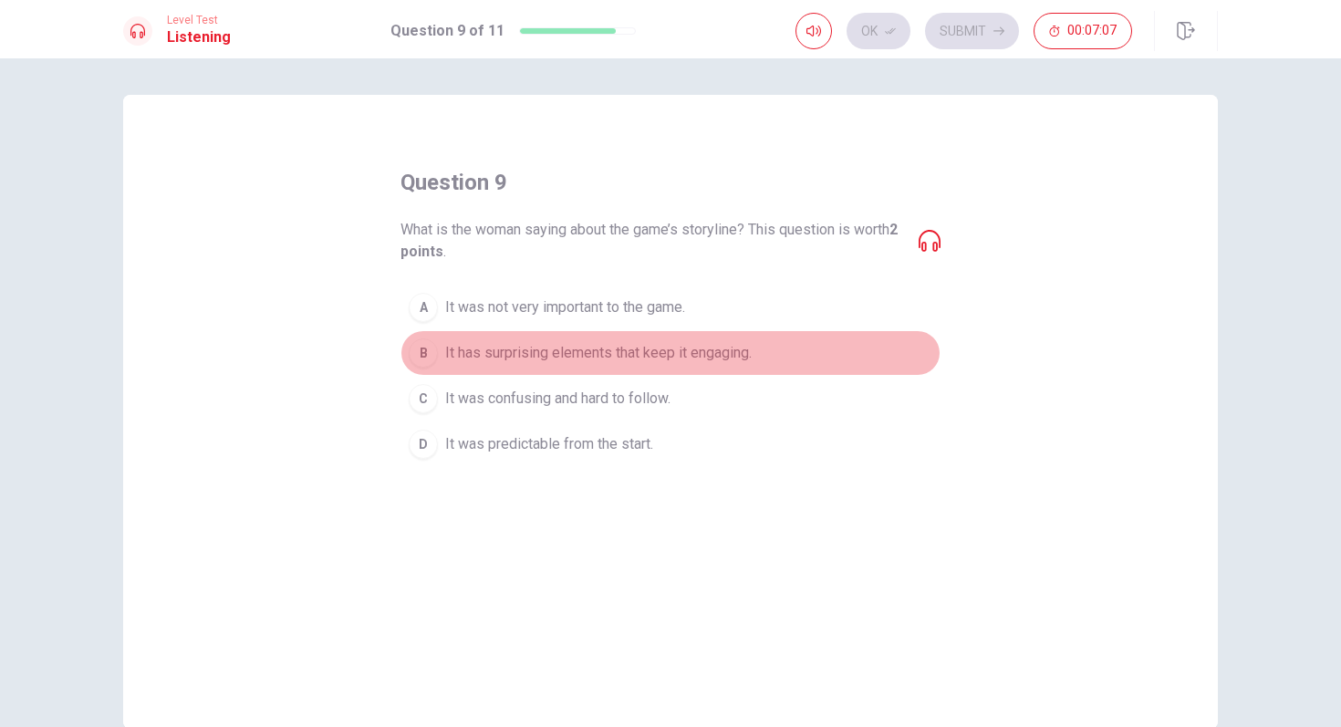
click at [642, 358] on span "It has surprising elements that keep it engaging." at bounding box center [598, 353] width 306 height 22
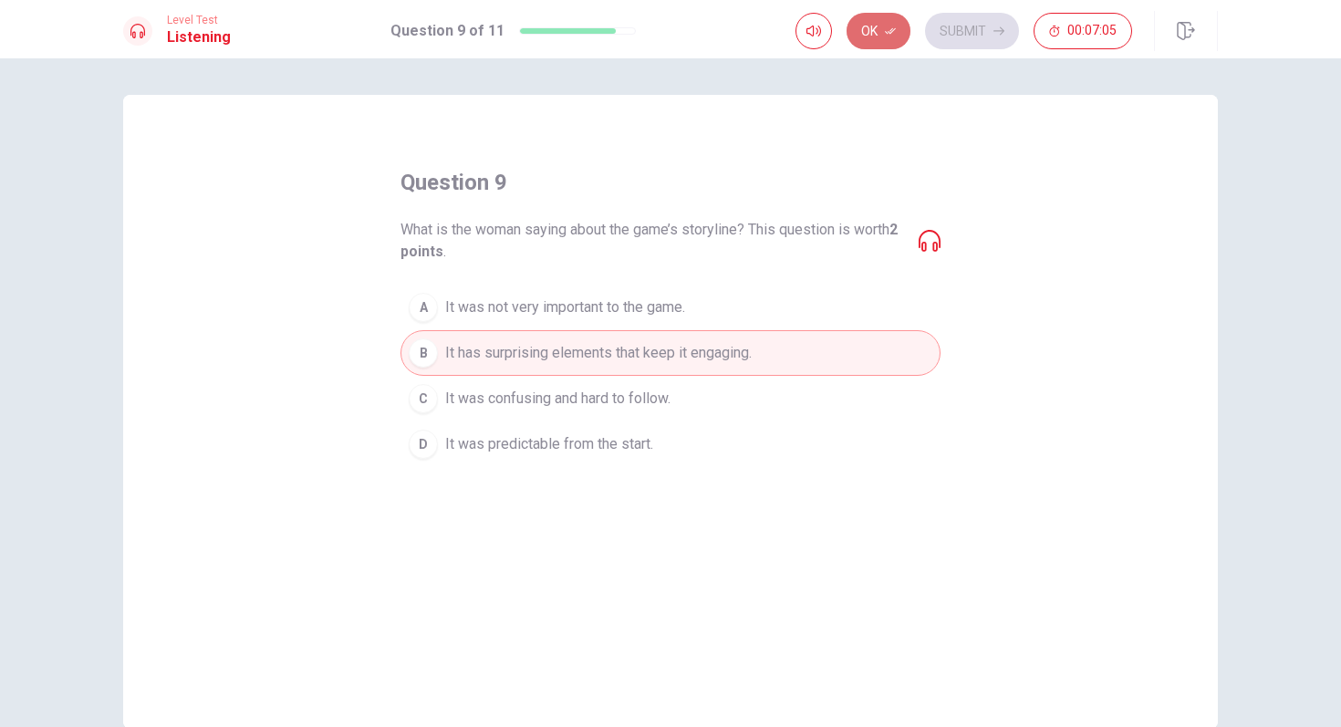
click at [883, 32] on button "Ok" at bounding box center [878, 31] width 64 height 36
click at [958, 39] on button "Submit" at bounding box center [972, 31] width 94 height 36
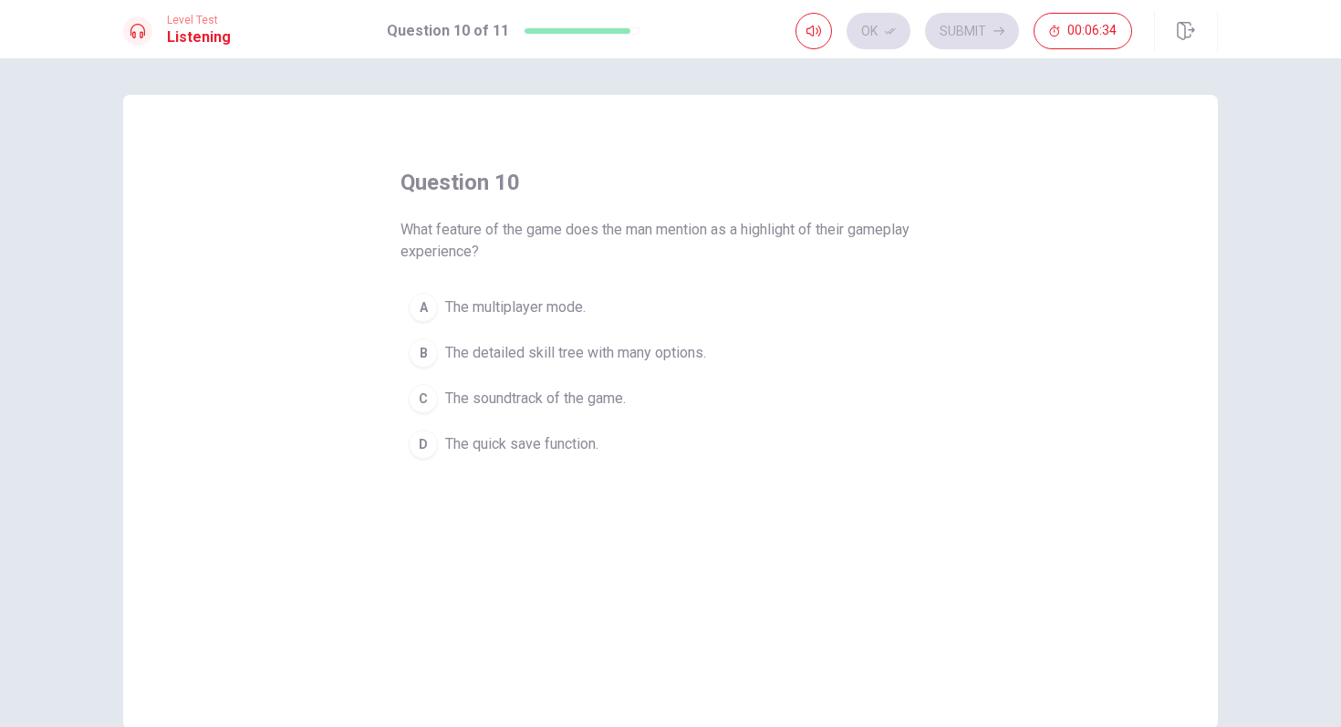
click at [638, 357] on span "The detailed skill tree with many options." at bounding box center [575, 353] width 261 height 22
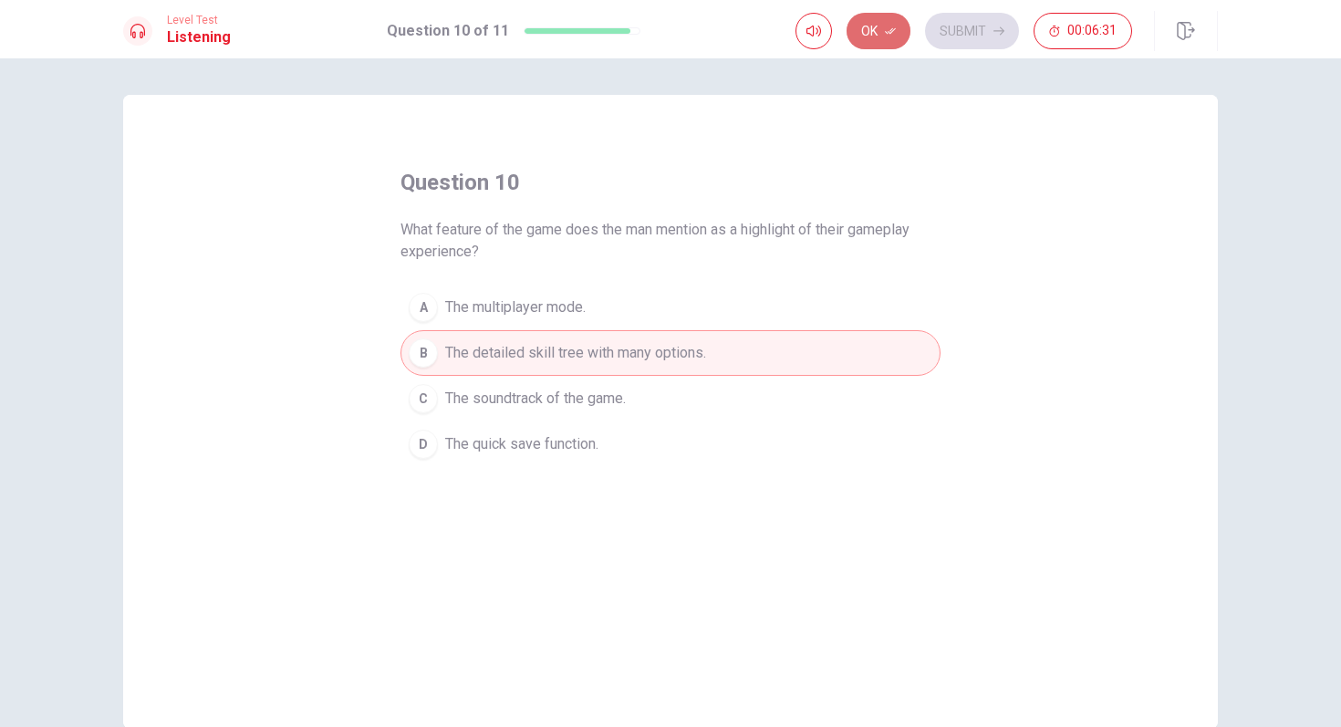
click at [884, 31] on button "Ok" at bounding box center [878, 31] width 64 height 36
click at [970, 31] on button "Submit" at bounding box center [972, 31] width 94 height 36
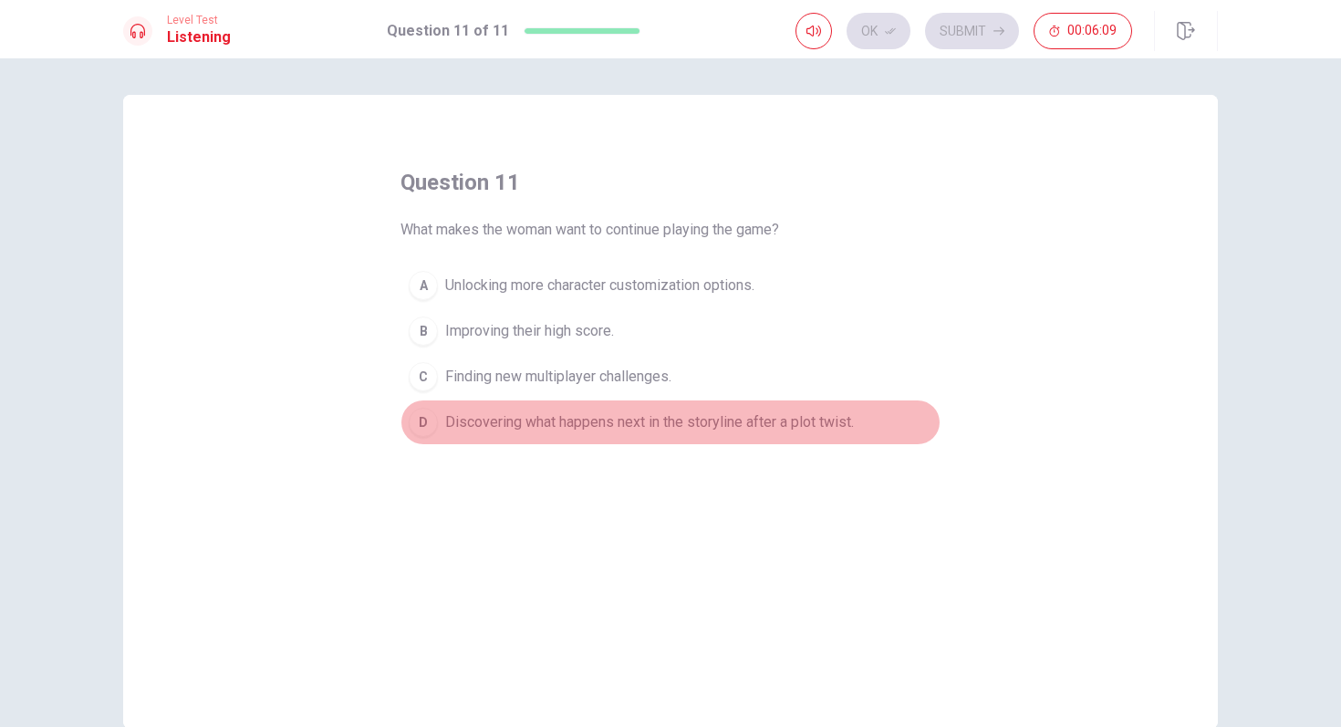
click at [820, 424] on span "Discovering what happens next in the storyline after a plot twist." at bounding box center [649, 422] width 409 height 22
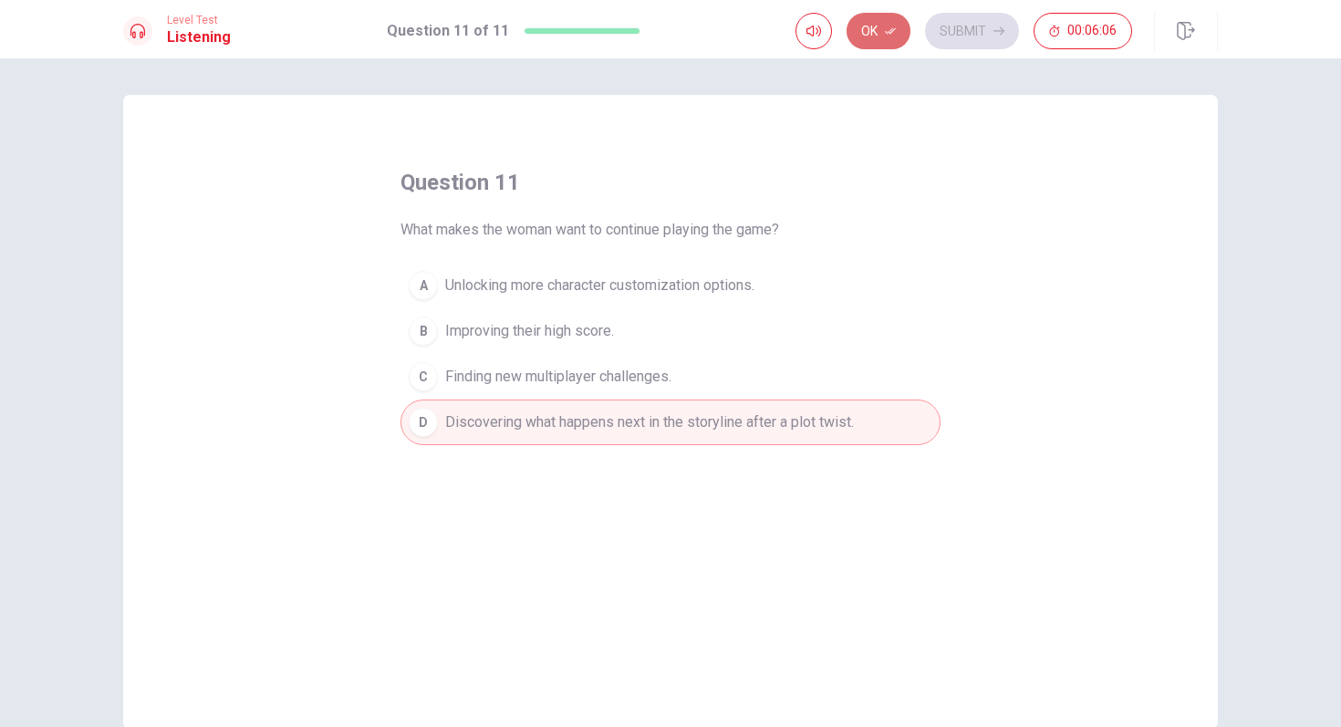
click at [866, 36] on button "Ok" at bounding box center [878, 31] width 64 height 36
click at [957, 34] on button "Submit" at bounding box center [972, 31] width 94 height 36
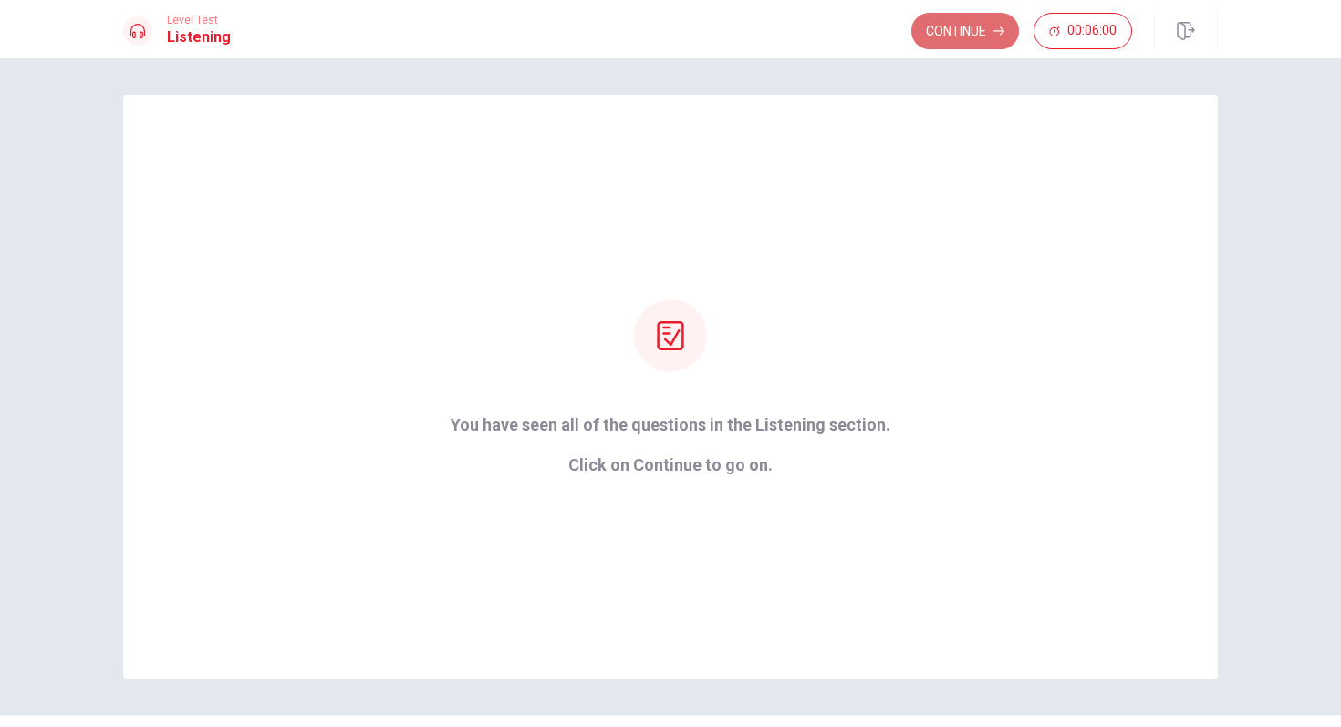
click at [952, 37] on button "Continue" at bounding box center [965, 31] width 108 height 36
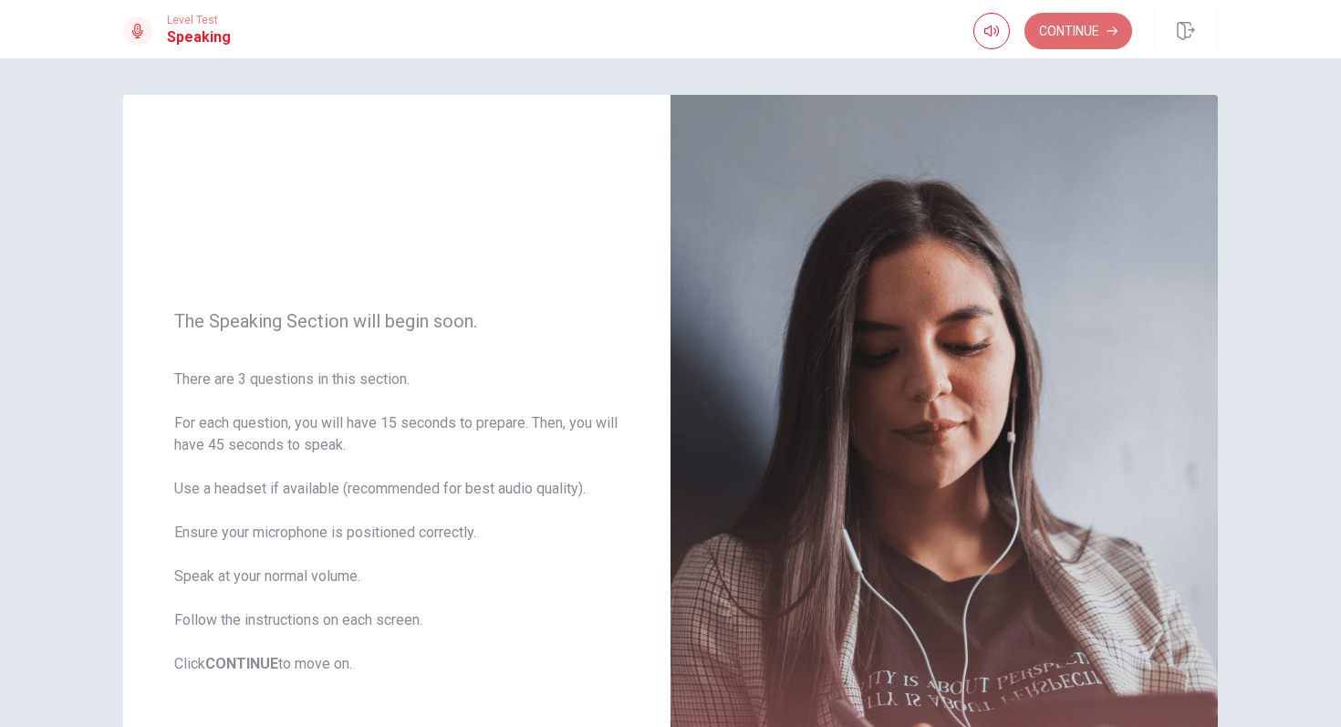
click at [1066, 39] on button "Continue" at bounding box center [1078, 31] width 108 height 36
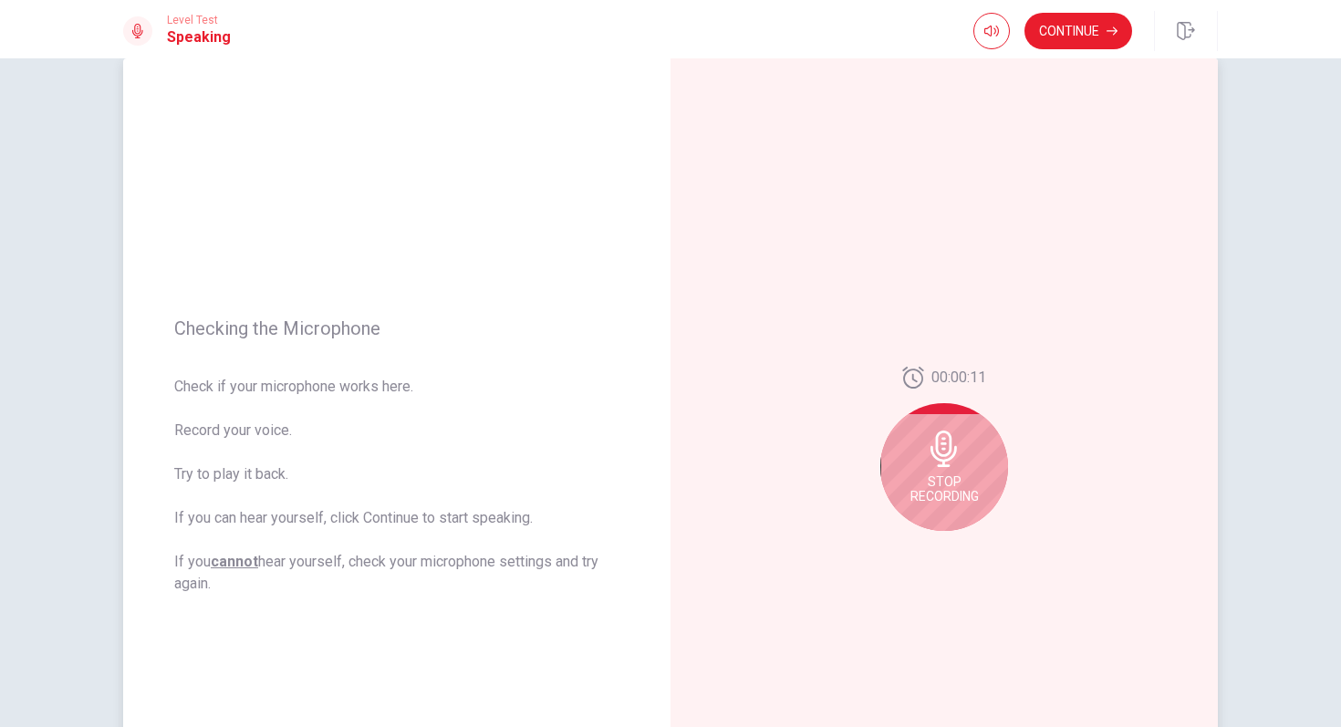
scroll to position [37, 0]
click at [949, 462] on icon at bounding box center [943, 448] width 26 height 36
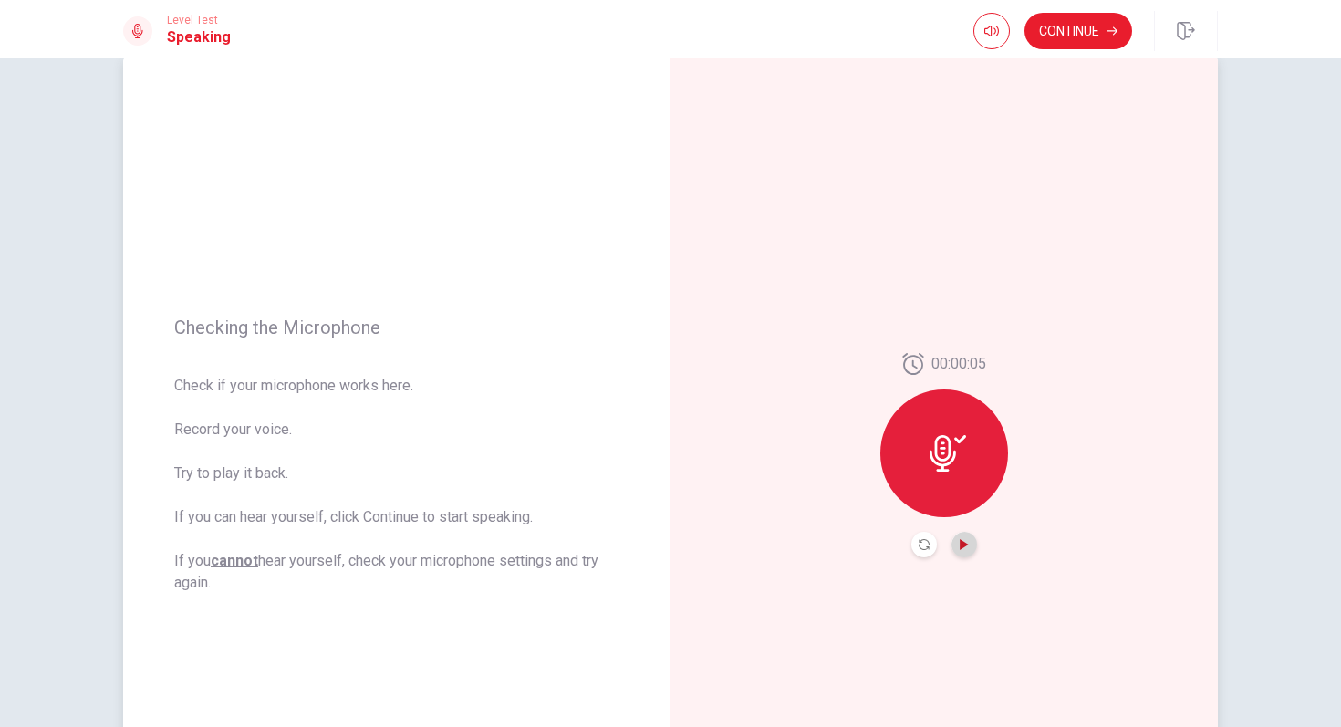
click at [968, 547] on icon "Play Audio" at bounding box center [964, 544] width 11 height 11
click at [968, 547] on icon "Pause Audio" at bounding box center [963, 544] width 9 height 11
click at [1069, 37] on button "Continue" at bounding box center [1078, 31] width 108 height 36
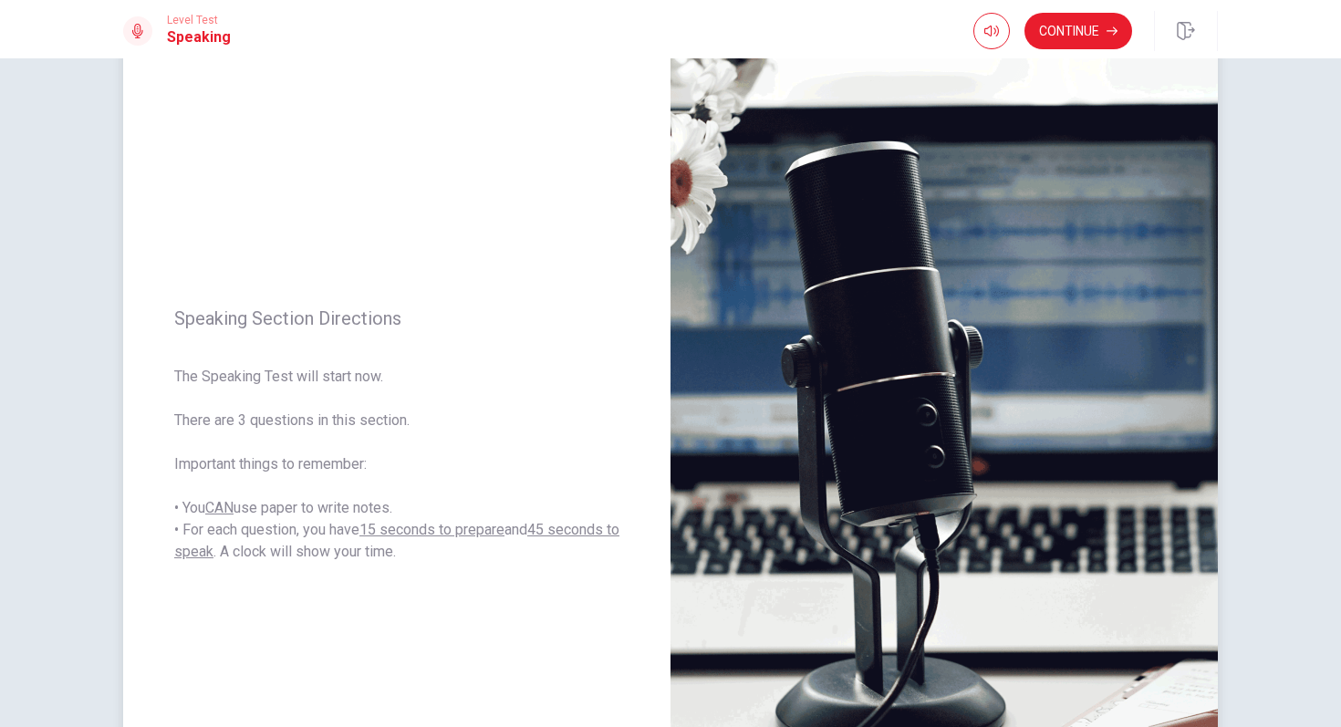
scroll to position [47, 0]
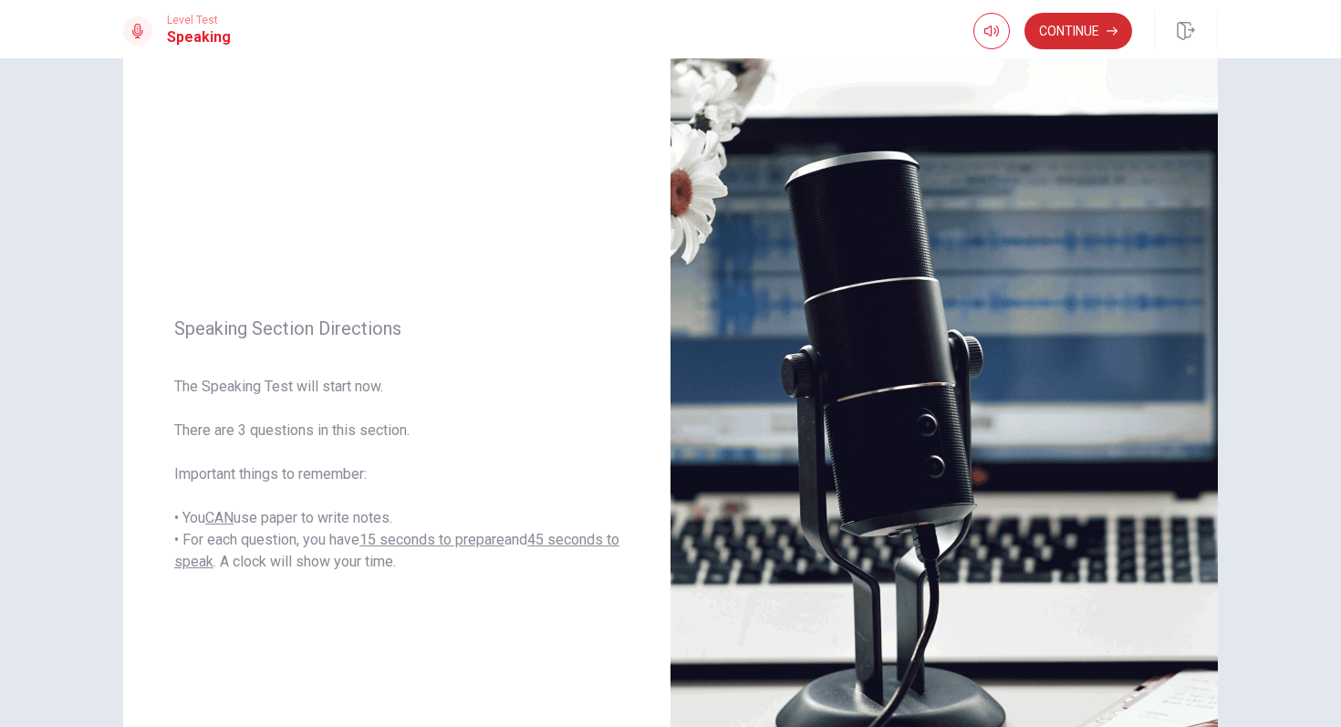
click at [1069, 27] on button "Continue" at bounding box center [1078, 31] width 108 height 36
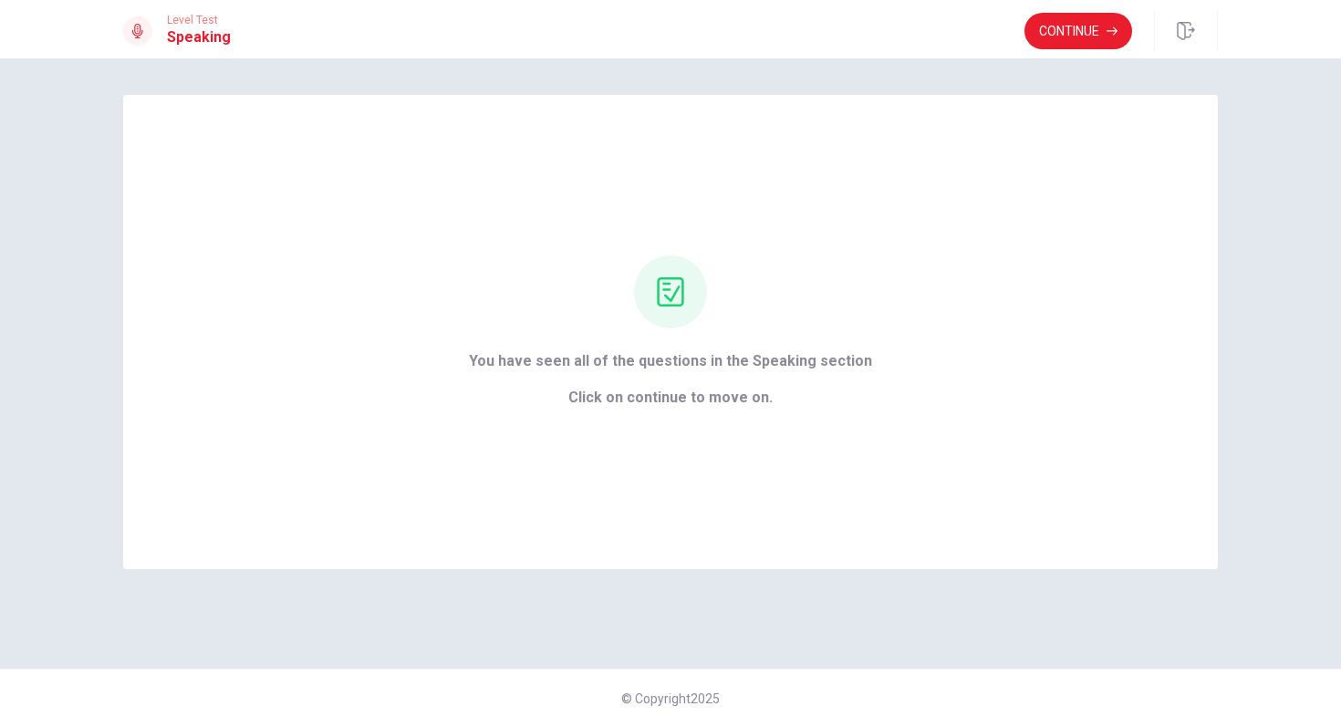
scroll to position [0, 0]
click at [1073, 29] on button "Continue" at bounding box center [1078, 31] width 108 height 36
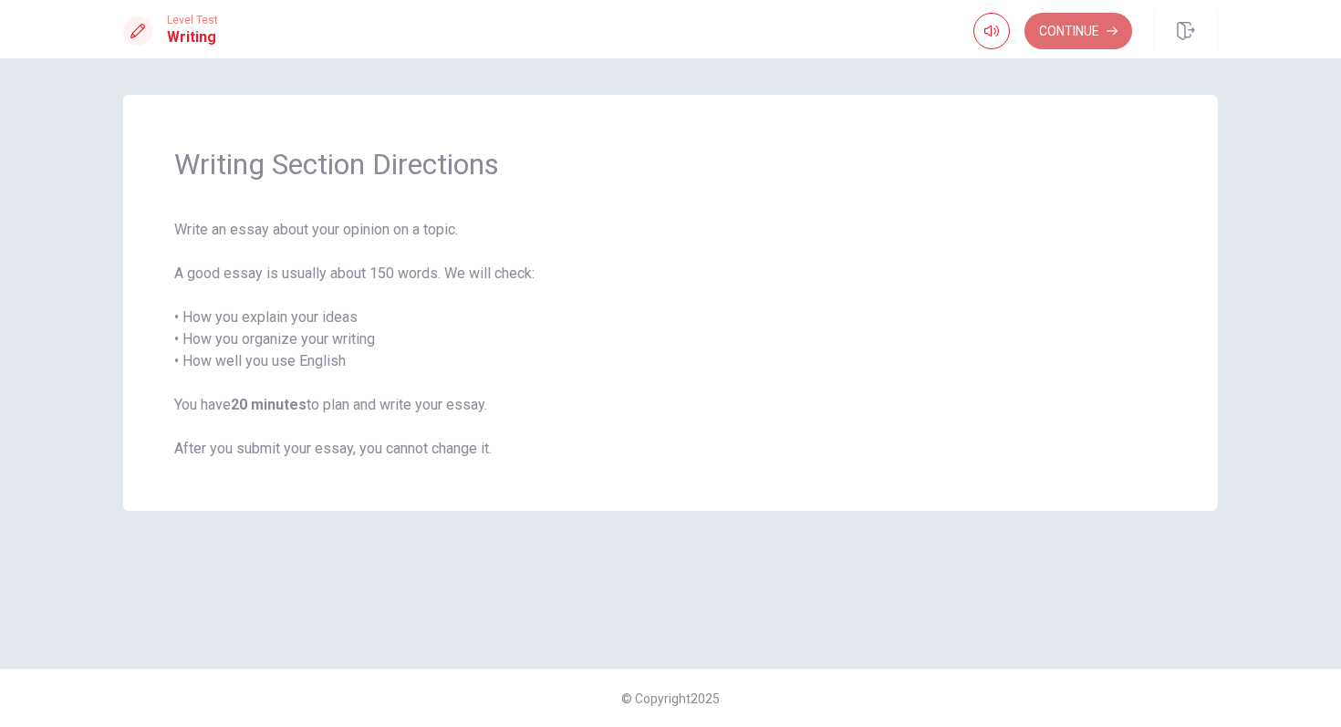
click at [1079, 32] on button "Continue" at bounding box center [1078, 31] width 108 height 36
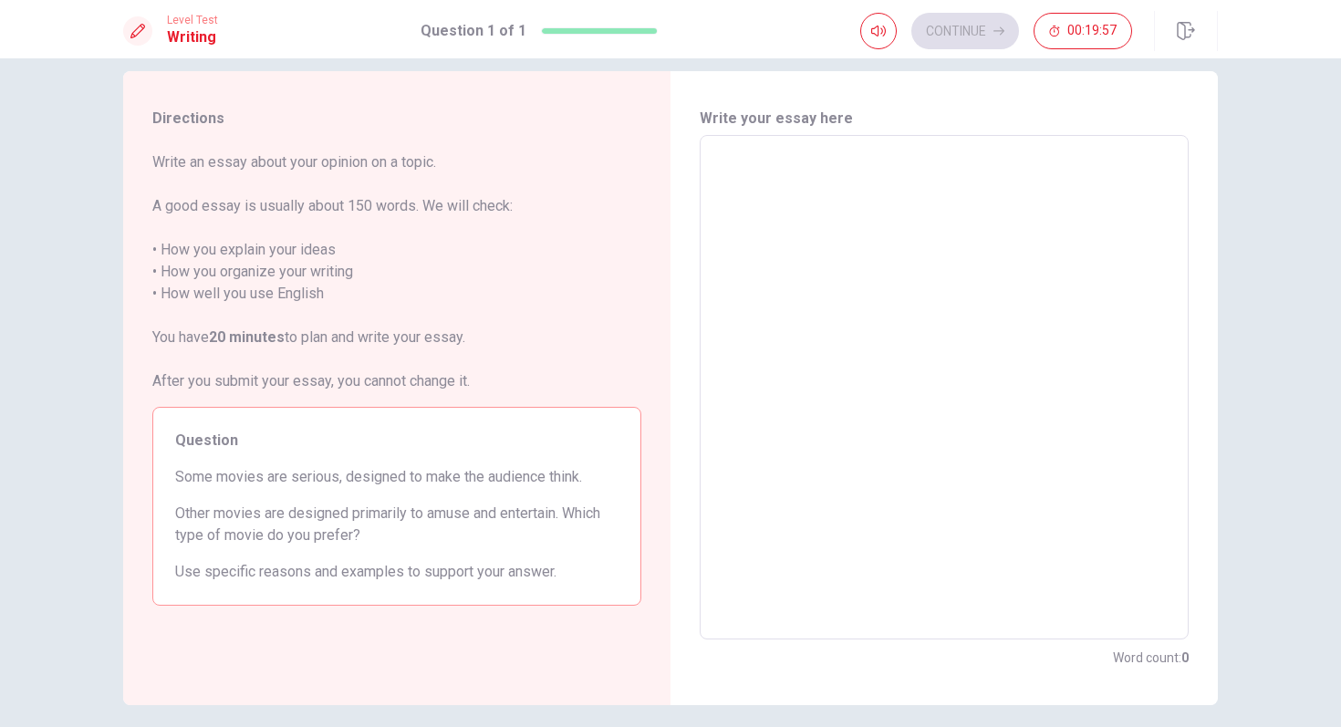
scroll to position [37, 0]
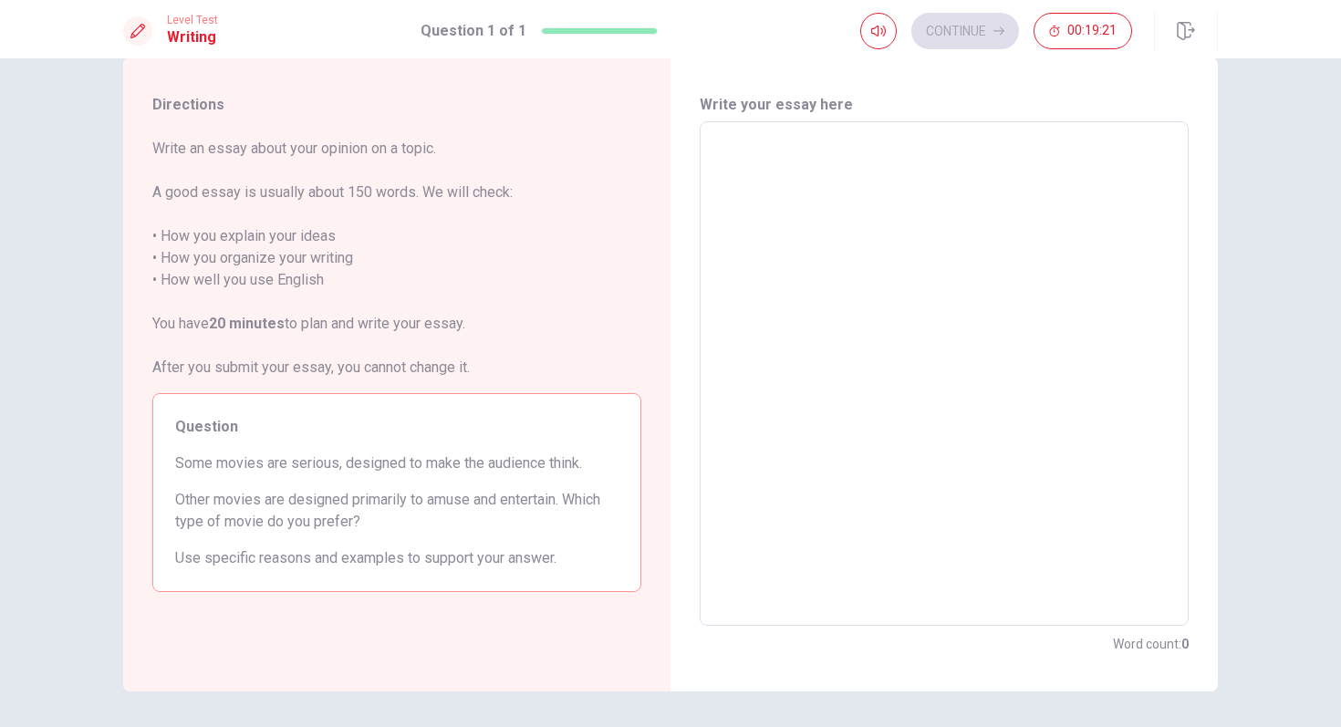
click at [792, 203] on textarea at bounding box center [943, 374] width 463 height 474
type textarea "a"
type textarea "x"
type textarea "ac"
type textarea "x"
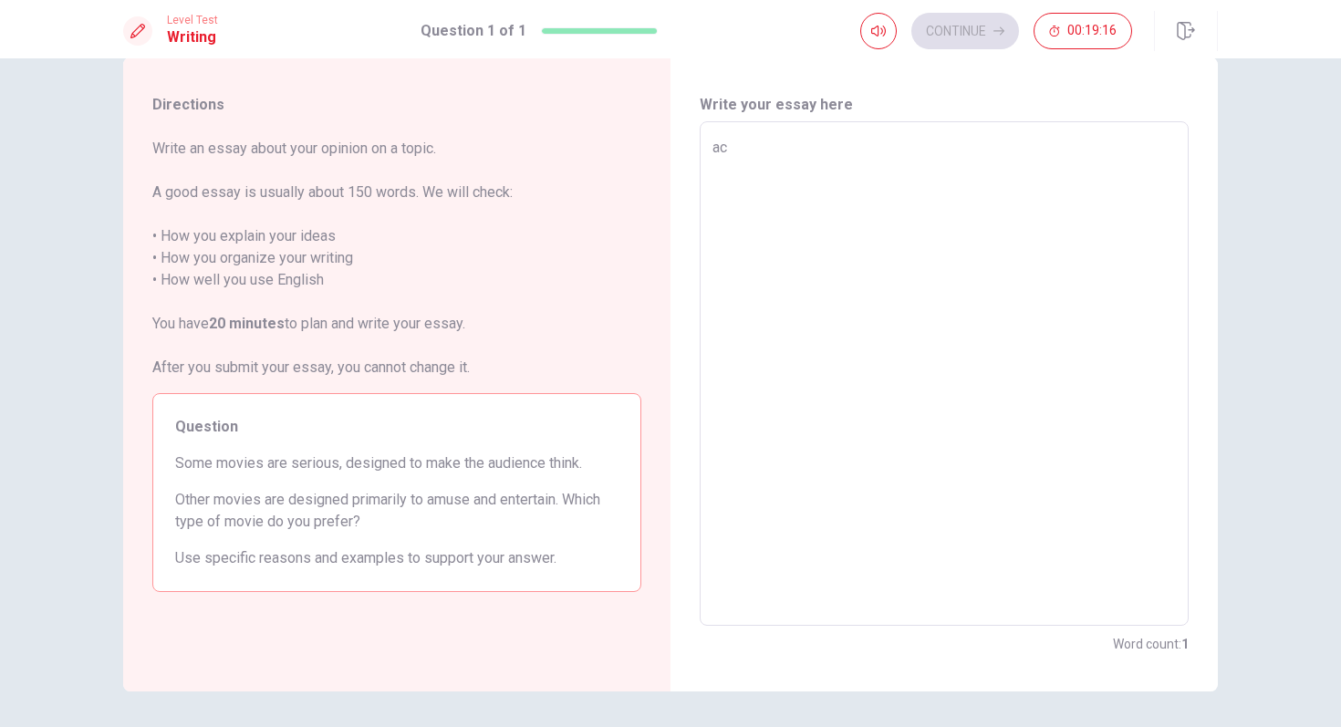
type textarea "act"
type textarea "x"
type textarea "actu"
type textarea "x"
type textarea "actul"
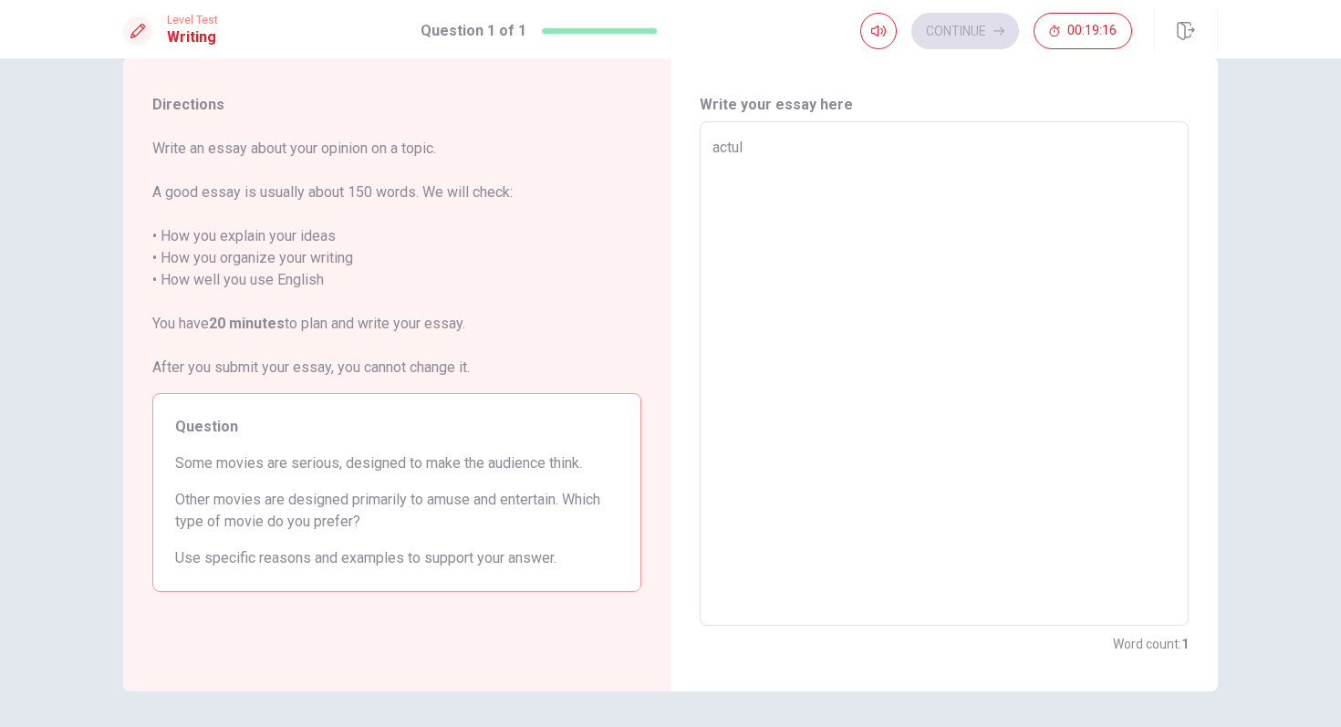
type textarea "x"
type textarea "actull"
type textarea "x"
type textarea "actulli"
type textarea "x"
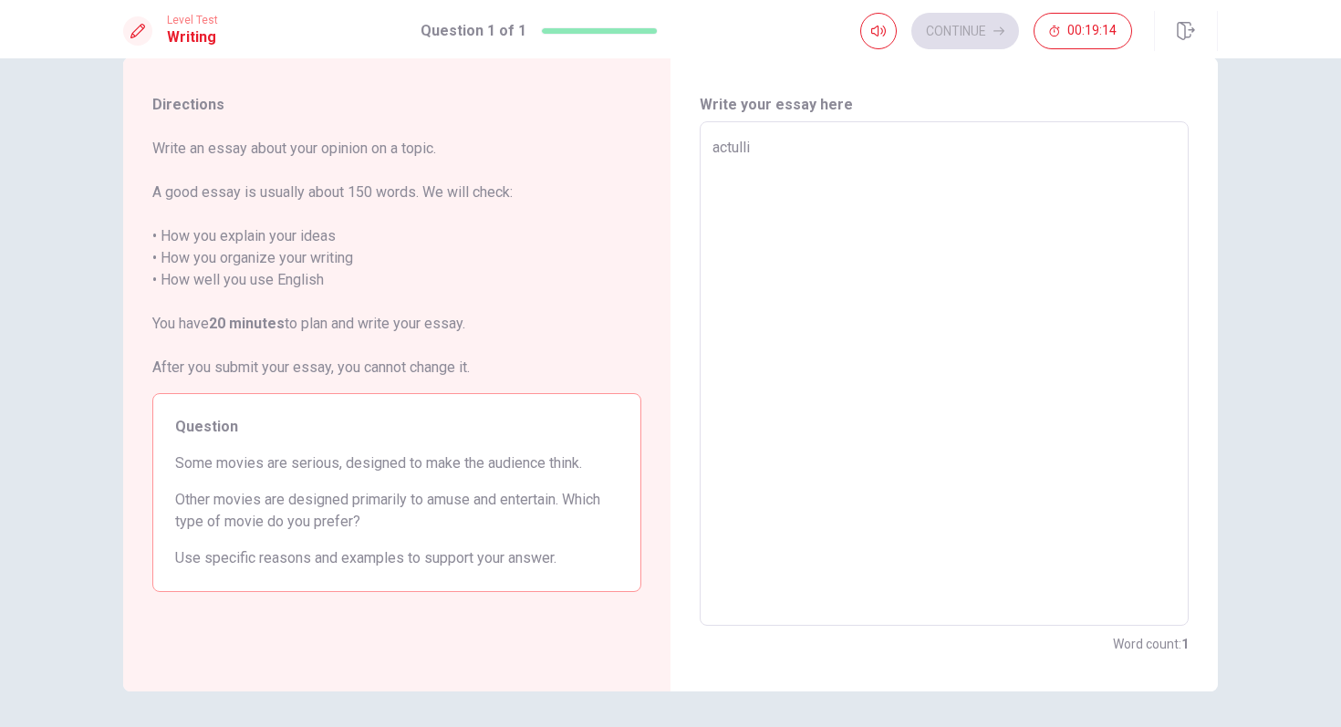
type textarea "actulliy"
type textarea "x"
type textarea "actulli"
type textarea "x"
type textarea "actull"
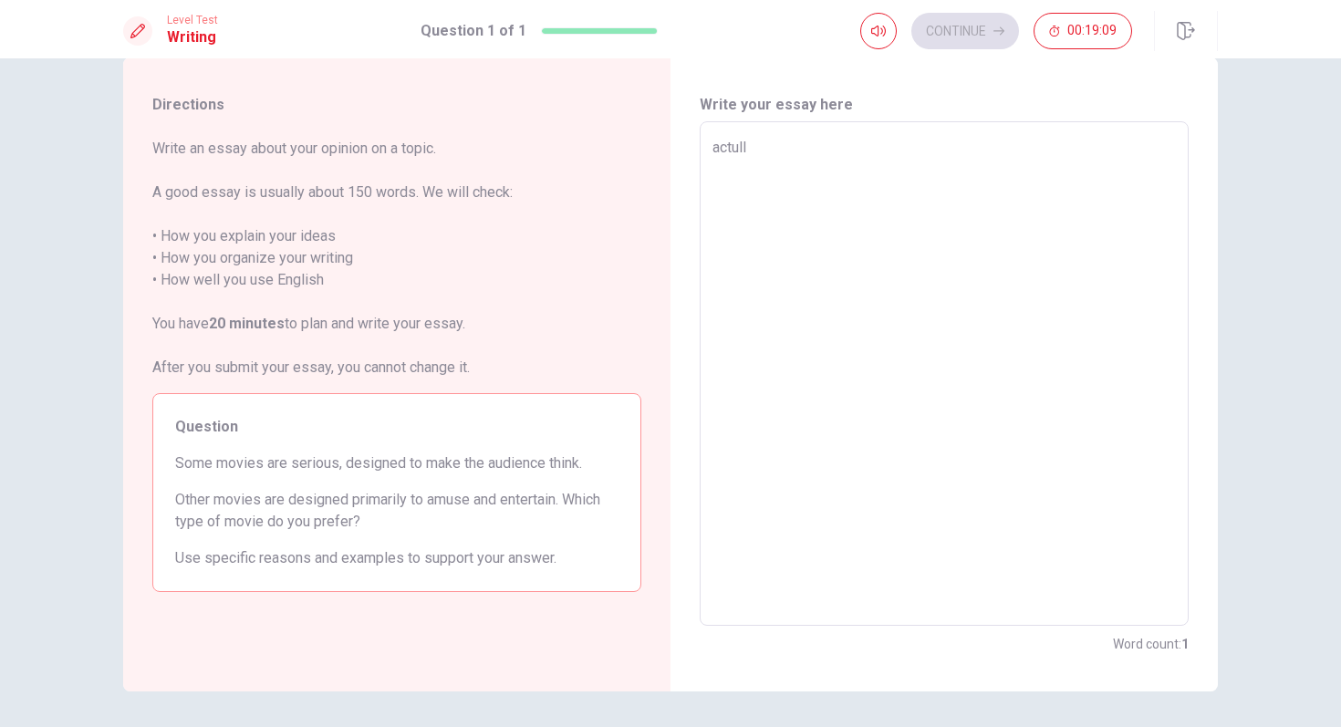
type textarea "x"
type textarea "actully"
type textarea "x"
type textarea "actull"
type textarea "x"
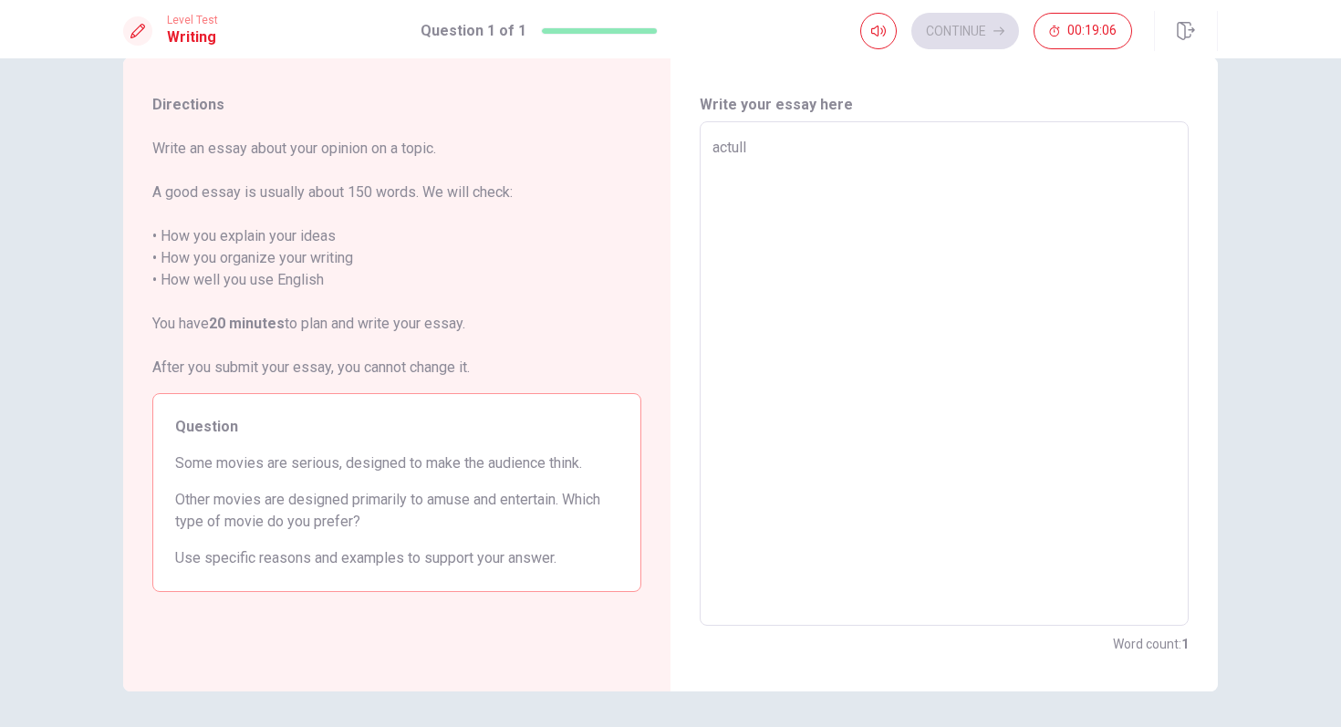
type textarea "actul"
type textarea "x"
type textarea "actu"
type textarea "x"
type textarea "act"
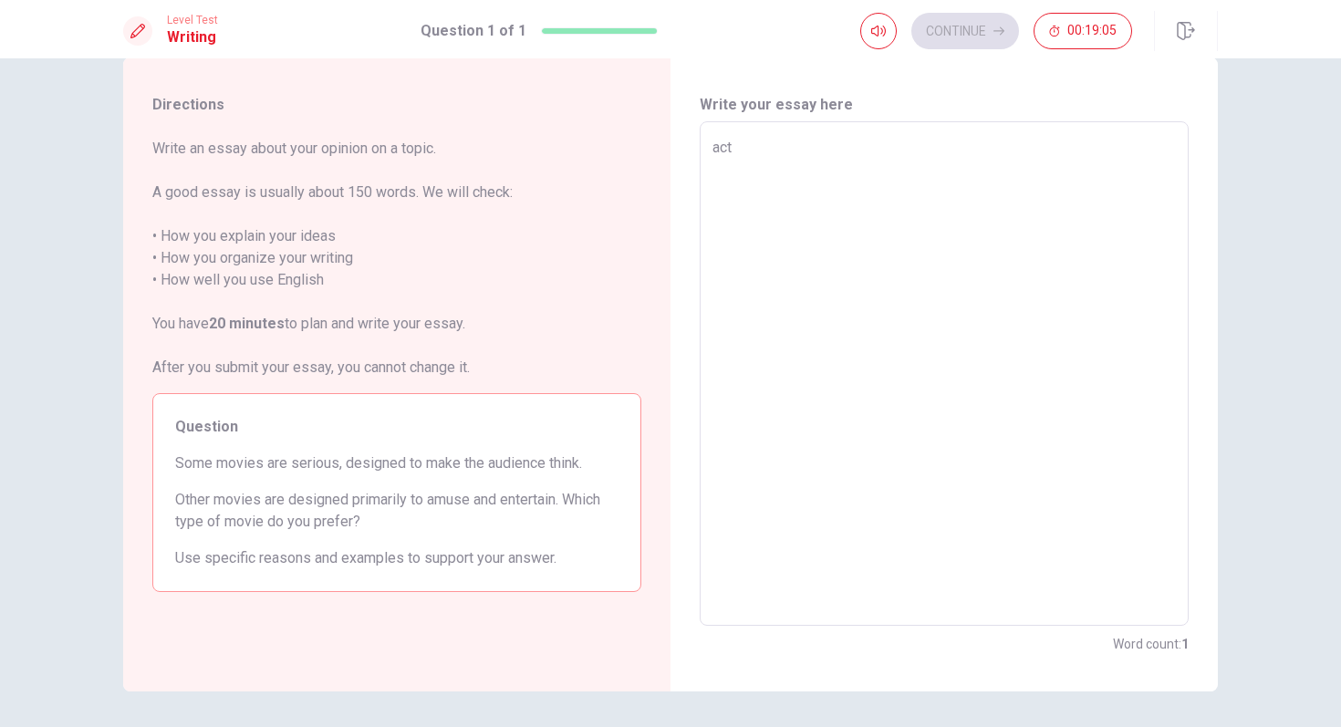
type textarea "x"
type textarea "ac"
type textarea "x"
type textarea "a"
type textarea "x"
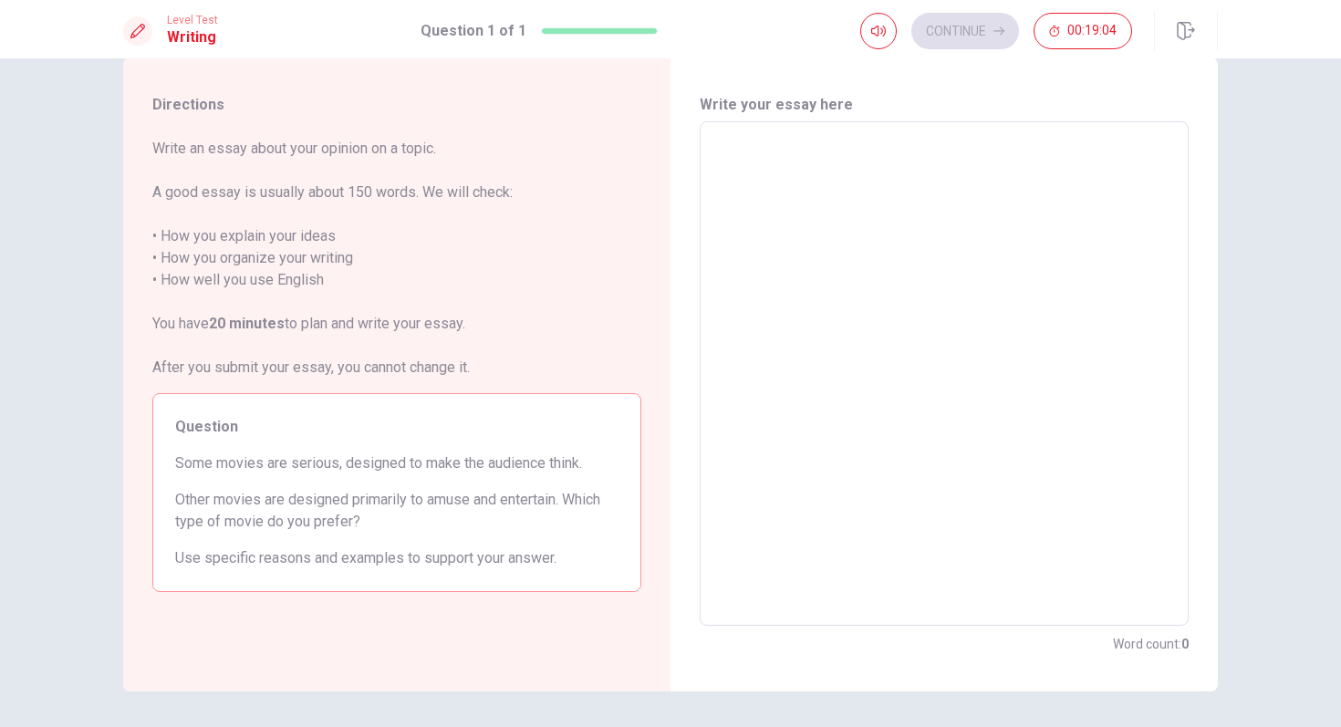
type textarea "A"
type textarea "x"
type textarea "Ac"
type textarea "x"
type textarea "Act"
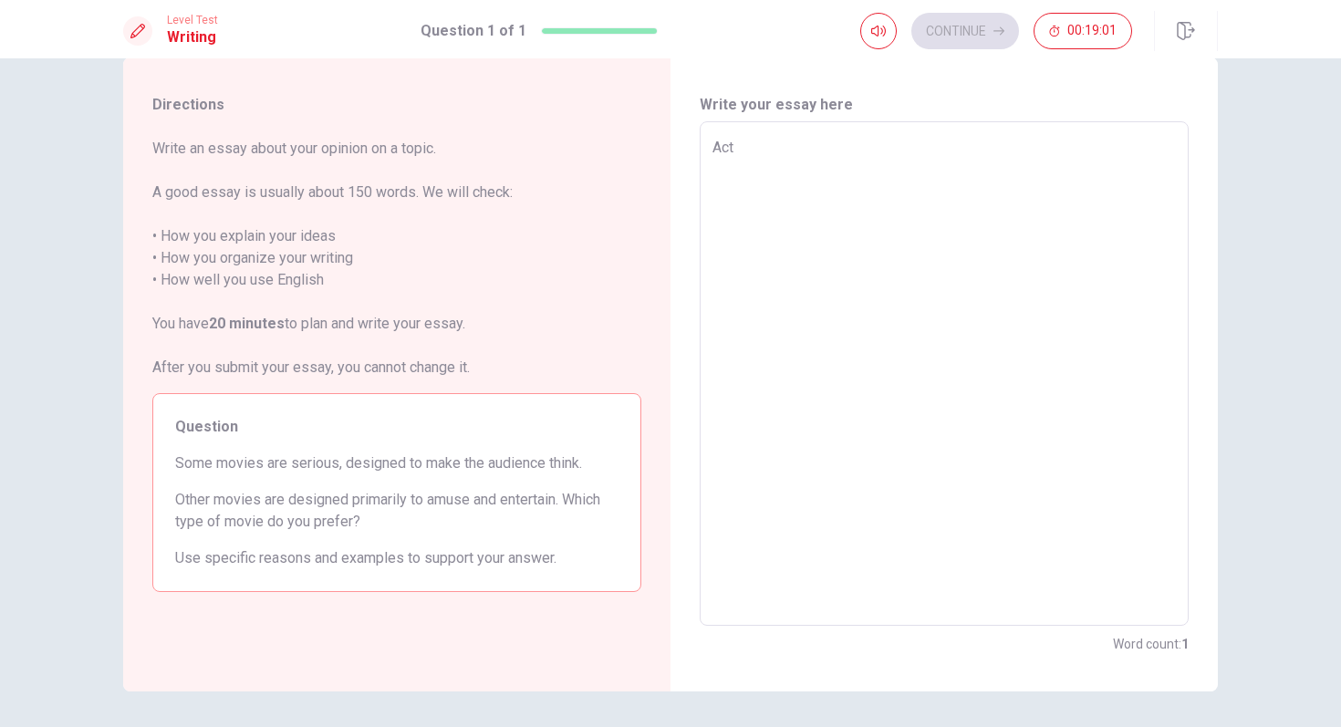
type textarea "x"
type textarea "Actu"
type textarea "x"
type textarea "Actul"
type textarea "x"
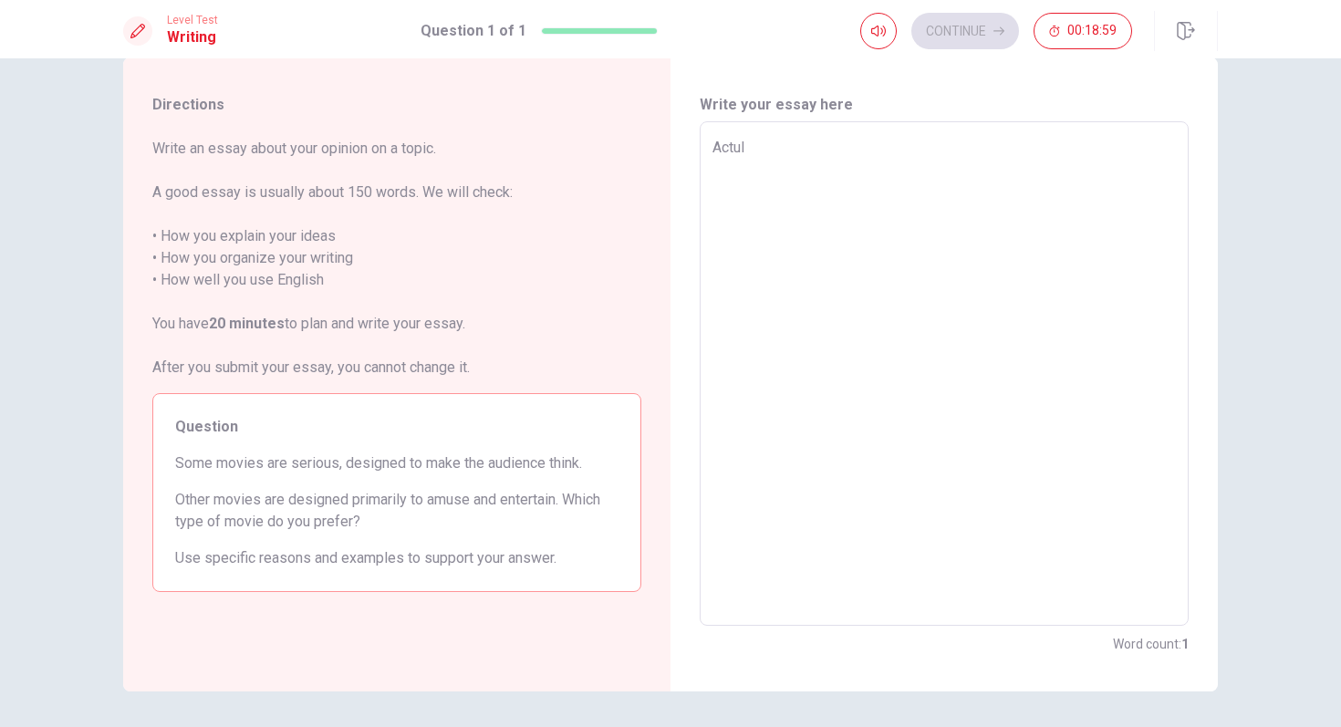
type textarea "Actull"
type textarea "x"
type textarea "Actully"
type textarea "x"
type textarea "Actully,"
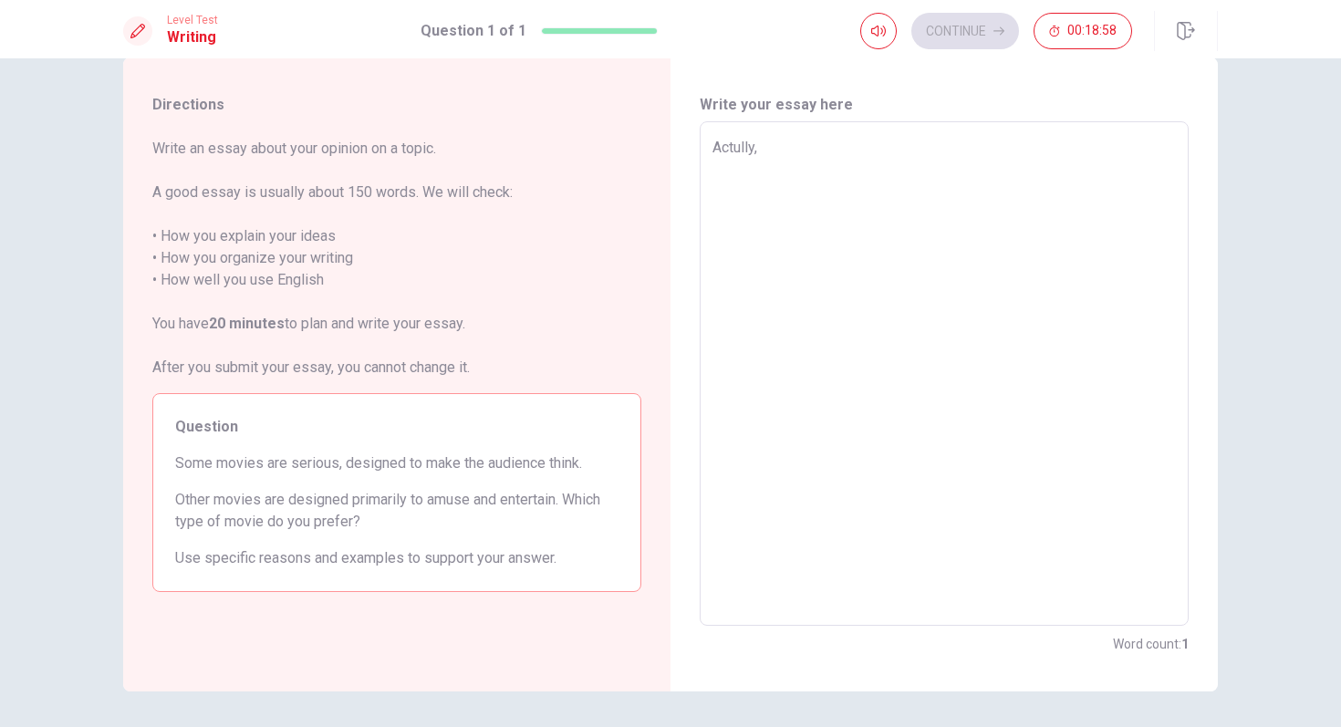
type textarea "x"
type textarea "Actully,"
type textarea "x"
type textarea "Actully, t"
type textarea "x"
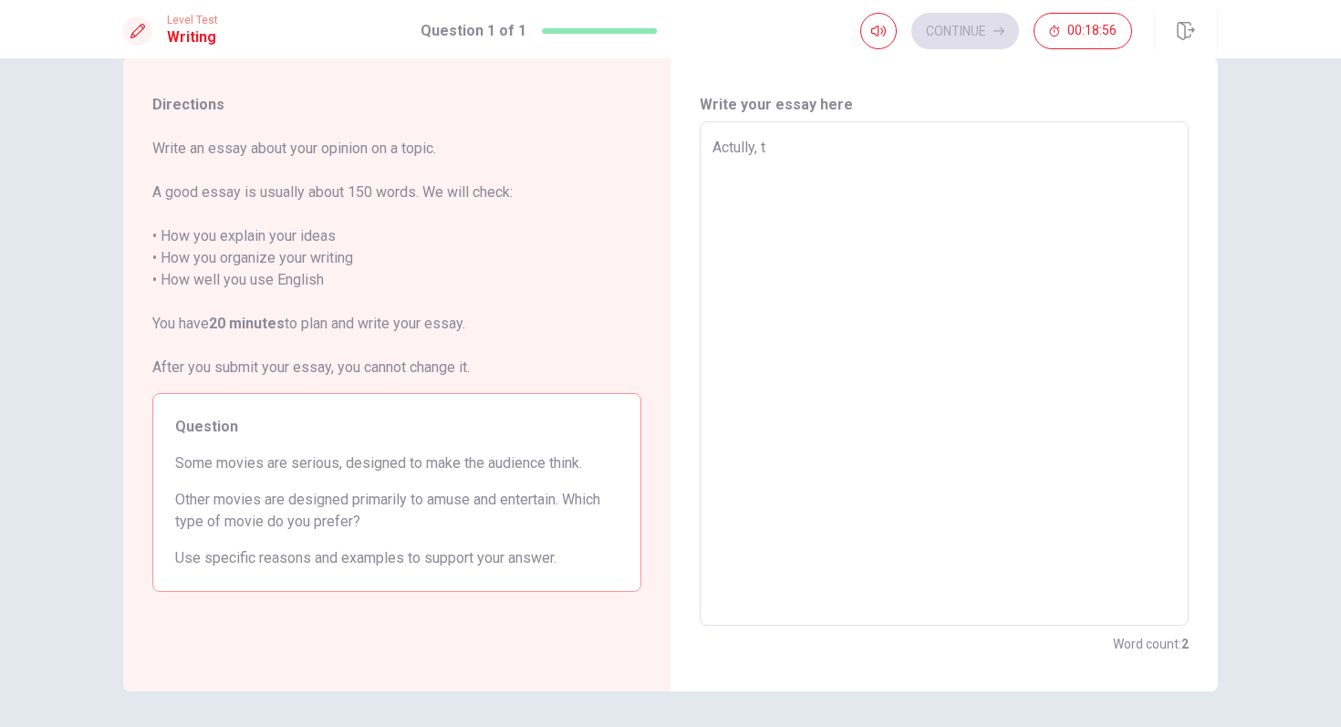
type textarea "Actully, tw"
type textarea "x"
type textarea "Actully, two"
type textarea "x"
type textarea "Actully, two"
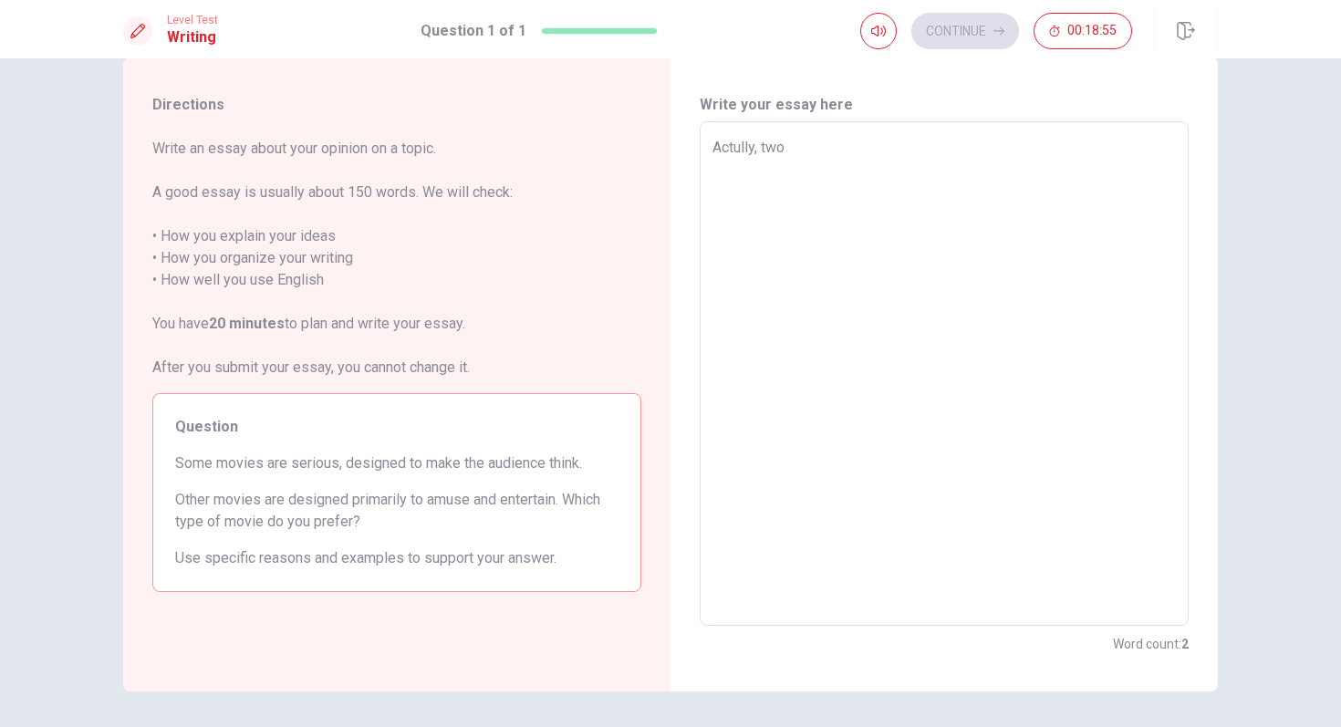
type textarea "x"
type textarea "[PERSON_NAME], two t"
type textarea "x"
type textarea "[PERSON_NAME], two ty"
type textarea "x"
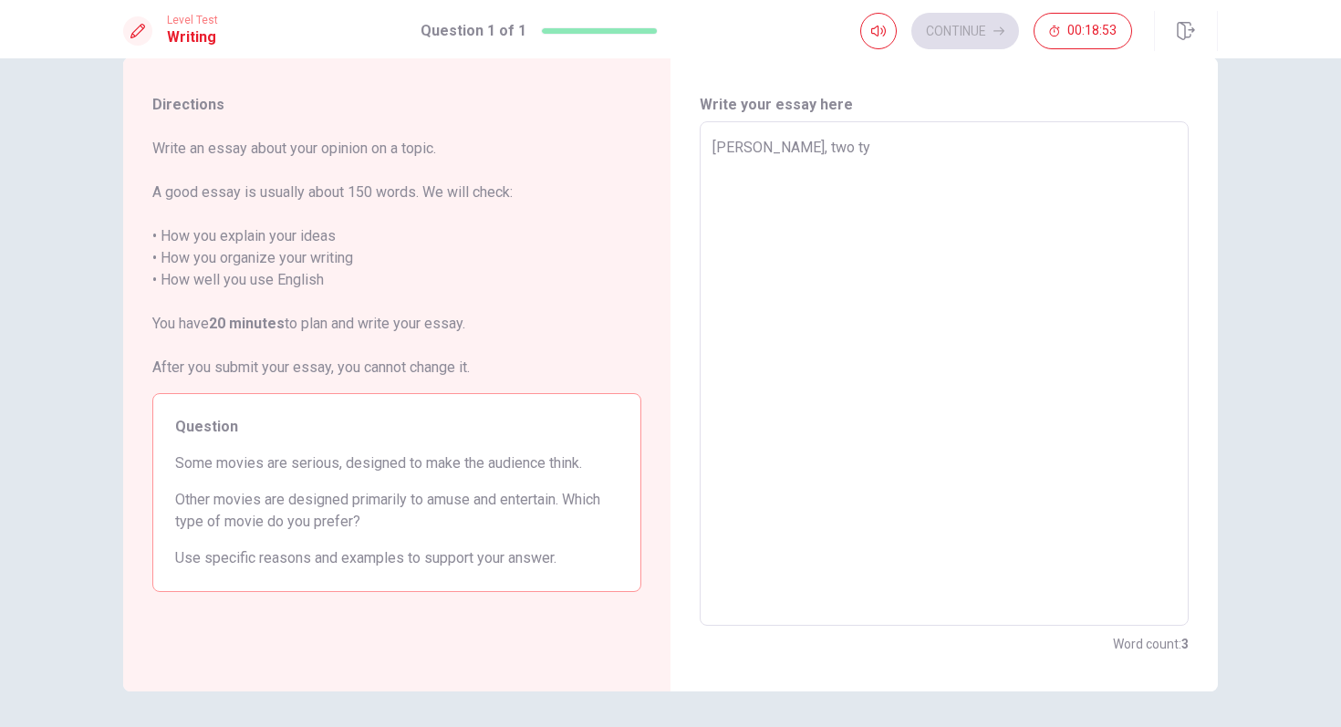
type textarea "Actully, two typ"
type textarea "x"
type textarea "Actully, two type"
type textarea "x"
type textarea "Actully, two types"
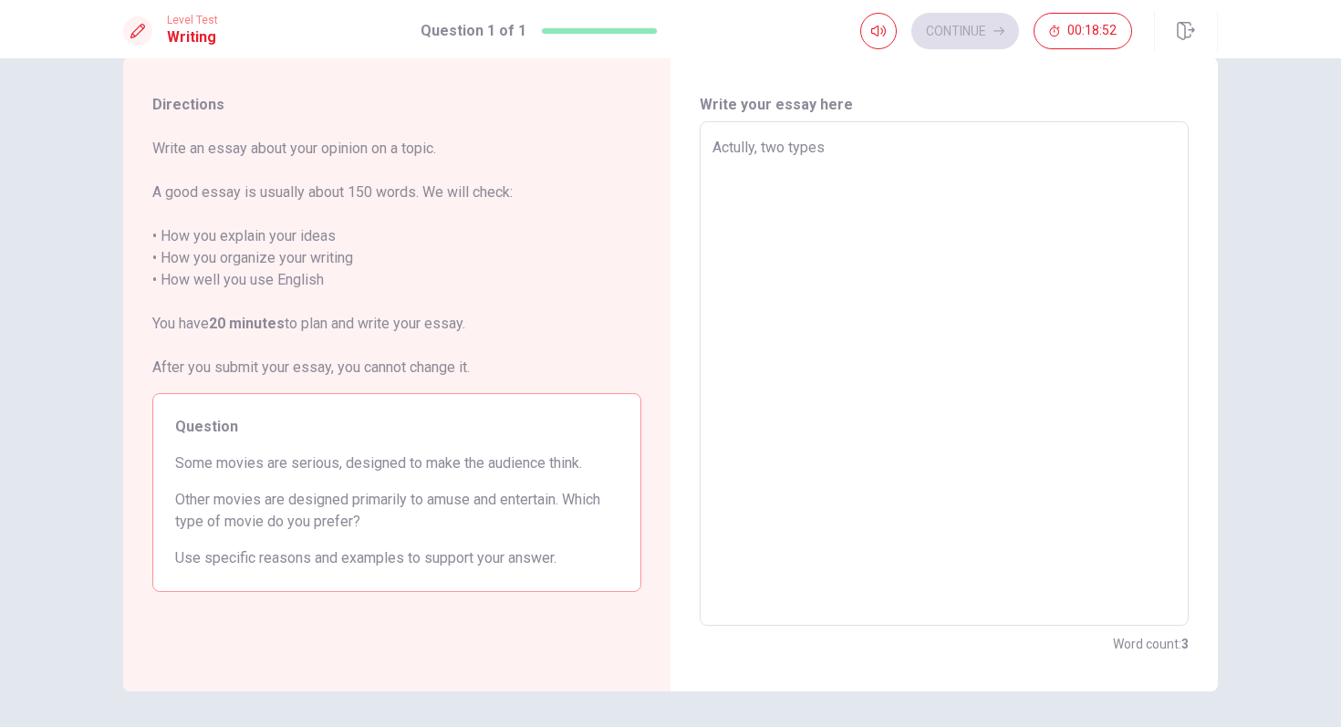
type textarea "x"
type textarea "Actully, two types"
type textarea "x"
type textarea "Actully, two types o"
type textarea "x"
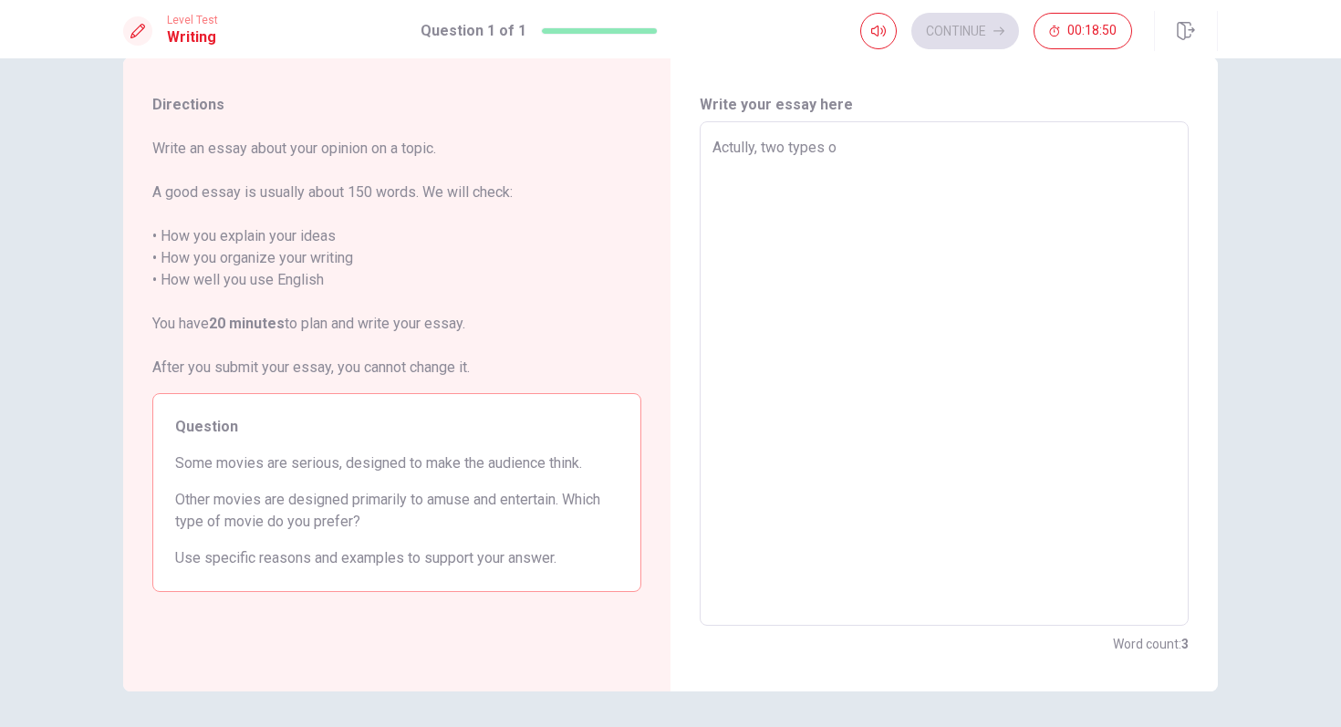
type textarea "Actully, two types of"
type textarea "x"
type textarea "Actully, two types of"
type textarea "x"
type textarea "Actully, two types of m"
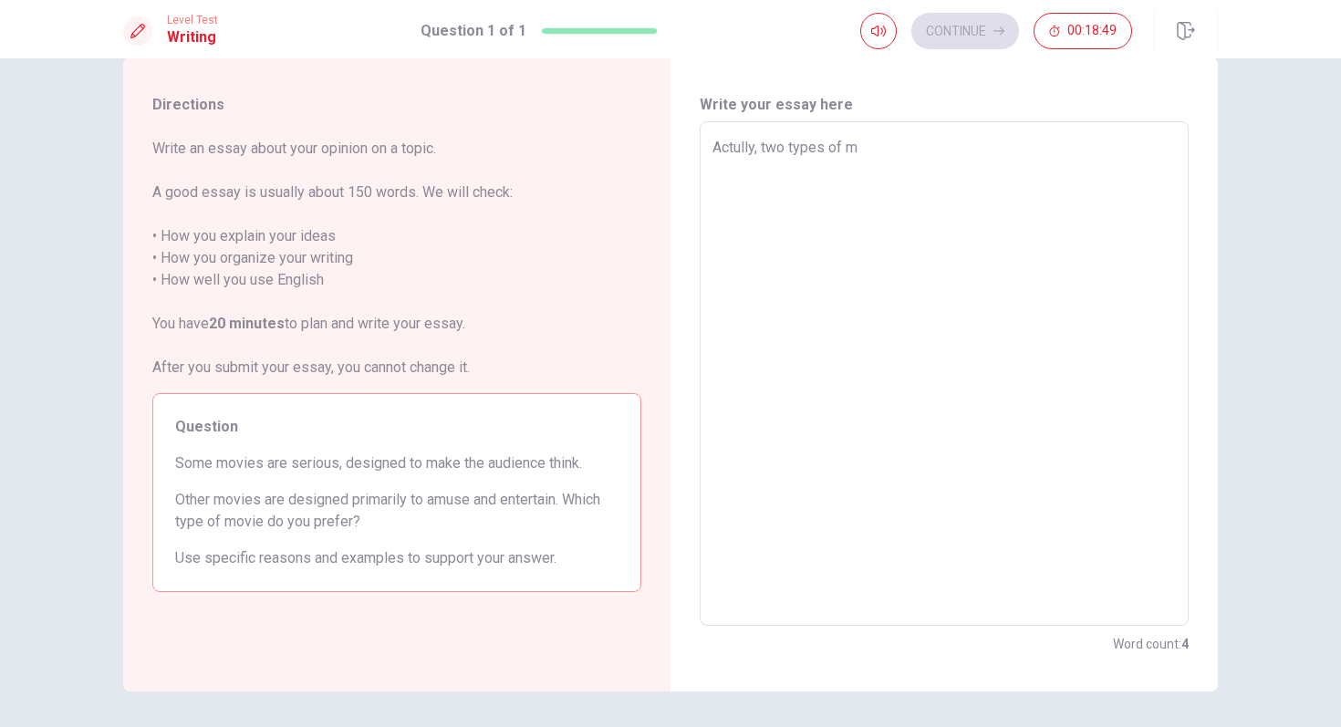
type textarea "x"
type textarea "Actully, two types of mo"
type textarea "x"
type textarea "[PERSON_NAME], two types of mov"
type textarea "x"
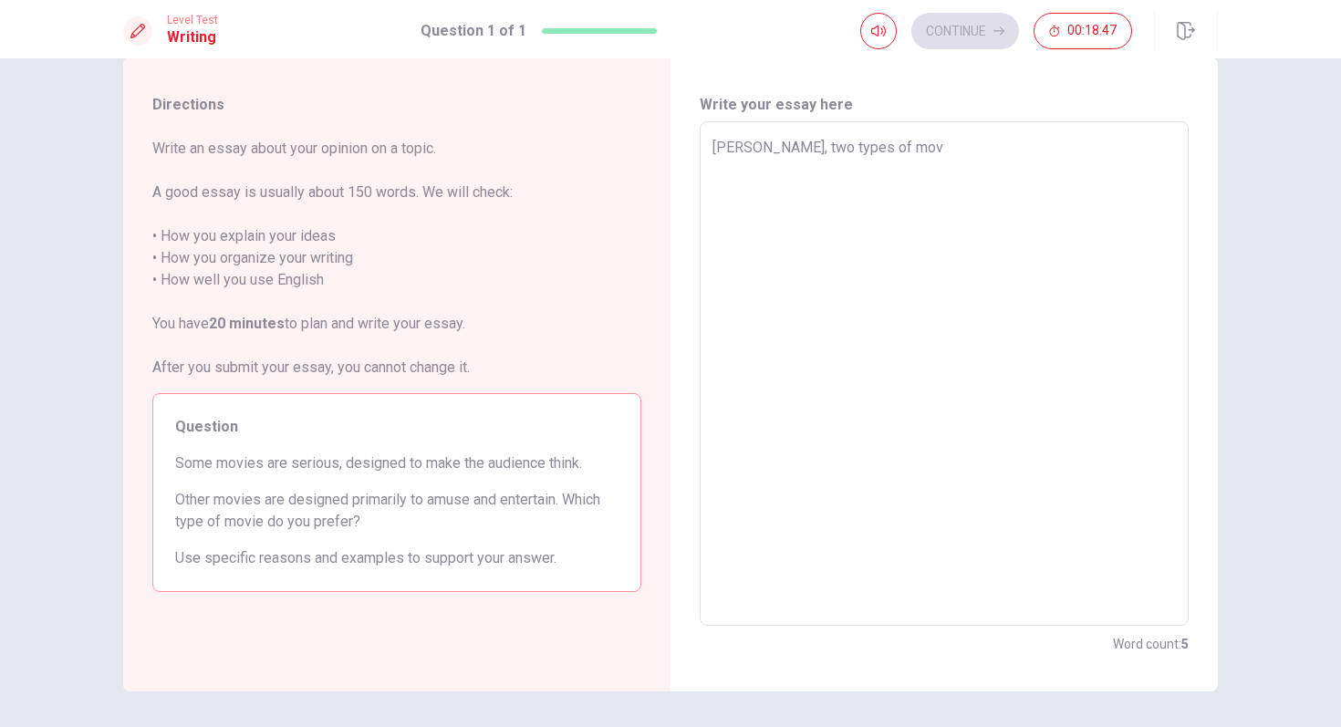
type textarea "Actully, two types of movi"
type textarea "x"
type textarea "Actully, two types of movie"
type textarea "x"
type textarea "Actully, two types of movie"
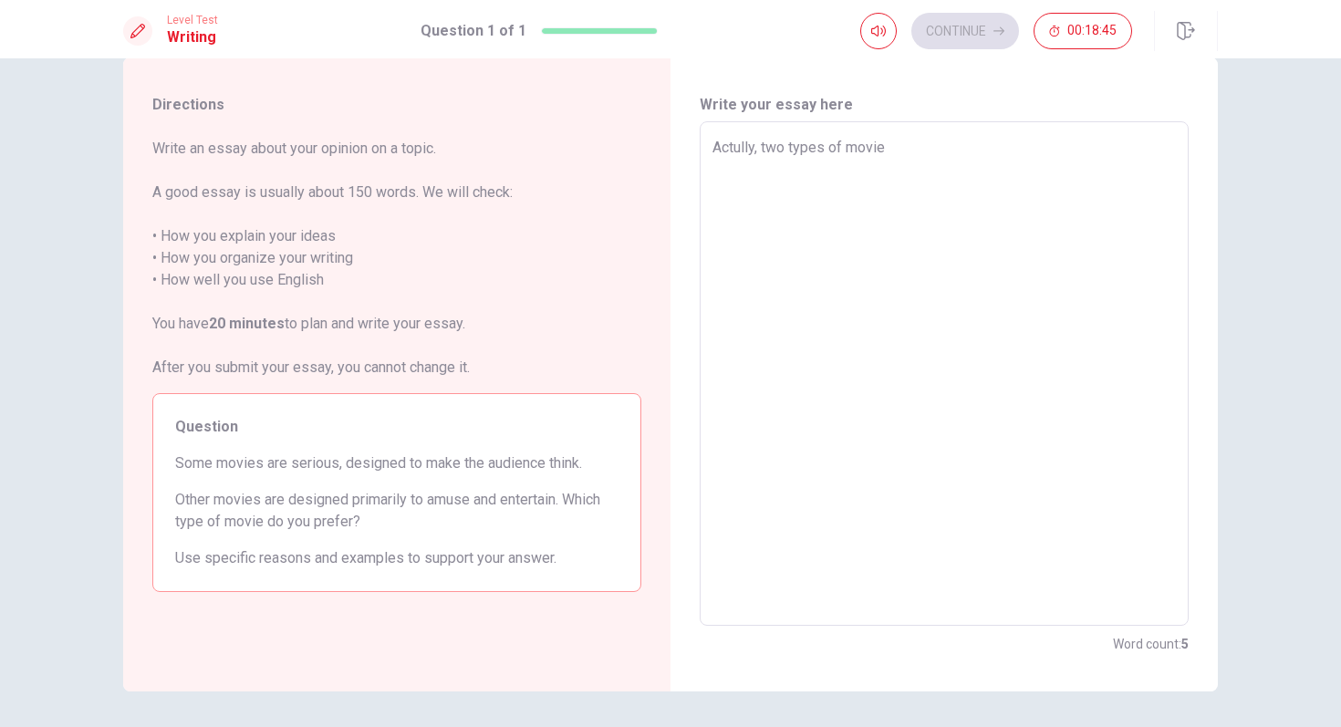
type textarea "x"
type textarea "Actully, two types of movie i"
type textarea "x"
type textarea "Actully, two types of movie i"
type textarea "x"
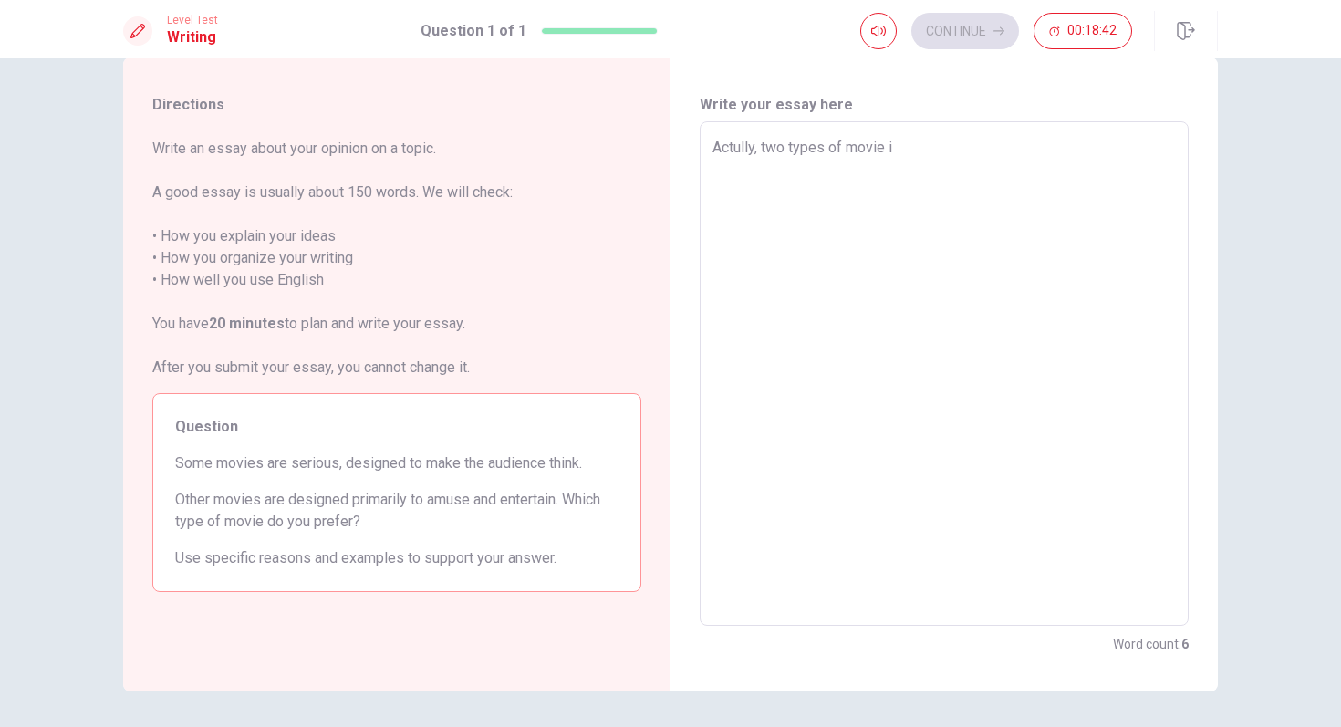
type textarea "Actully, two types of movie i"
type textarea "x"
type textarea "Actully, two types of movie"
type textarea "x"
type textarea "[PERSON_NAME], two types of movie I"
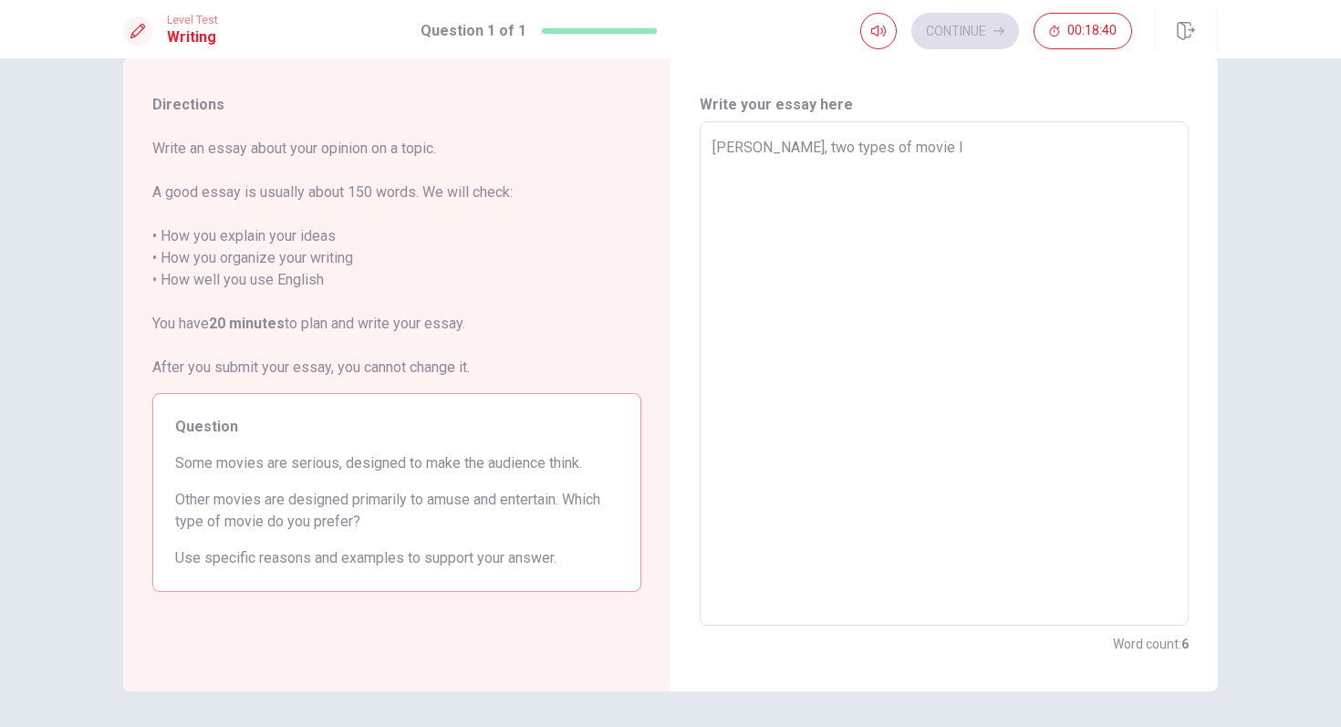
type textarea "x"
type textarea "[PERSON_NAME], two types of movie I"
type textarea "x"
type textarea "[PERSON_NAME], two types of movie I b"
type textarea "x"
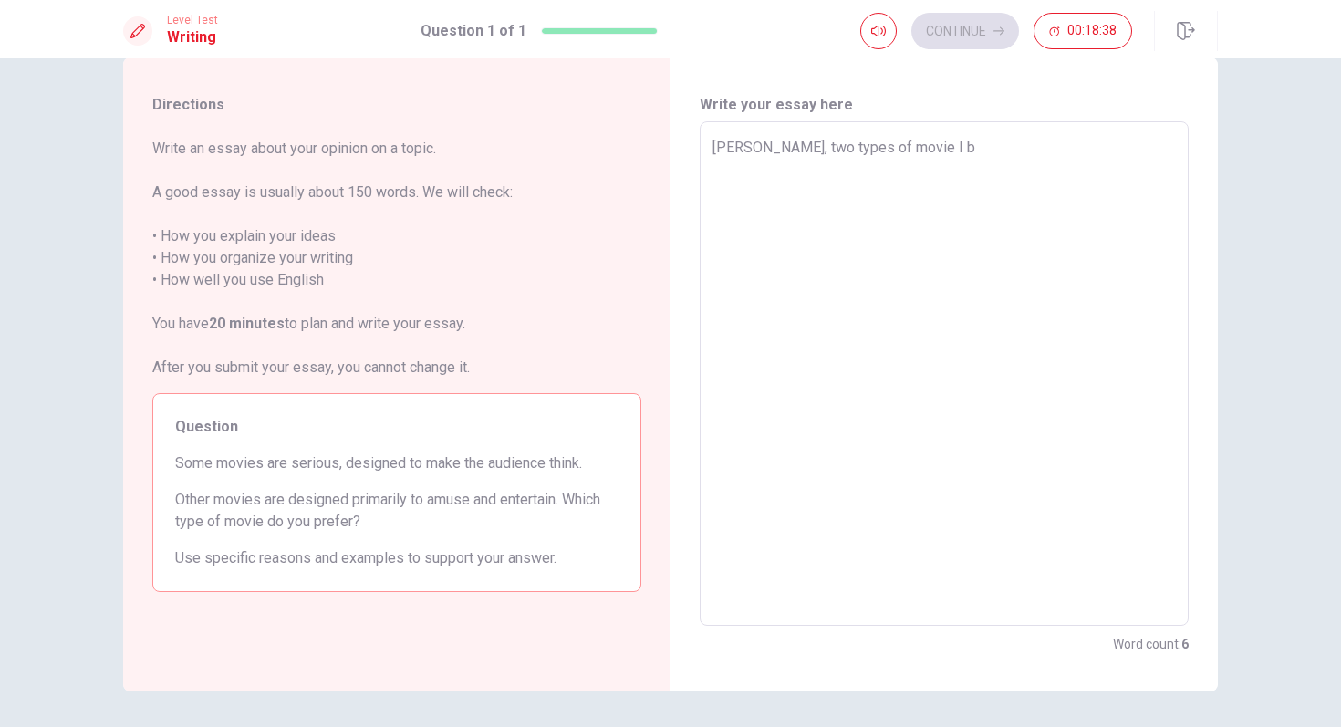
type textarea "[PERSON_NAME], two types of movie I bo"
type textarea "x"
type textarea "[PERSON_NAME], two types of movie I bot"
type textarea "x"
type textarea "[PERSON_NAME], two types of movie I both"
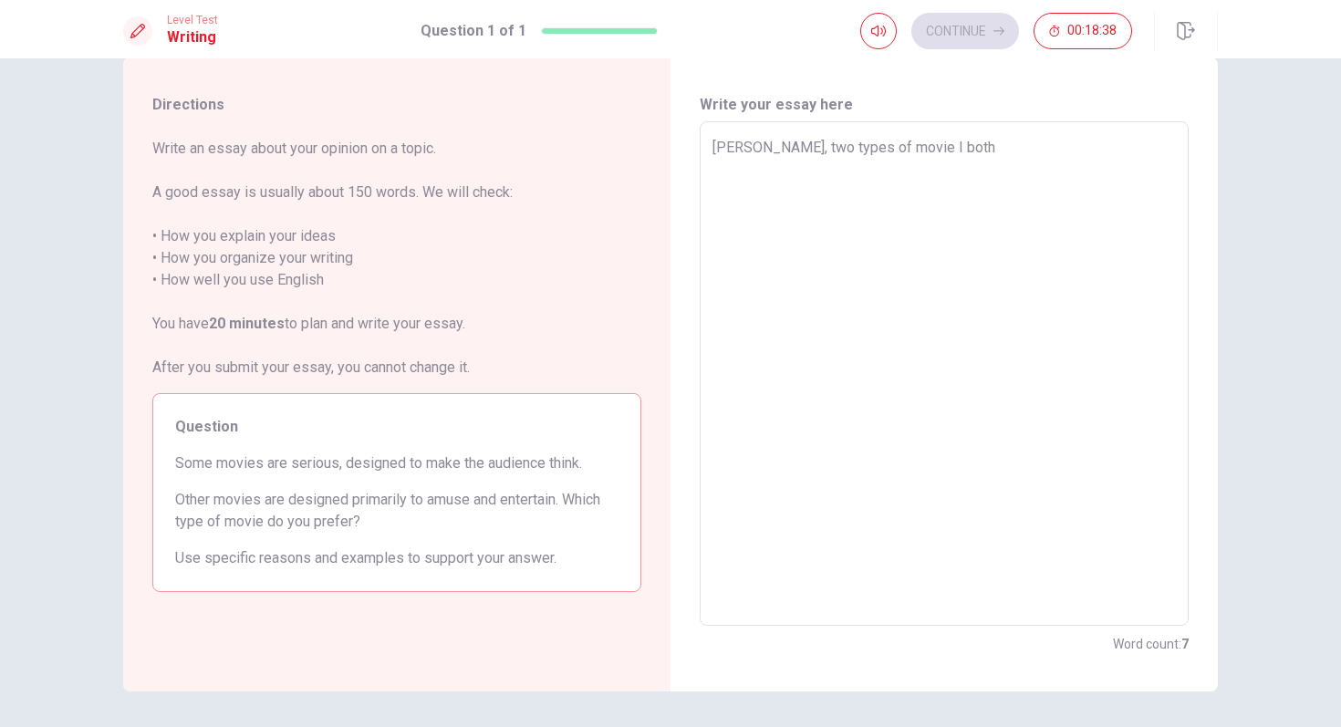
type textarea "x"
type textarea "[PERSON_NAME], two types of movie I both"
type textarea "x"
type textarea "[PERSON_NAME], two types of movie I both l"
type textarea "x"
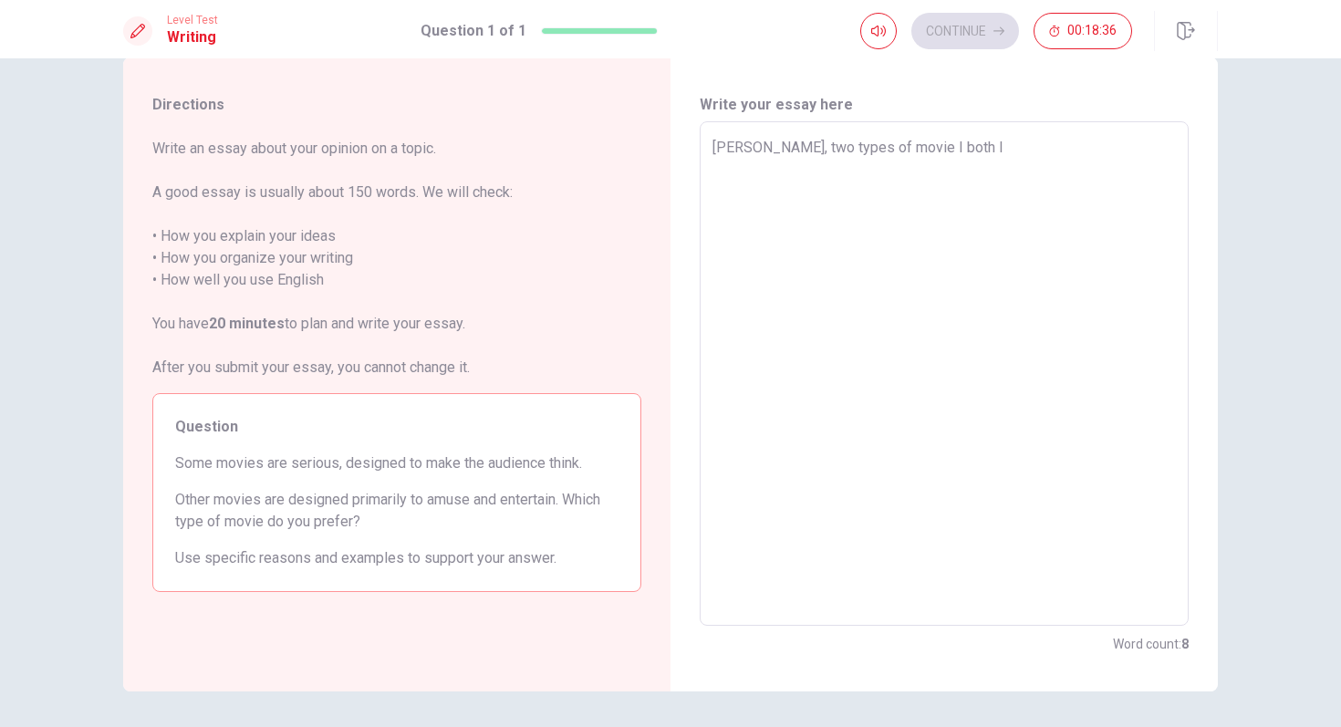
type textarea "Actully, two types of movie I both li"
type textarea "x"
type textarea "[PERSON_NAME], two types of movie I both lik"
type textarea "x"
type textarea "[PERSON_NAME], two types of movie I both like"
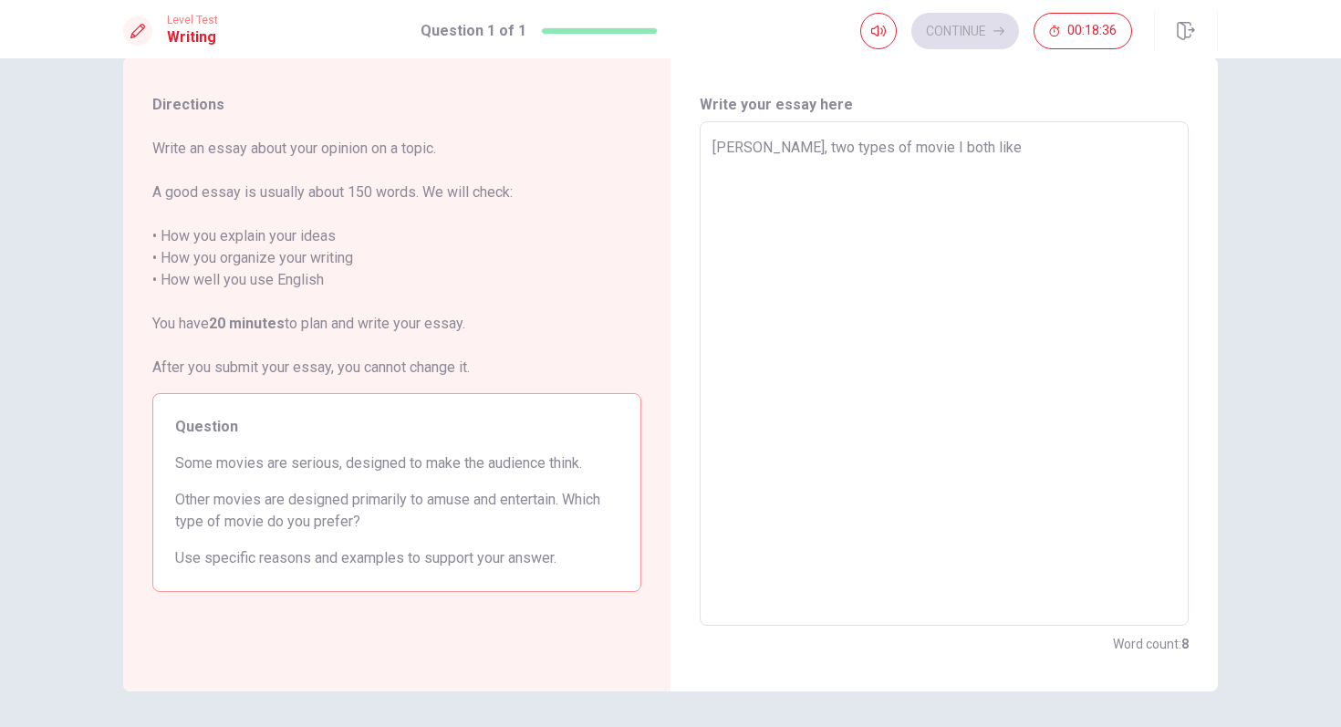
type textarea "x"
type textarea "[PERSON_NAME], two types of movie I both like"
type textarea "x"
type textarea "[PERSON_NAME], two types of movie I both like"
type textarea "x"
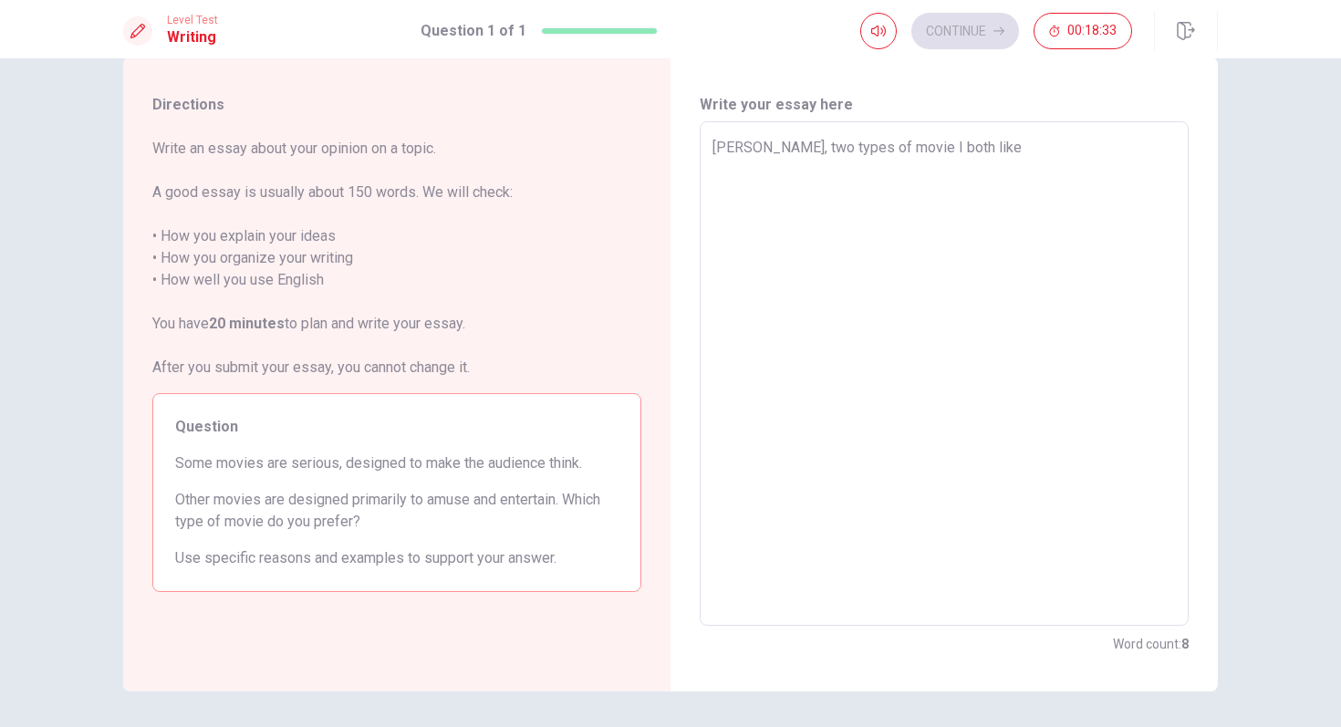
type textarea "[PERSON_NAME], two types of movie I both like."
type textarea "x"
type textarea "[PERSON_NAME], two types of movie I both like."
type textarea "x"
type textarea "[PERSON_NAME], two types of movie I both like."
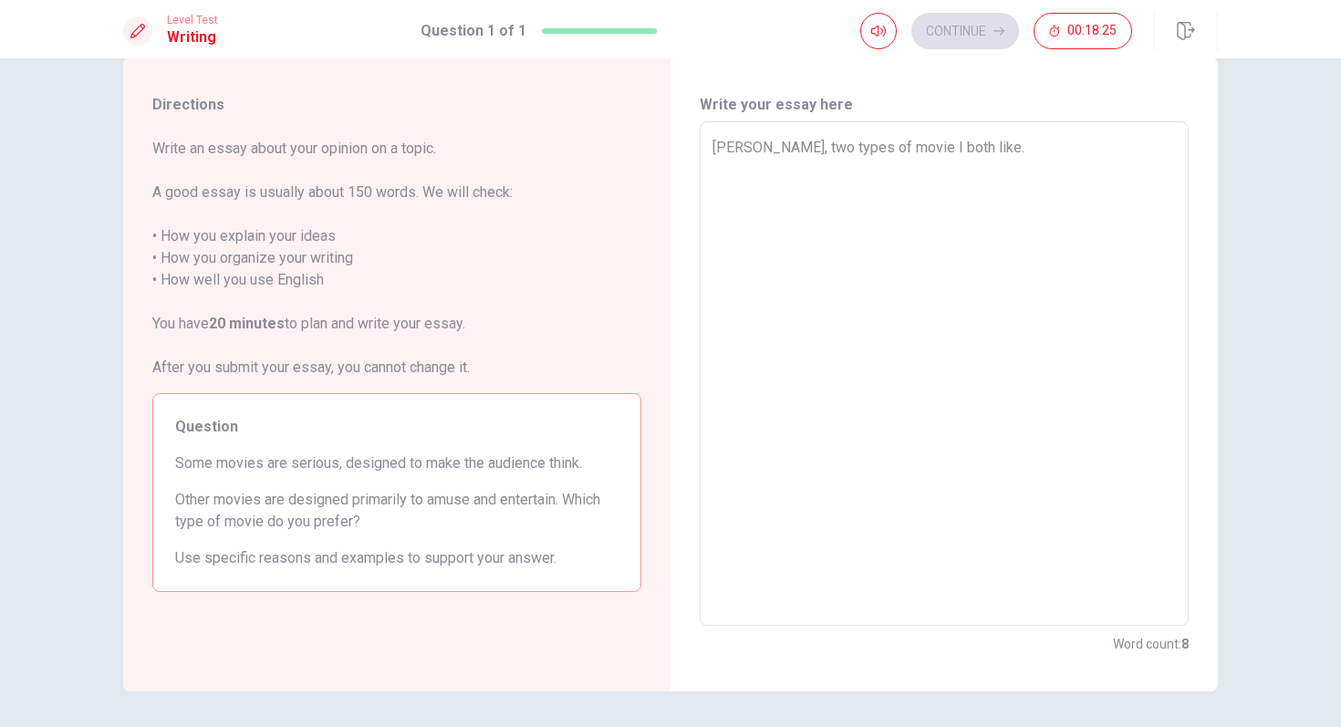
type textarea "x"
type textarea "[PERSON_NAME], two types of movie I both like"
type textarea "x"
type textarea "[PERSON_NAME], two types of movie I both lik"
type textarea "x"
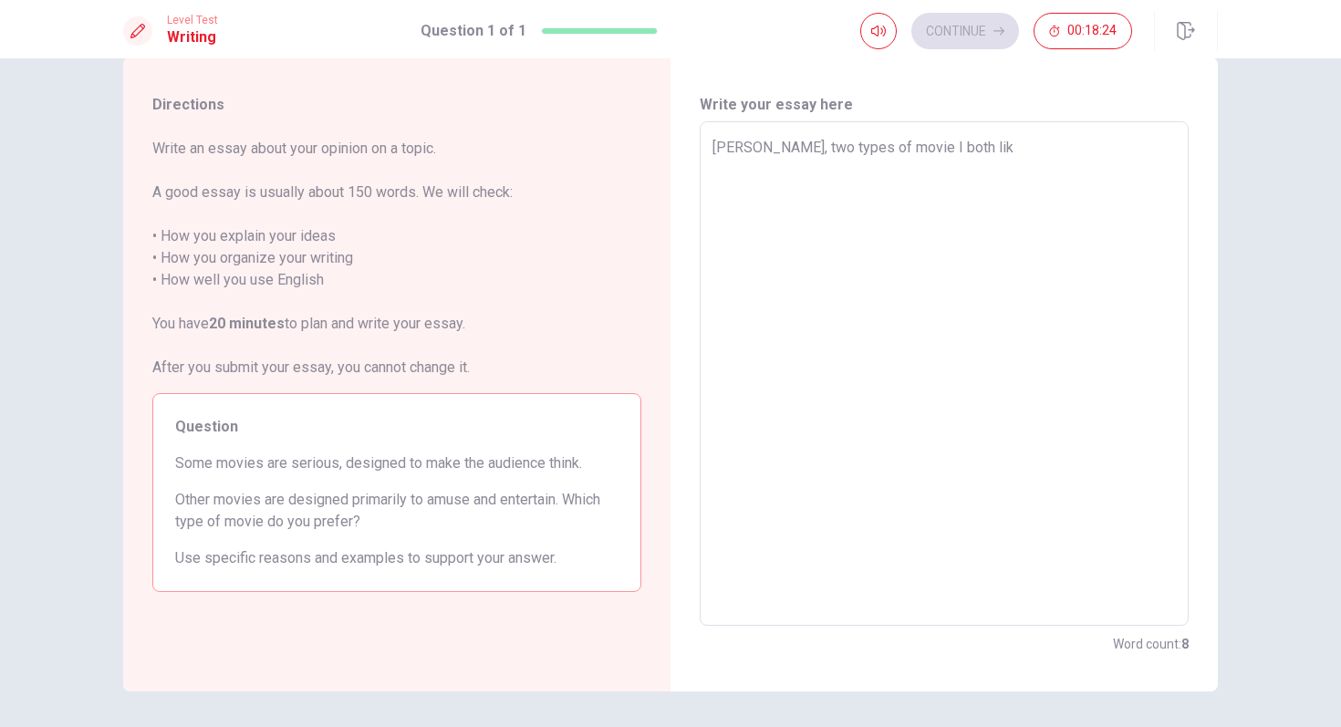
type textarea "Actully, two types of movie I both li"
type textarea "x"
type textarea "[PERSON_NAME], two types of movie I both l"
type textarea "x"
type textarea "[PERSON_NAME], two types of movie I both"
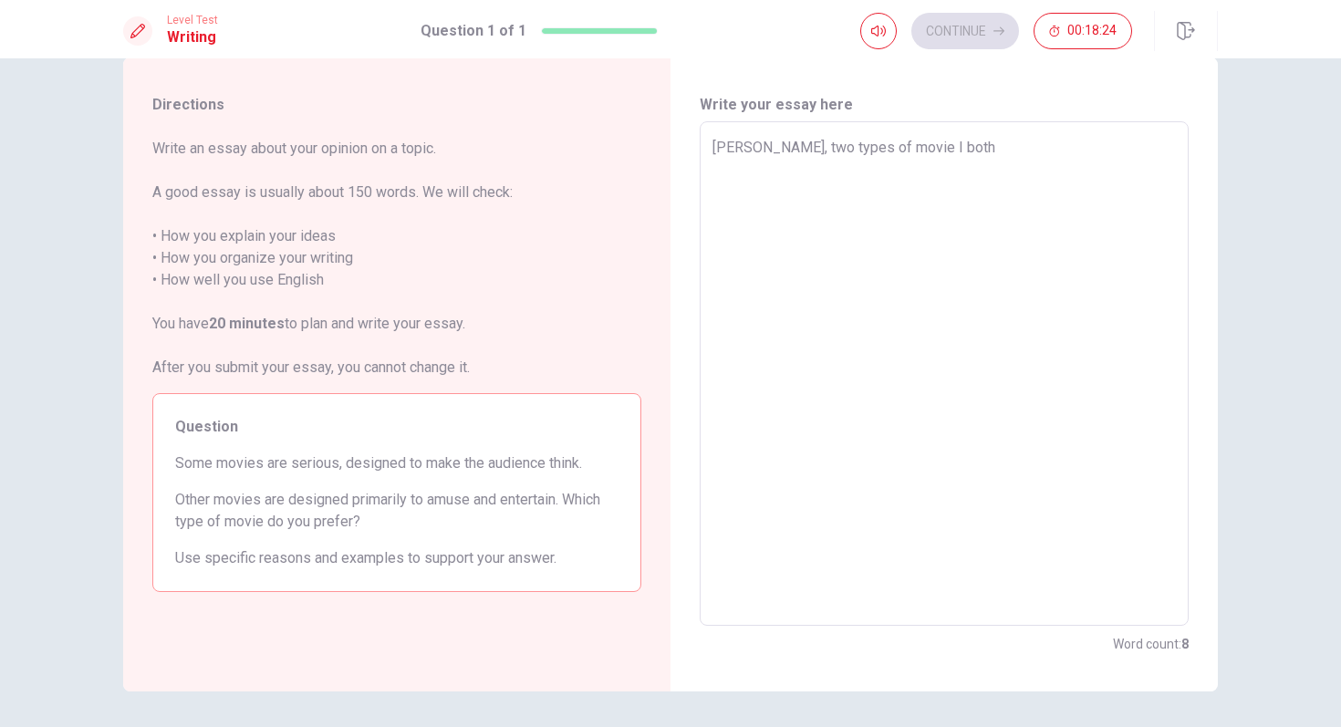
type textarea "x"
type textarea "[PERSON_NAME], two types of movie I both"
type textarea "x"
type textarea "[PERSON_NAME], two types of movie I bot"
type textarea "x"
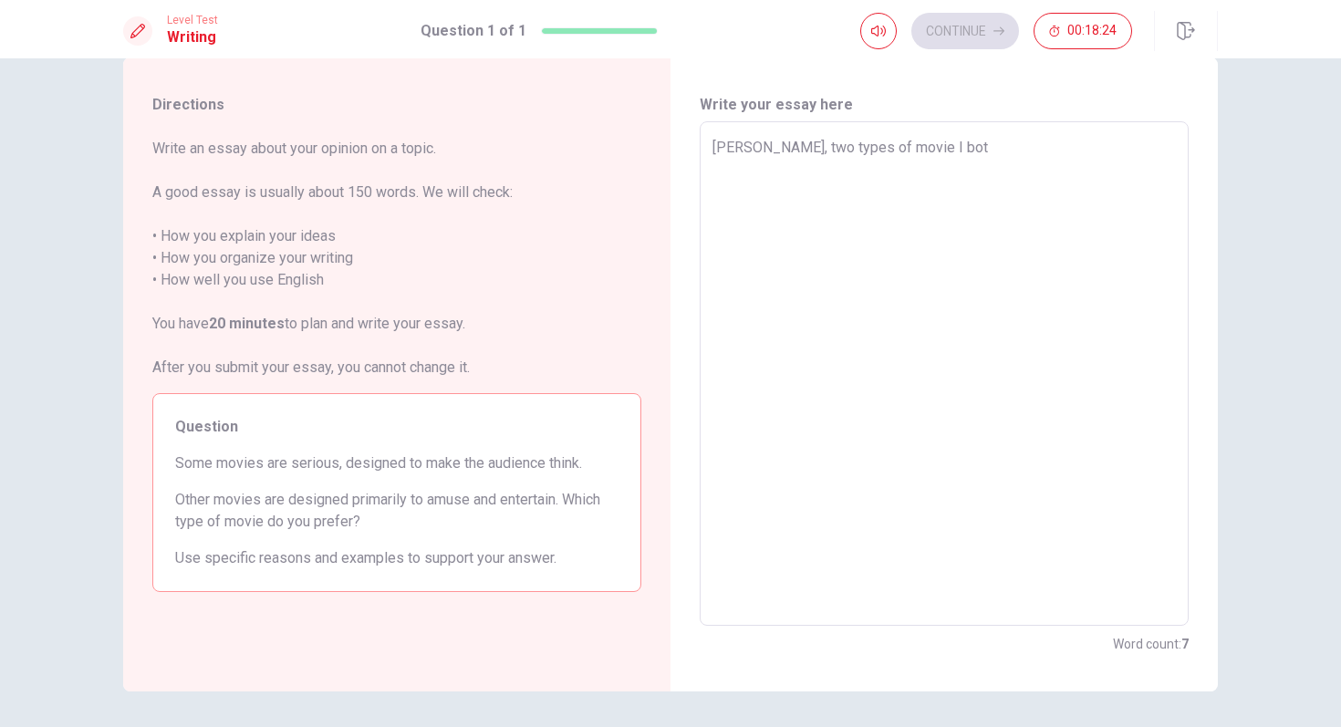
type textarea "[PERSON_NAME], two types of movie I bo"
type textarea "x"
type textarea "[PERSON_NAME], two types of movie I b"
type textarea "x"
type textarea "[PERSON_NAME], two types of movie I"
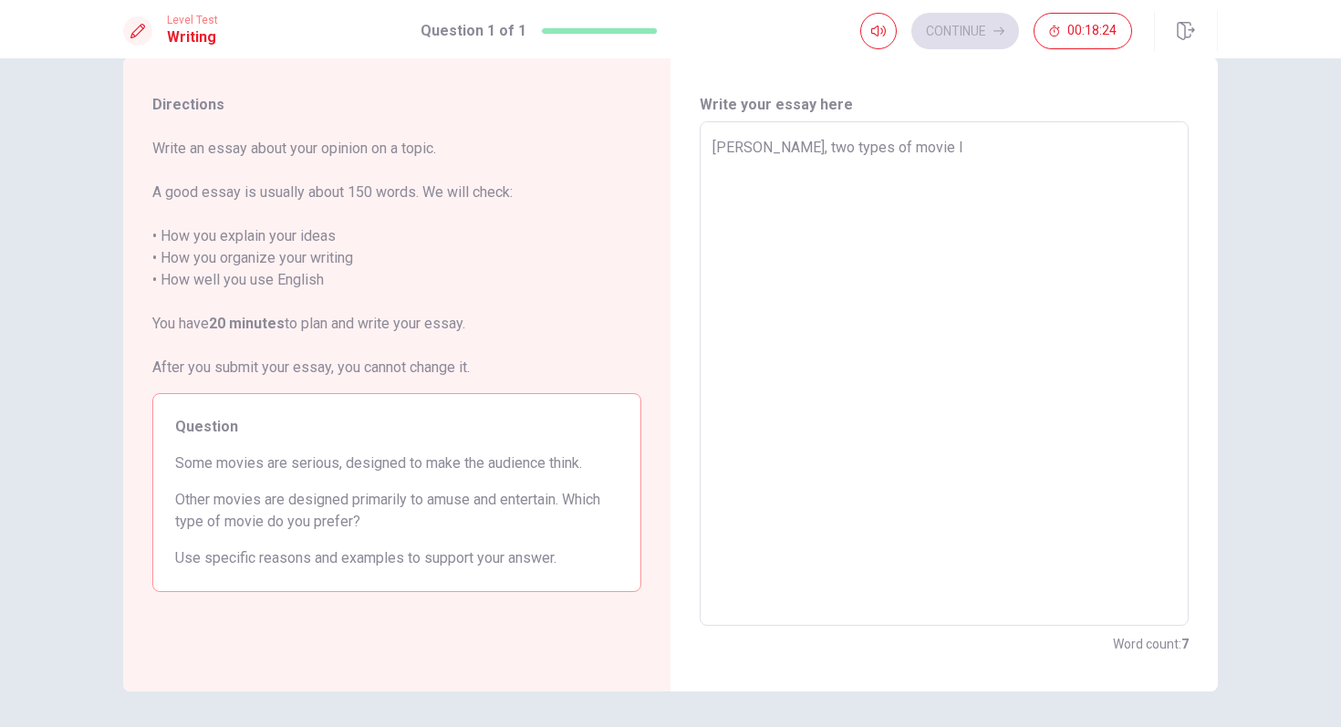
type textarea "x"
type textarea "[PERSON_NAME], two types of movie I"
type textarea "x"
type textarea "Actully, two types of movie"
type textarea "x"
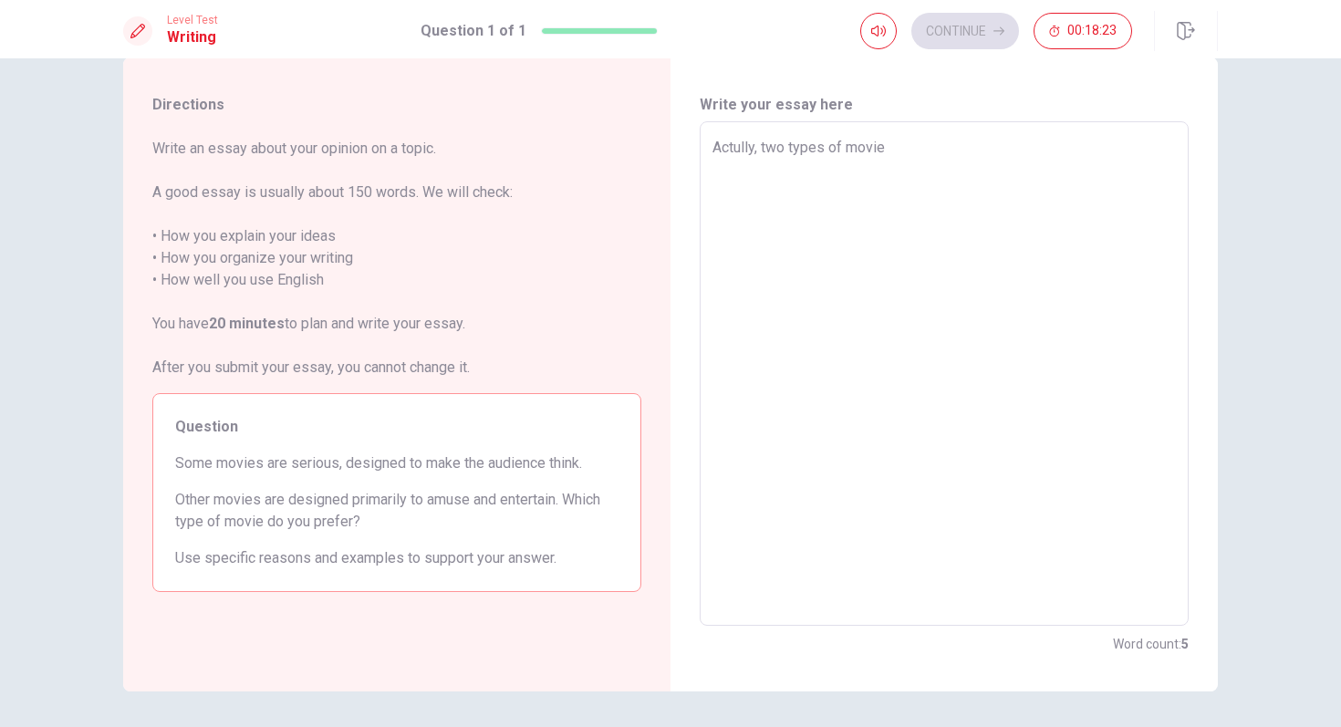
type textarea "Actully, two types of movie"
type textarea "x"
type textarea "Actully, two types of movi"
type textarea "x"
type textarea "[PERSON_NAME], two types of mov"
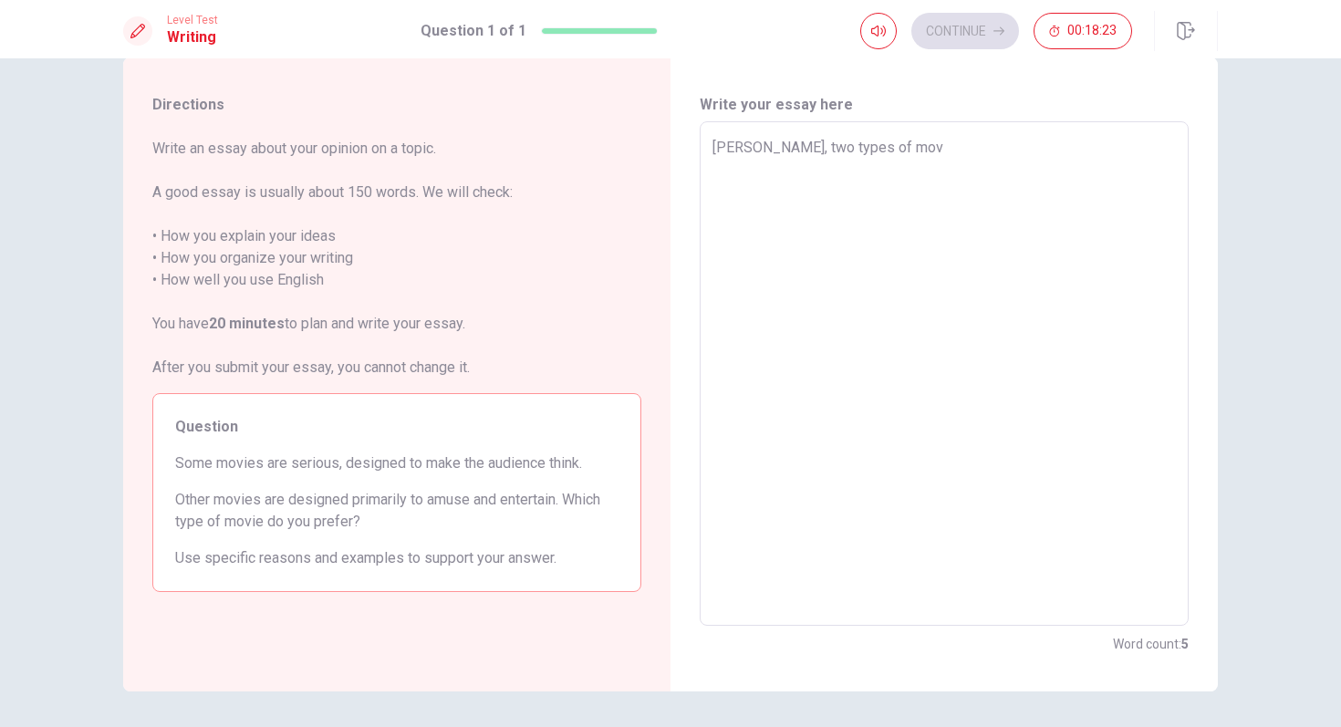
type textarea "x"
type textarea "Actully, two types of mo"
type textarea "x"
type textarea "Actully, two types of m"
type textarea "x"
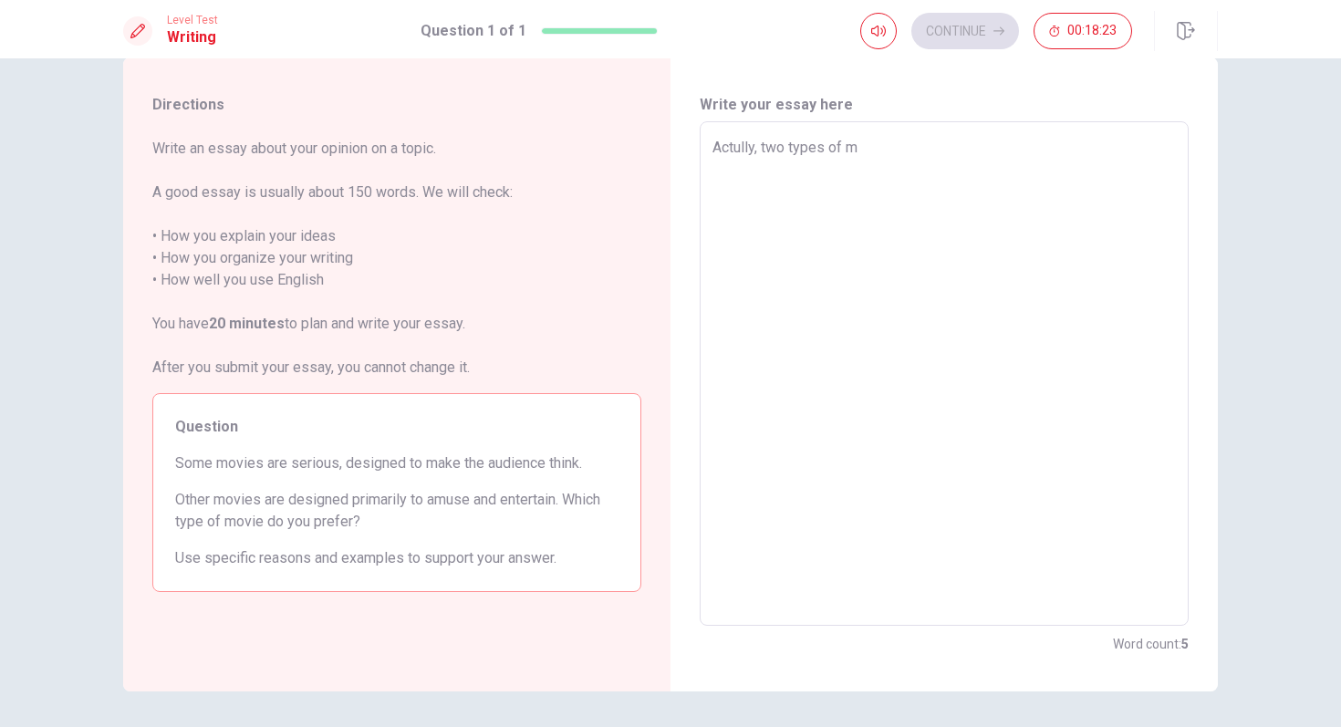
type textarea "Actully, two types of"
type textarea "x"
type textarea "Actully, two types of"
type textarea "x"
type textarea "Actully, two types o"
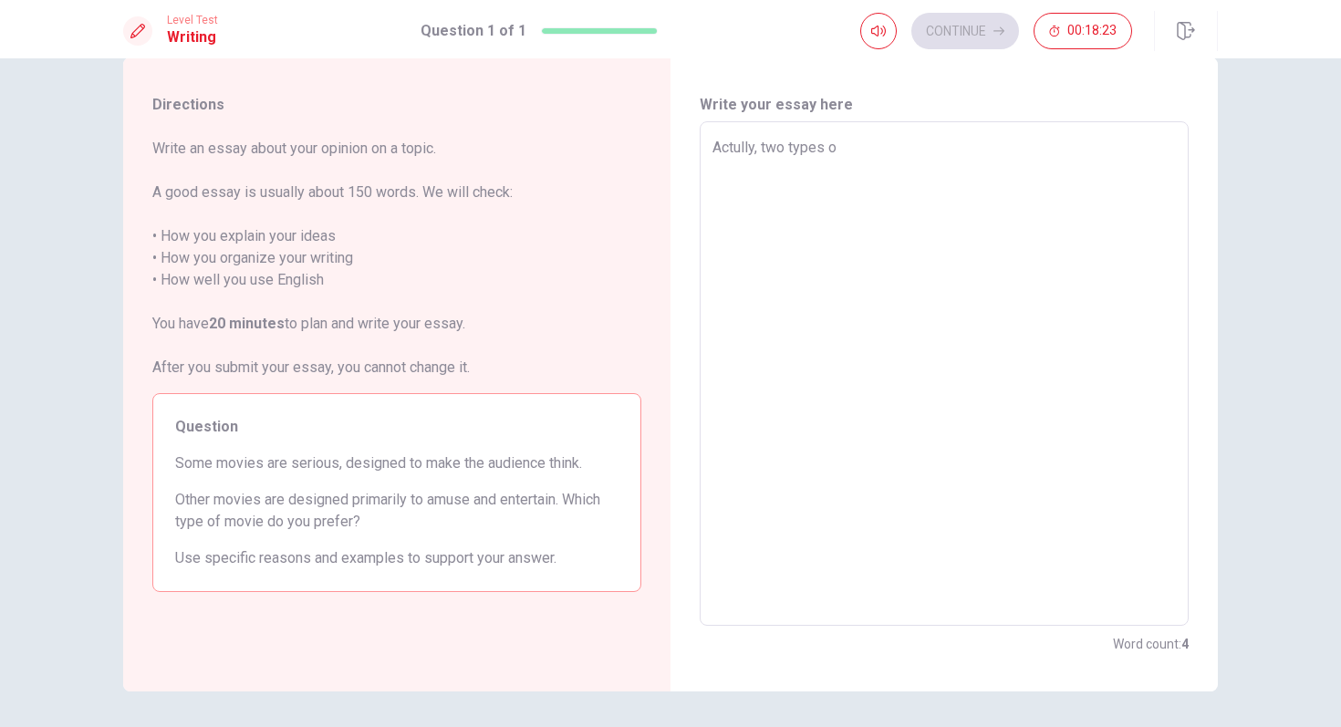
type textarea "x"
type textarea "Actully, two types"
type textarea "x"
type textarea "Actully, two types"
type textarea "x"
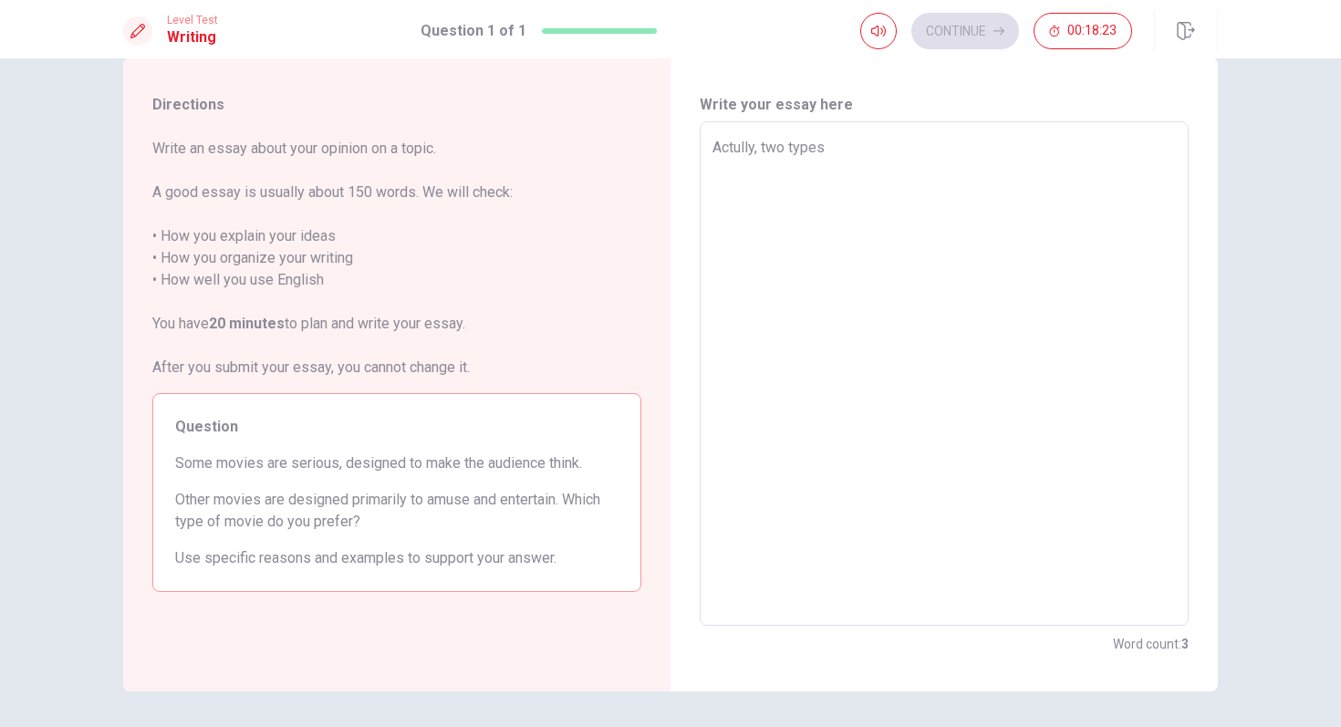
type textarea "Actully, two type"
type textarea "x"
type textarea "Actully, two typ"
type textarea "x"
type textarea "[PERSON_NAME], two ty"
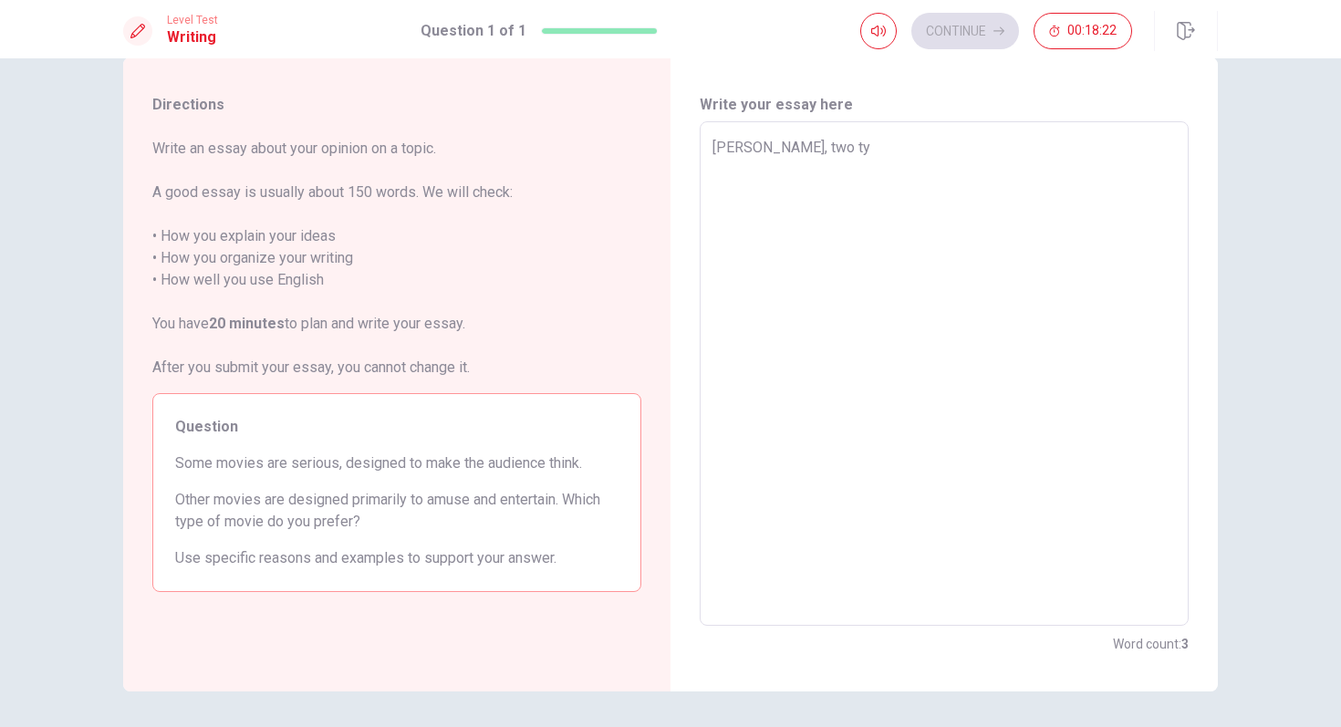
type textarea "x"
type textarea "[PERSON_NAME], two t"
type textarea "x"
type textarea "Actully, two"
type textarea "x"
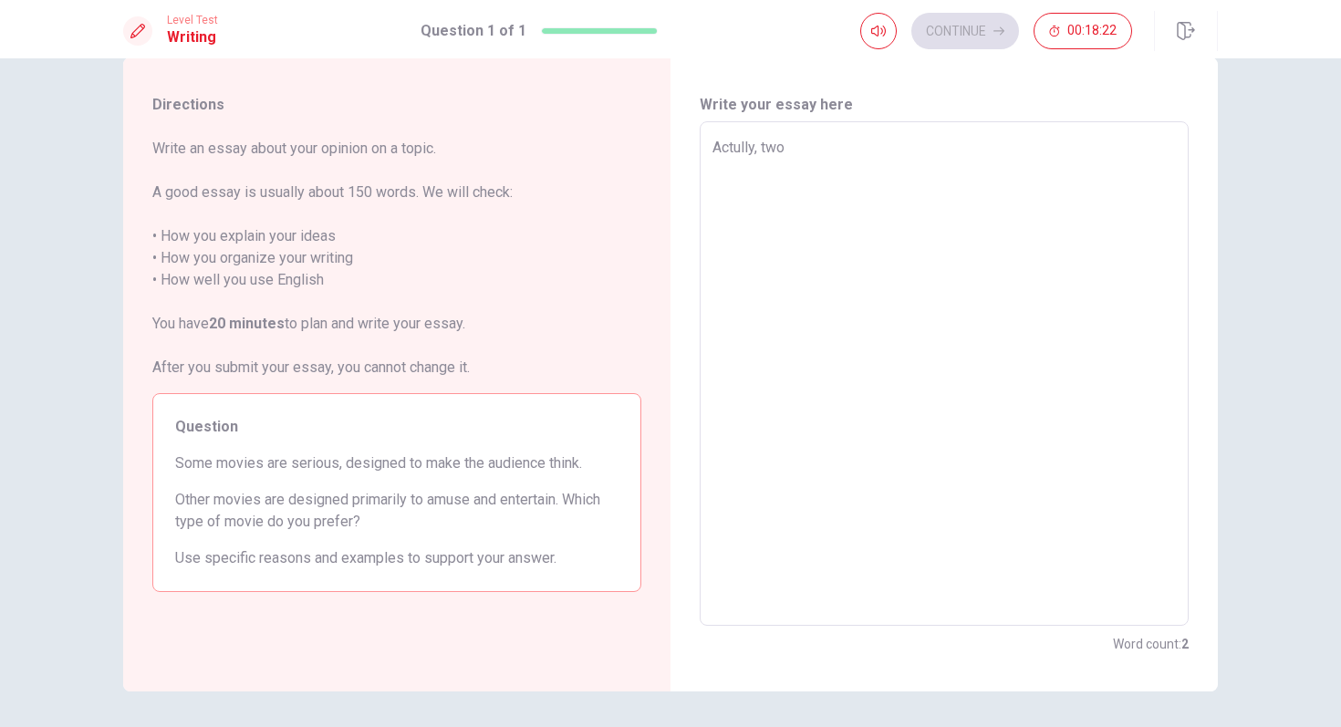
type textarea "Actully, two"
type textarea "x"
type textarea "Actully, tw"
type textarea "x"
type textarea "Actully, t"
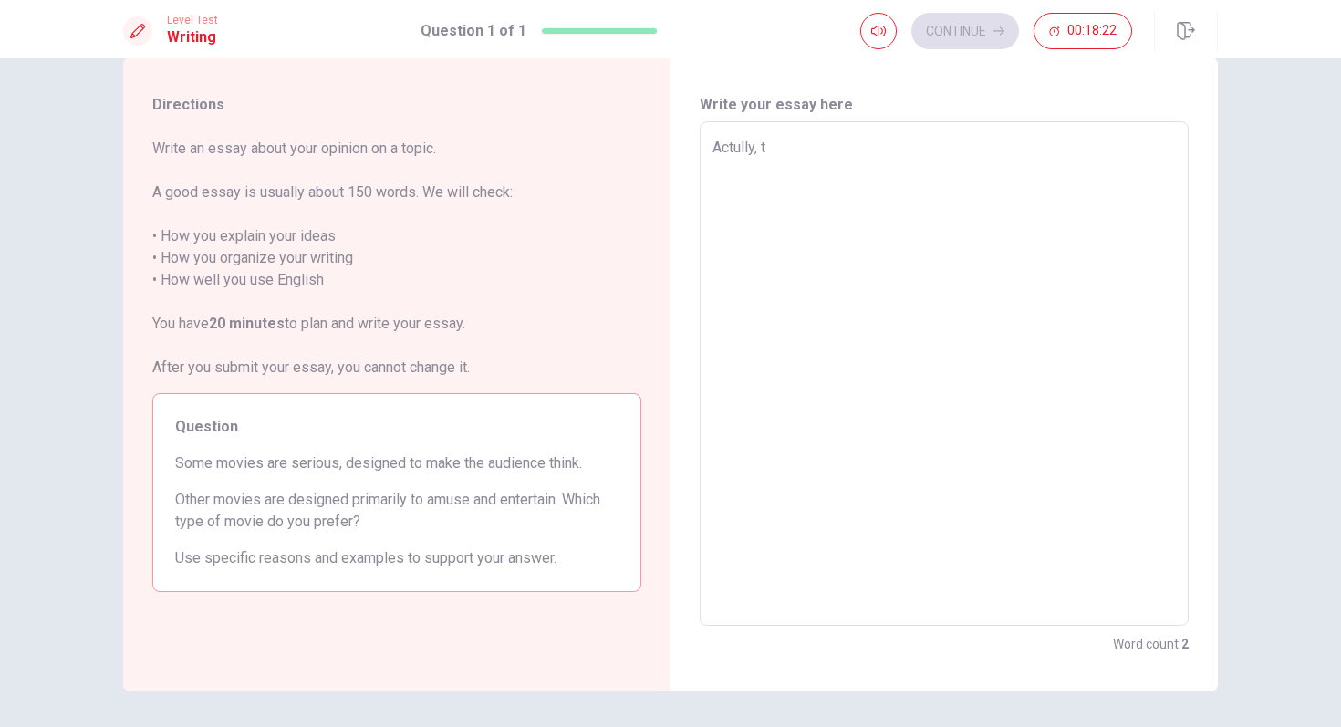
type textarea "x"
type textarea "Actully,"
type textarea "x"
type textarea "Actully,"
type textarea "x"
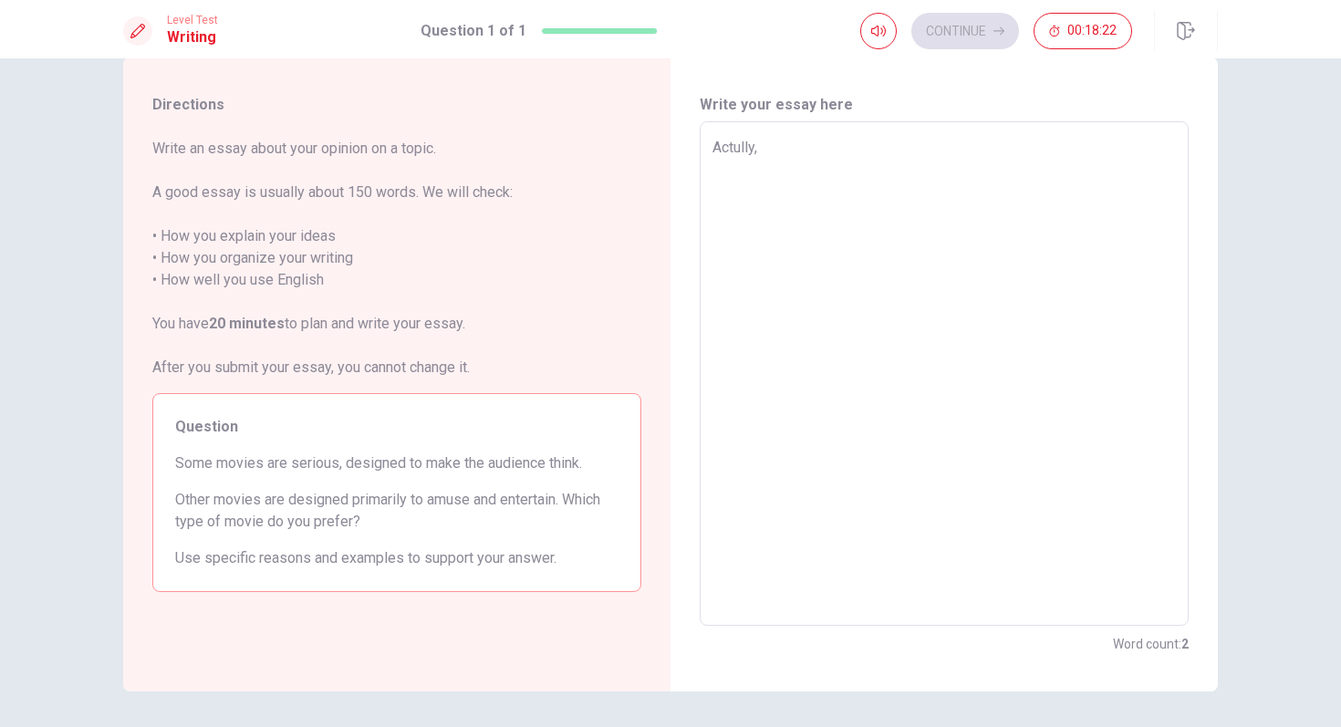
type textarea "Actully"
type textarea "x"
type textarea "Actull"
type textarea "x"
type textarea "Actul"
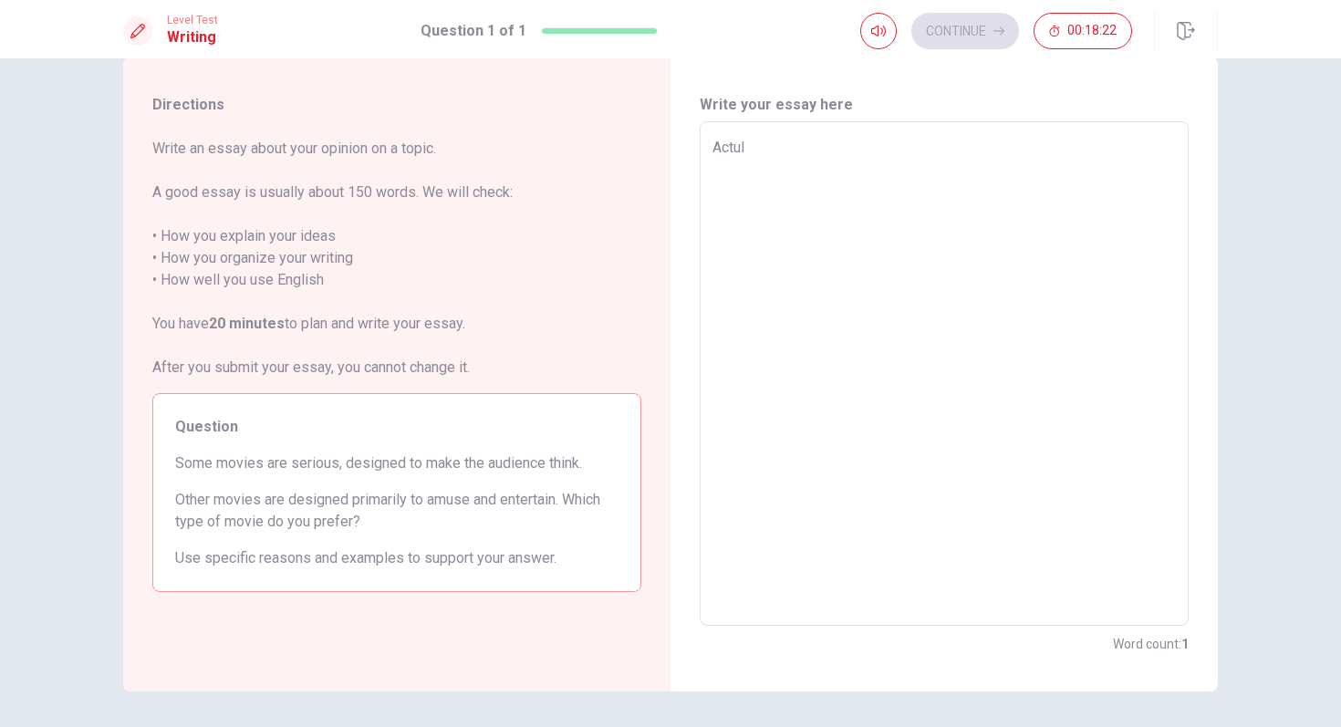
type textarea "x"
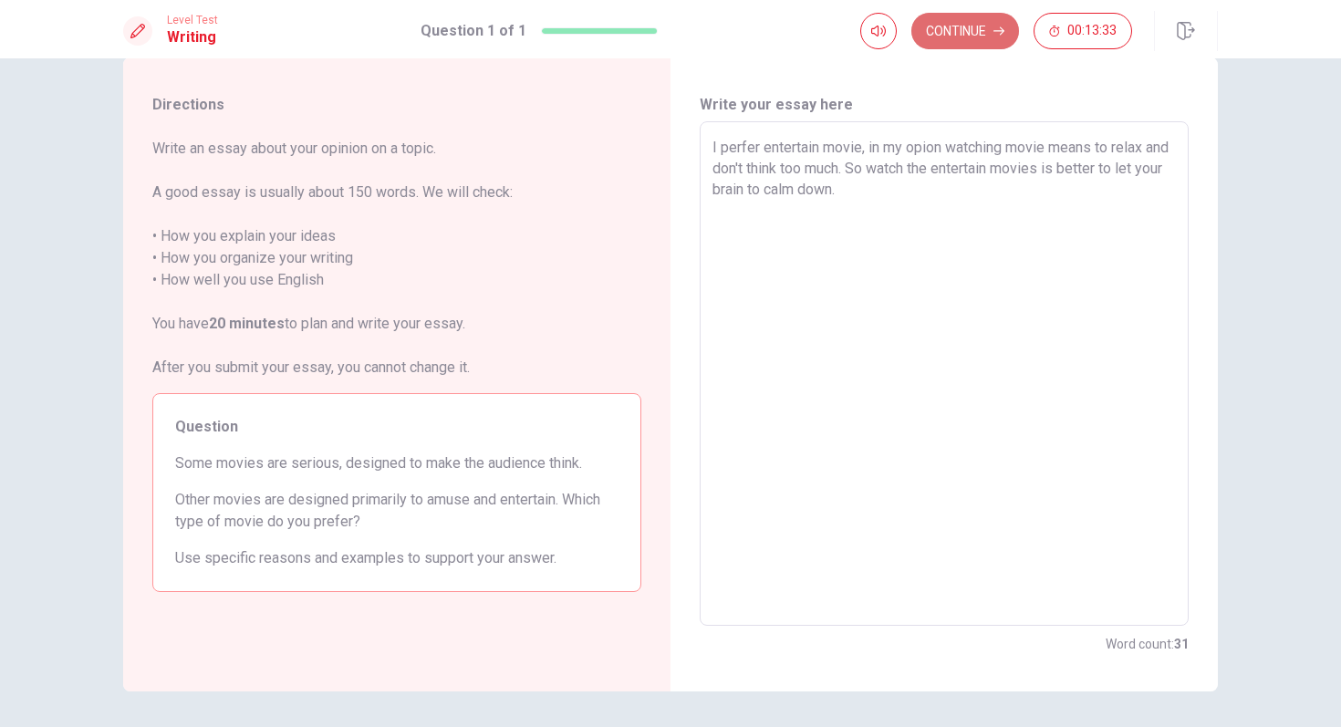
click at [970, 35] on button "Continue" at bounding box center [965, 31] width 108 height 36
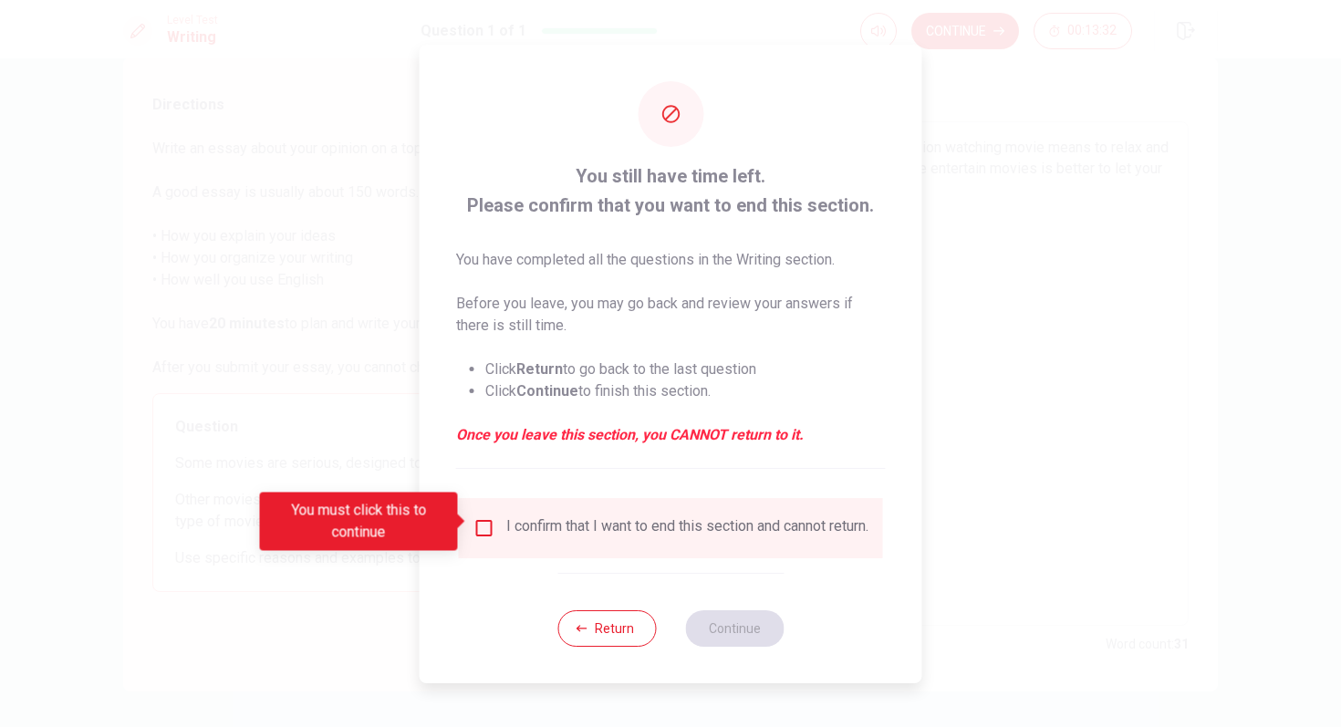
click at [486, 524] on input "You must click this to continue" at bounding box center [484, 528] width 22 height 22
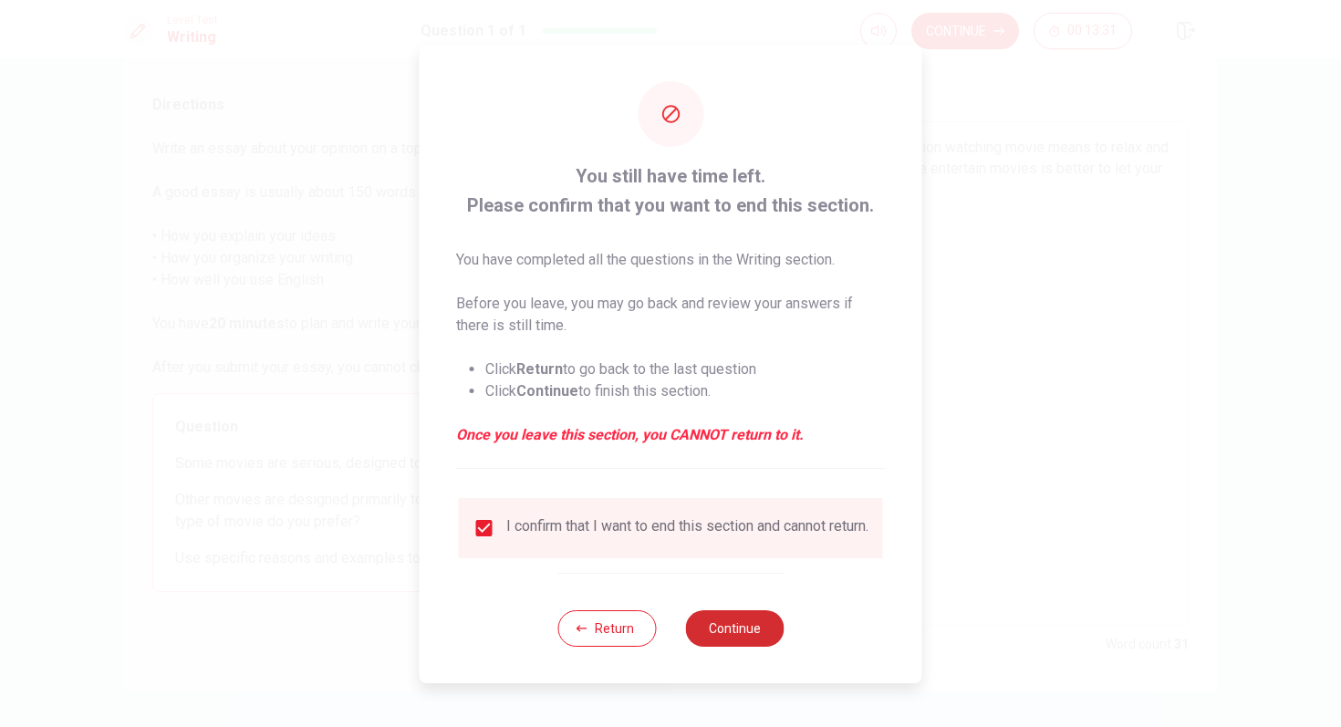
click at [728, 638] on button "Continue" at bounding box center [734, 628] width 99 height 36
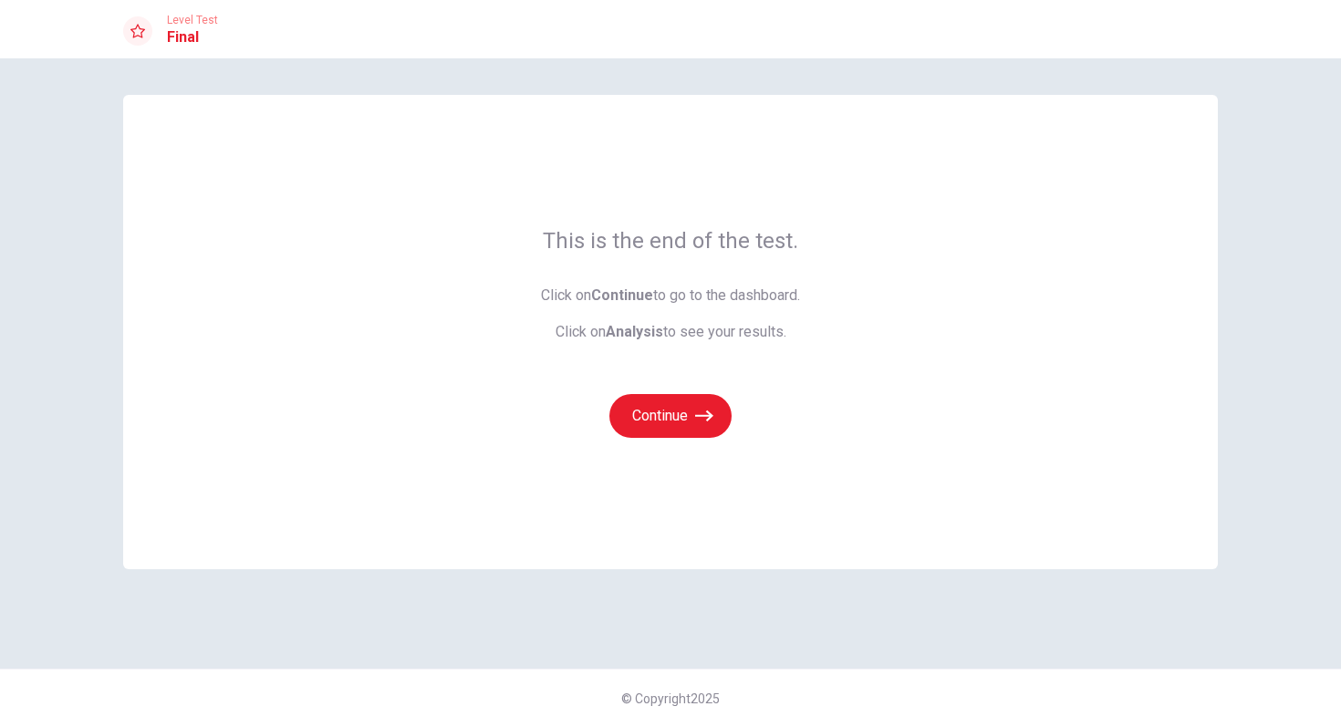
scroll to position [0, 0]
click at [673, 412] on button "Continue" at bounding box center [670, 416] width 122 height 44
